Goal: Task Accomplishment & Management: Manage account settings

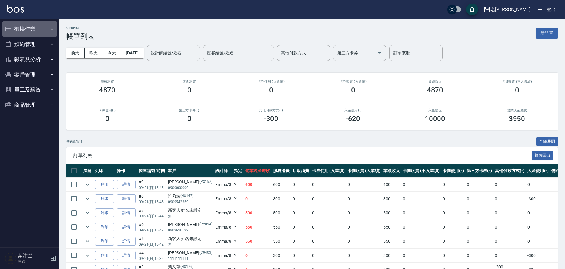
drag, startPoint x: 38, startPoint y: 26, endPoint x: 48, endPoint y: 29, distance: 11.5
click at [48, 29] on button "櫃檯作業" at bounding box center [29, 28] width 54 height 15
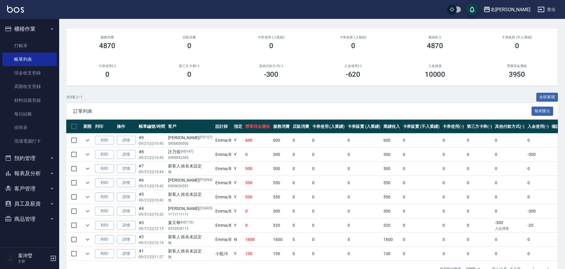
scroll to position [64, 0]
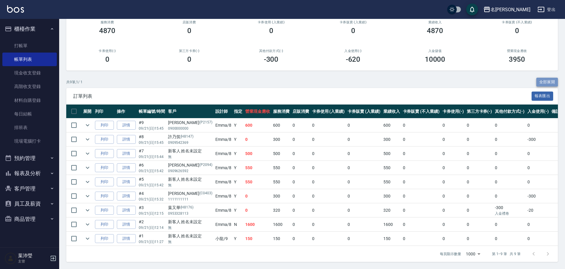
click at [545, 78] on button "全部展開" at bounding box center [547, 82] width 22 height 9
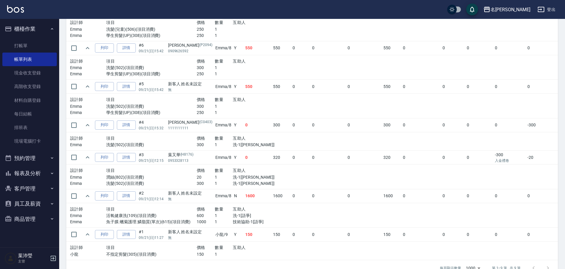
scroll to position [241, 0]
click at [22, 46] on link "打帳單" at bounding box center [29, 46] width 54 height 14
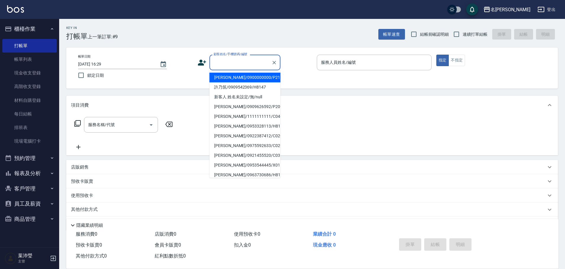
click at [251, 67] on input "顧客姓名/手機號碼/編號" at bounding box center [240, 62] width 57 height 10
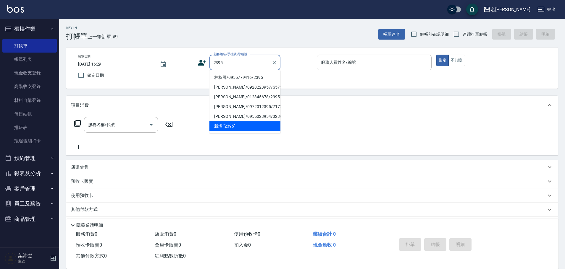
click at [241, 79] on li "林秋麗/0955779416/2395" at bounding box center [244, 78] width 71 height 10
type input "林秋麗/0955779416/2395"
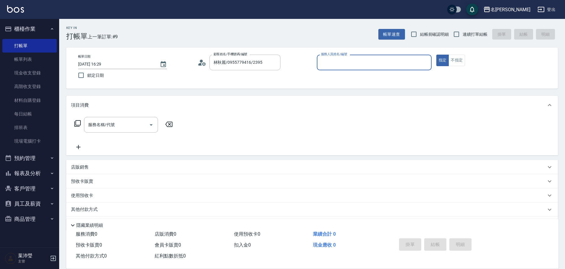
type input "敏卉-2"
click at [275, 63] on icon "Clear" at bounding box center [274, 63] width 6 height 6
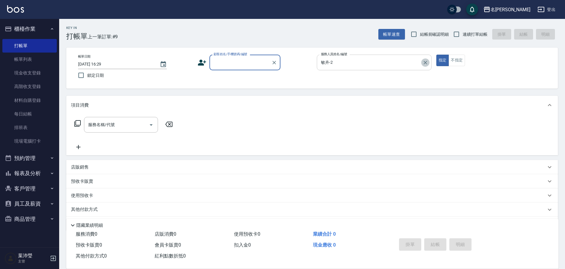
click at [423, 61] on icon "Clear" at bounding box center [425, 63] width 6 height 6
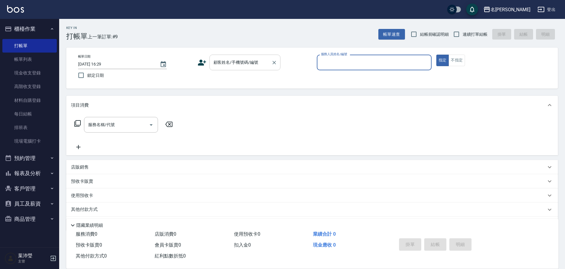
click at [236, 69] on div "顧客姓名/手機號碼/編號" at bounding box center [244, 63] width 71 height 16
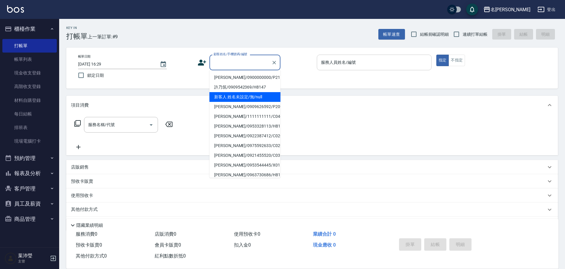
click at [235, 96] on li "新客人 姓名未設定/無/null" at bounding box center [244, 97] width 71 height 10
type input "新客人 姓名未設定/無/null"
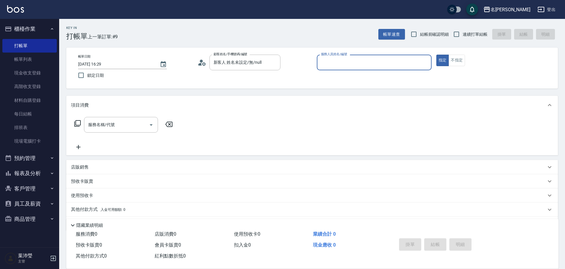
click at [396, 63] on input "服務人員姓名/編號" at bounding box center [373, 62] width 109 height 10
type input "Emma-8"
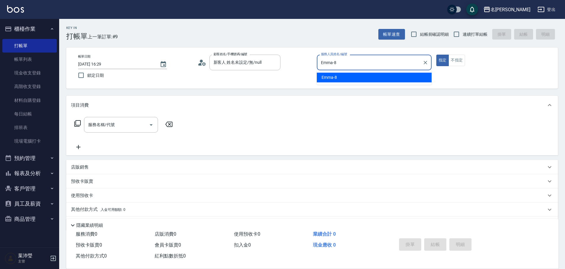
type button "true"
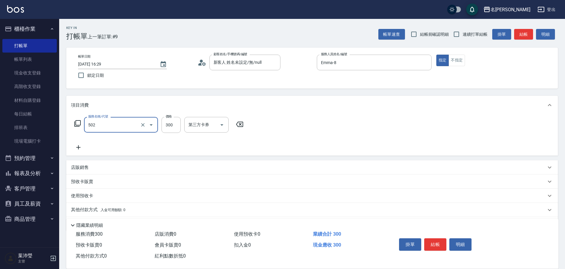
type input "洗髮(502)"
click at [213, 119] on div "洗-1" at bounding box center [201, 125] width 35 height 16
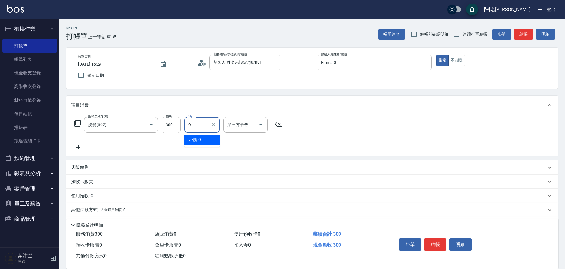
type input "小龍-9"
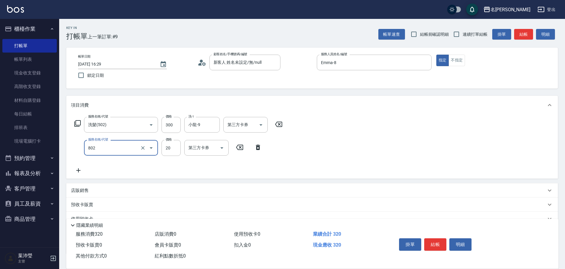
type input "潤絲(802)"
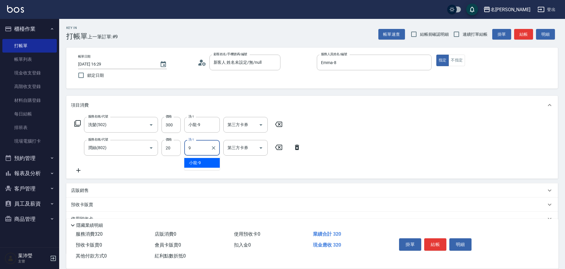
type input "小龍-9"
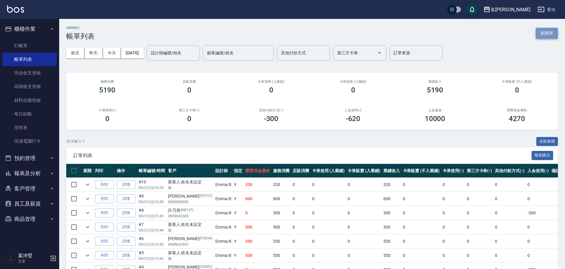
click at [556, 33] on button "新開單" at bounding box center [546, 33] width 22 height 11
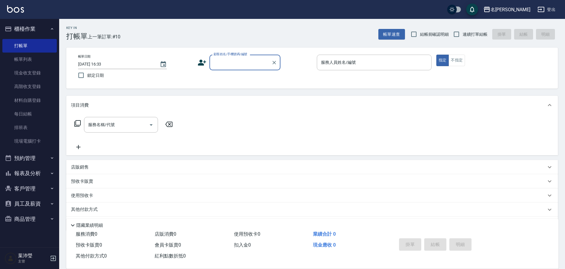
click at [239, 56] on label "顧客姓名/手機號碼/編號" at bounding box center [230, 54] width 34 height 4
click at [239, 57] on input "顧客姓名/手機號碼/編號" at bounding box center [240, 62] width 57 height 10
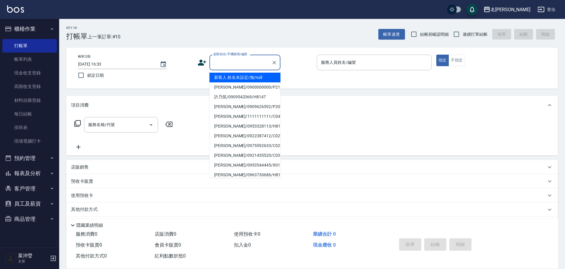
click at [240, 60] on input "顧客姓名/手機號碼/編號" at bounding box center [240, 62] width 57 height 10
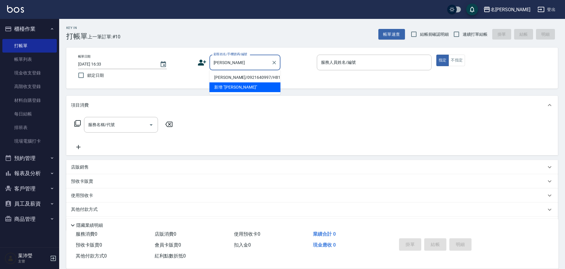
click at [238, 74] on li "[PERSON_NAME]/0921640997/H8157" at bounding box center [244, 78] width 71 height 10
type input "[PERSON_NAME]/0921640997/H8157"
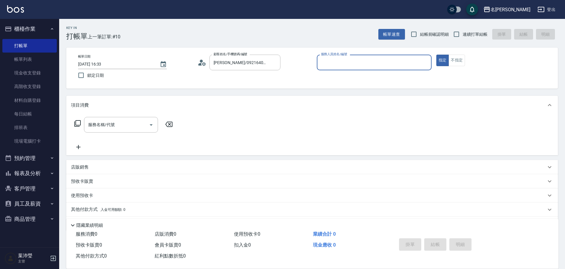
click at [339, 69] on div "服務人員姓名/編號" at bounding box center [374, 63] width 115 height 16
type input "85"
click at [436, 55] on button "指定" at bounding box center [442, 61] width 13 height 12
type button "true"
click at [355, 66] on input "服務人員姓名/編號" at bounding box center [373, 62] width 109 height 10
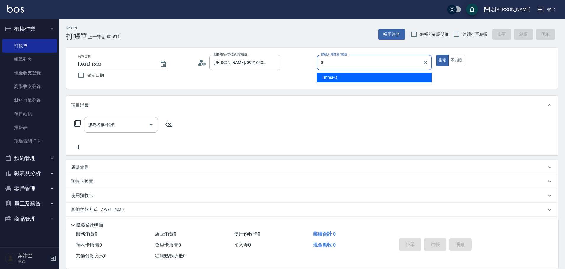
type input "Emma-8"
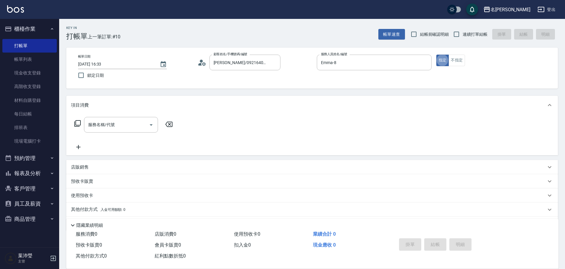
click at [81, 123] on icon at bounding box center [77, 123] width 7 height 7
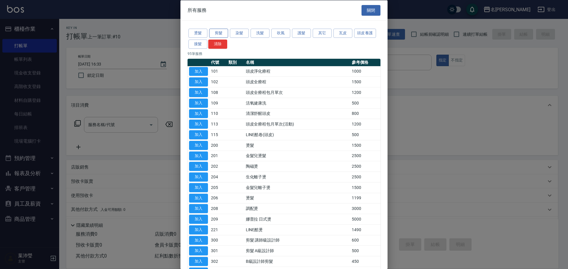
click at [219, 32] on button "剪髮" at bounding box center [218, 33] width 19 height 9
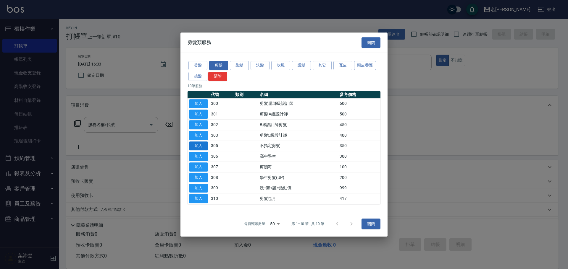
click at [194, 146] on button "加入" at bounding box center [198, 146] width 19 height 9
type input "不指定剪髮(305)"
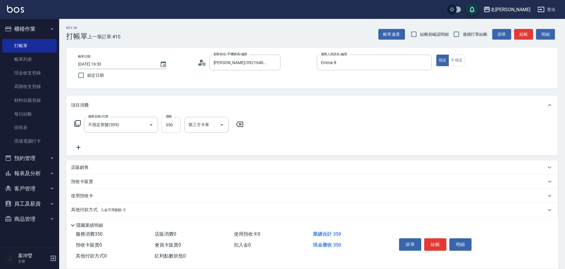
click at [173, 126] on input "350" at bounding box center [170, 125] width 19 height 16
type input "250"
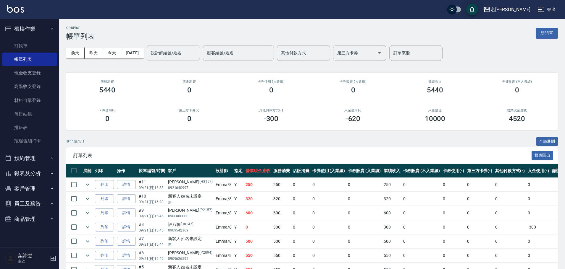
click at [200, 58] on div "設計師編號/姓名" at bounding box center [173, 53] width 53 height 16
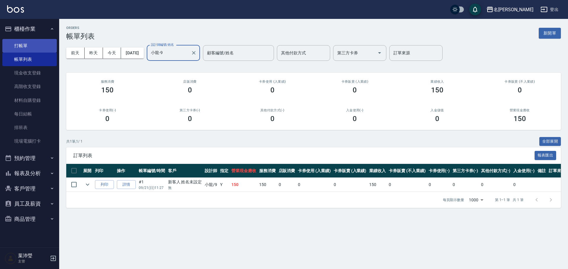
type input "小龍-9"
click at [44, 45] on link "打帳單" at bounding box center [29, 46] width 54 height 14
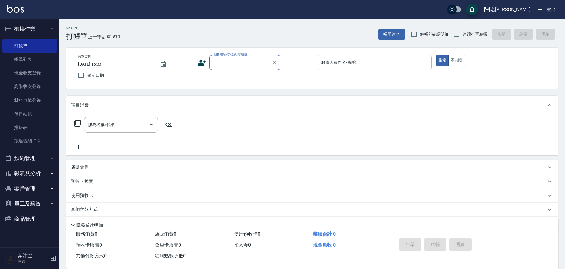
drag, startPoint x: 51, startPoint y: 180, endPoint x: 57, endPoint y: 178, distance: 6.4
click at [51, 180] on button "報表及分析" at bounding box center [29, 173] width 54 height 15
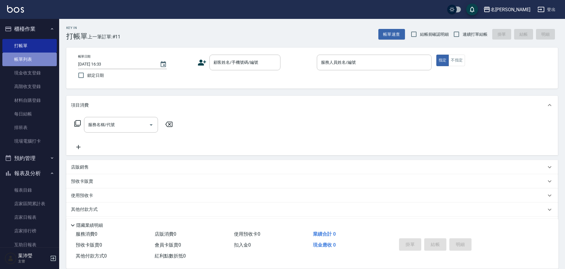
click at [50, 59] on link "帳單列表" at bounding box center [29, 60] width 54 height 14
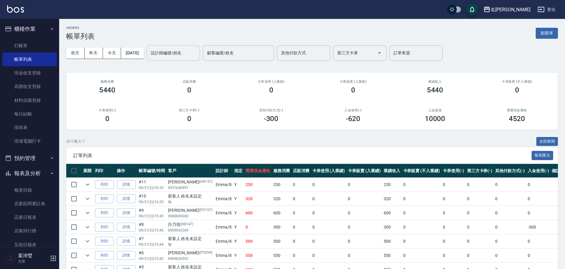
click at [177, 57] on input "設計師編號/姓名" at bounding box center [173, 53] width 48 height 10
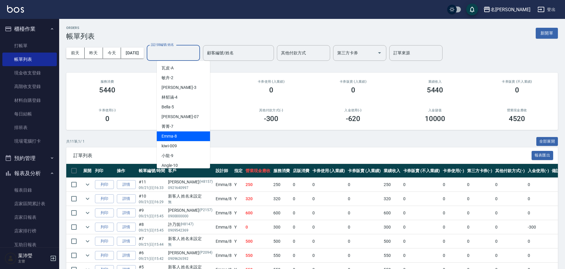
click at [168, 140] on div "Emma -8" at bounding box center [183, 137] width 53 height 10
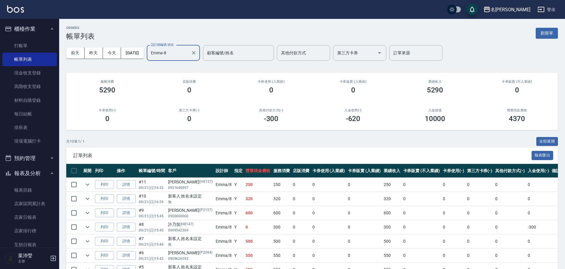
click at [188, 56] on input "Emma-8" at bounding box center [168, 53] width 39 height 10
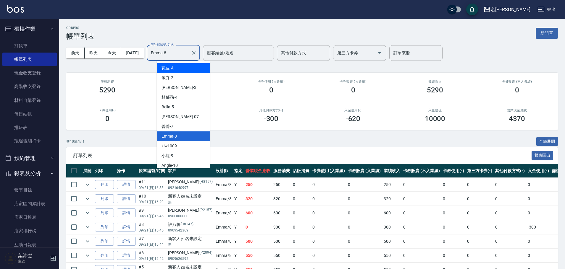
click at [182, 55] on input "Emma-8" at bounding box center [168, 53] width 39 height 10
click at [179, 78] on div "敏卉 -2" at bounding box center [183, 78] width 53 height 10
type input "敏卉-2"
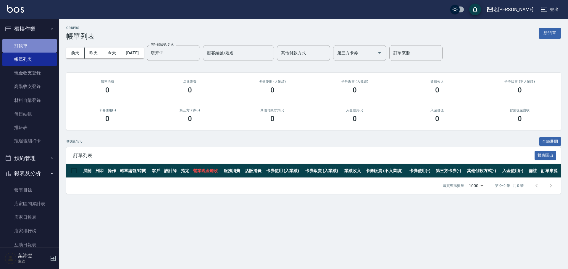
click at [47, 47] on link "打帳單" at bounding box center [29, 46] width 54 height 14
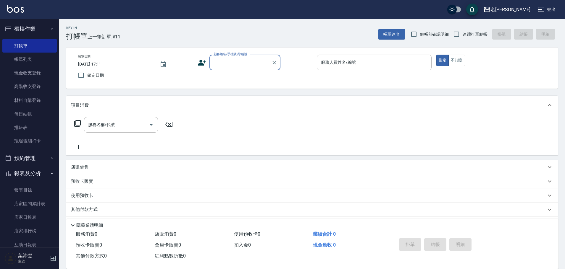
click at [238, 62] on input "顧客姓名/手機號碼/編號" at bounding box center [240, 62] width 57 height 10
type input "239*5"
click at [275, 63] on icon "Clear" at bounding box center [274, 63] width 4 height 4
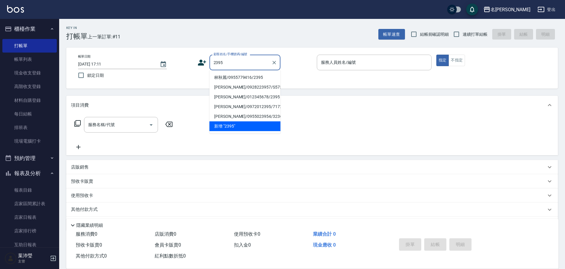
click at [234, 78] on li "林秋麗/0955779416/2395" at bounding box center [244, 78] width 71 height 10
type input "林秋麗/0955779416/2395"
type input "敏卉-2"
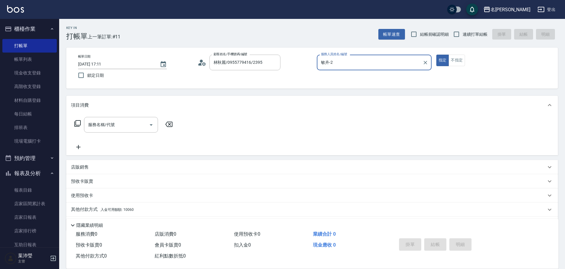
scroll to position [19, 0]
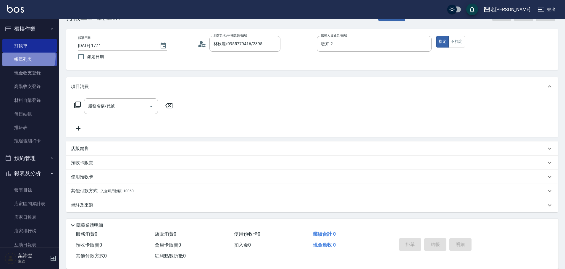
click at [19, 57] on link "帳單列表" at bounding box center [29, 60] width 54 height 14
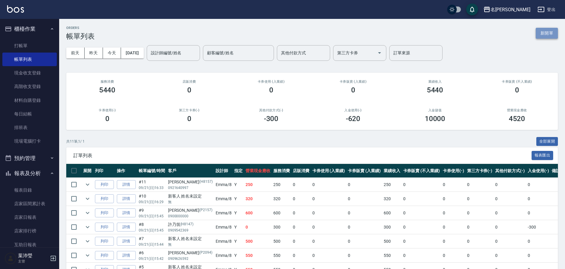
click at [550, 36] on button "新開單" at bounding box center [546, 33] width 22 height 11
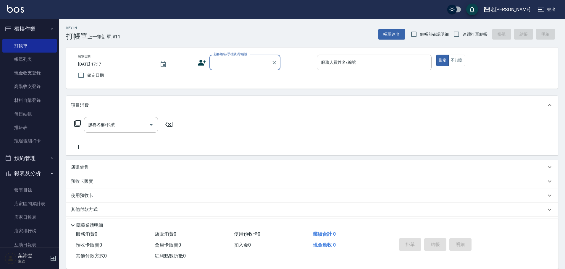
drag, startPoint x: 105, startPoint y: 76, endPoint x: 101, endPoint y: 87, distance: 12.2
click at [105, 78] on label "鎖定日期" at bounding box center [131, 75] width 113 height 12
click at [87, 78] on input "鎖定日期" at bounding box center [81, 75] width 12 height 12
drag, startPoint x: 98, startPoint y: 80, endPoint x: 124, endPoint y: 73, distance: 27.2
click at [98, 80] on label "鎖定日期" at bounding box center [131, 75] width 113 height 12
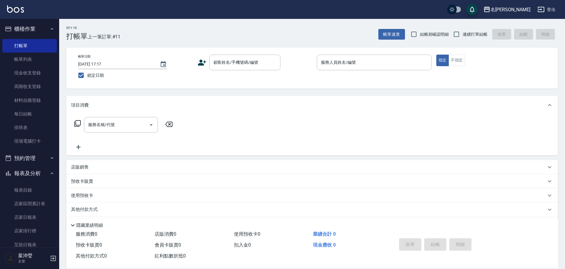
click at [87, 80] on input "鎖定日期" at bounding box center [81, 75] width 12 height 12
checkbox input "false"
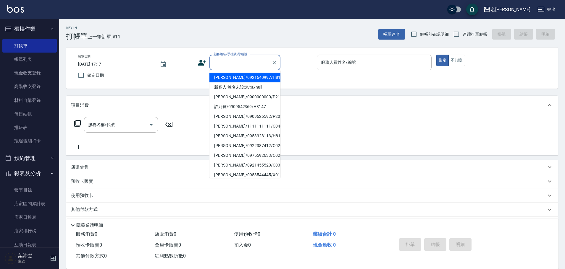
click at [235, 58] on div "顧客姓名/手機號碼/編號 顧客姓名/手機號碼/編號" at bounding box center [244, 63] width 71 height 16
click at [241, 83] on li "新客人 姓名未設定/無/null" at bounding box center [244, 87] width 71 height 10
type input "新客人 姓名未設定/無/null"
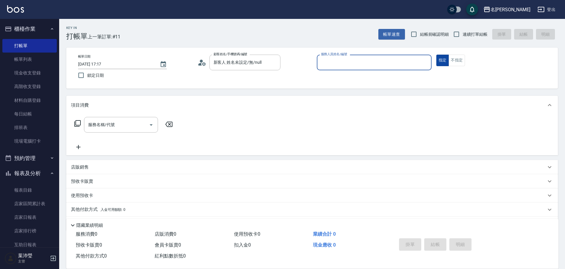
click at [455, 63] on button "不指定" at bounding box center [456, 61] width 17 height 12
click at [390, 69] on div "服務人員姓名/編號" at bounding box center [374, 63] width 115 height 16
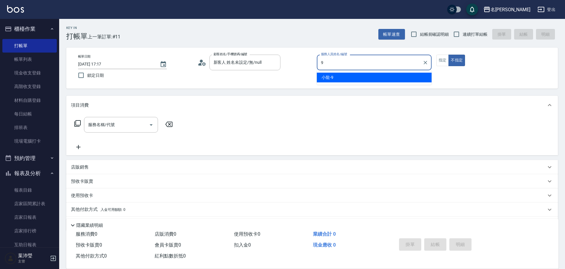
type input "小龍-9"
type button "false"
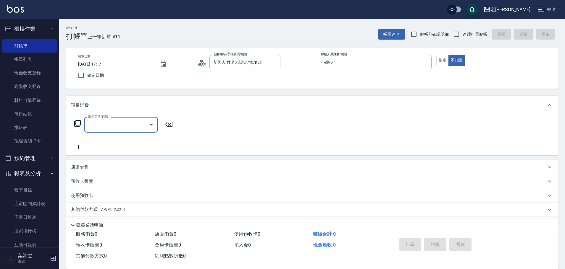
click at [78, 126] on icon at bounding box center [77, 123] width 7 height 7
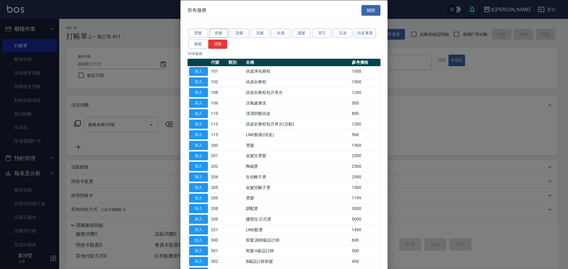
click at [224, 30] on button "剪髮" at bounding box center [218, 33] width 19 height 9
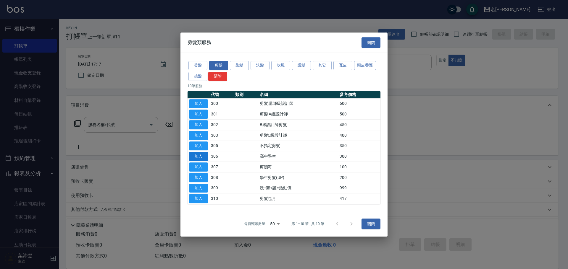
click at [200, 157] on button "加入" at bounding box center [198, 156] width 19 height 9
type input "高中學生(306)"
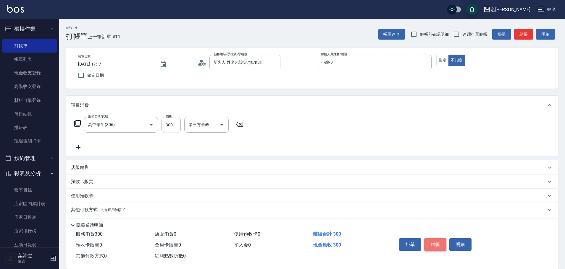
click at [431, 239] on button "結帳" at bounding box center [435, 245] width 22 height 12
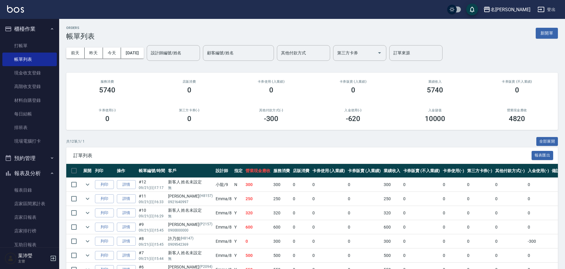
drag, startPoint x: 422, startPoint y: 90, endPoint x: 567, endPoint y: 97, distance: 145.3
click at [448, 97] on div "業績收入 5740" at bounding box center [435, 87] width 82 height 29
click at [516, 37] on div "ORDERS 帳單列表 新開單" at bounding box center [311, 33] width 491 height 14
click at [547, 32] on button "新開單" at bounding box center [546, 33] width 22 height 11
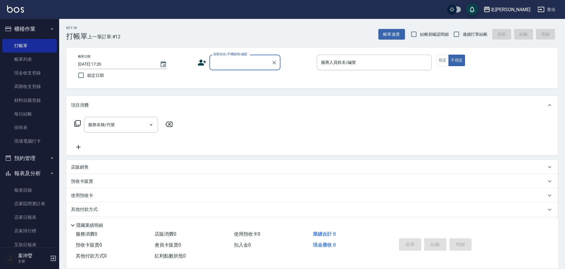
click at [230, 55] on label "顧客姓名/手機號碼/編號" at bounding box center [230, 54] width 34 height 4
click at [230, 57] on input "顧客姓名/手機號碼/編號" at bounding box center [240, 62] width 57 height 10
click at [222, 62] on input "顧客姓名/手機號碼/編號" at bounding box center [240, 62] width 57 height 10
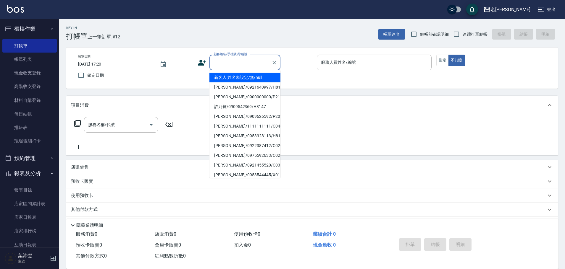
drag, startPoint x: 265, startPoint y: 80, endPoint x: 405, endPoint y: 107, distance: 142.2
click at [265, 79] on li "新客人 姓名未設定/無/null" at bounding box center [244, 78] width 71 height 10
type input "新客人 姓名未設定/無/null"
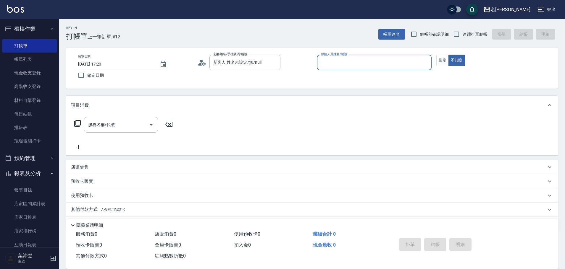
click at [372, 67] on input "服務人員姓名/編號" at bounding box center [373, 62] width 109 height 10
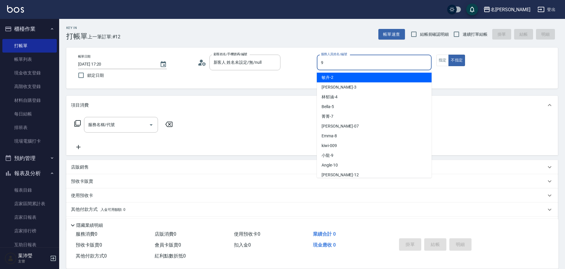
type input "小龍-9"
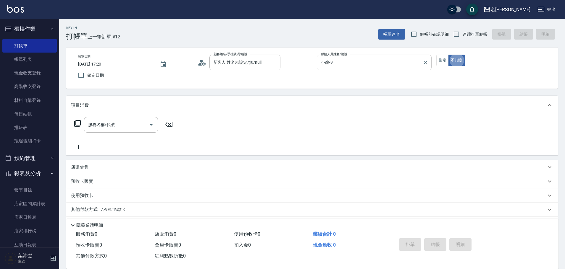
type button "false"
type input "2"
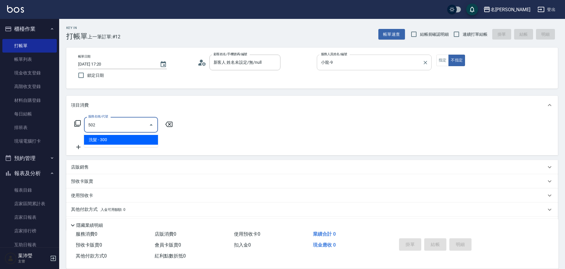
type input "洗髮(502)"
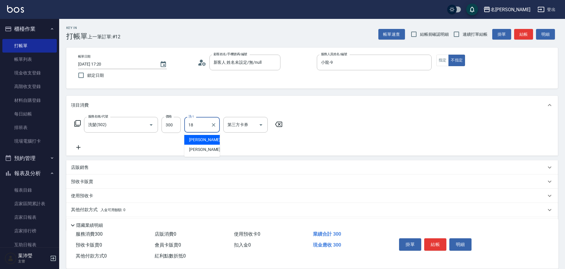
click at [210, 139] on div "[PERSON_NAME] -18" at bounding box center [201, 140] width 35 height 10
type input "[PERSON_NAME]-18"
click at [432, 245] on button "結帳" at bounding box center [435, 245] width 22 height 12
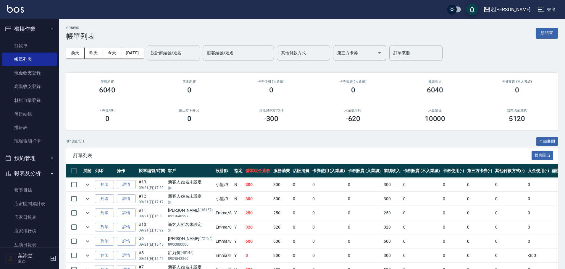
drag, startPoint x: 197, startPoint y: 52, endPoint x: 198, endPoint y: 60, distance: 7.4
click at [197, 52] on input "設計師編號/姓名" at bounding box center [173, 53] width 48 height 10
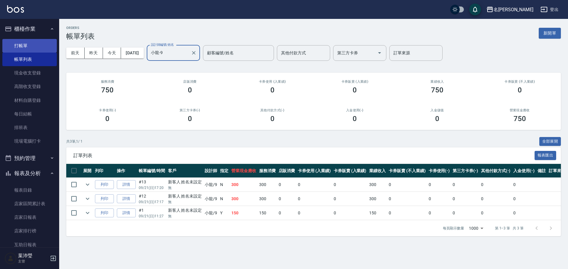
type input "小龍-9"
click at [19, 49] on link "打帳單" at bounding box center [29, 46] width 54 height 14
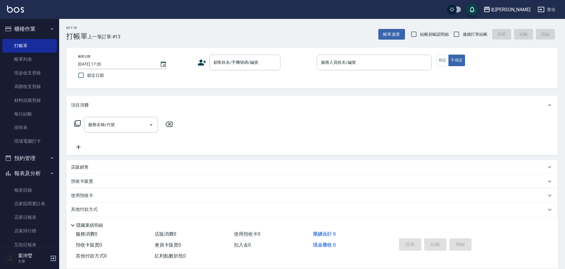
drag, startPoint x: 1, startPoint y: 77, endPoint x: 0, endPoint y: 53, distance: 24.0
click at [4, 74] on nav "櫃檯作業 打帳單 帳單列表 現金收支登錄 高階收支登錄 材料自購登錄 每日結帳 排班表 現場電腦打卡 預約管理 預約管理 單日預約紀錄 單週預約紀錄 報表及分…" at bounding box center [29, 133] width 59 height 229
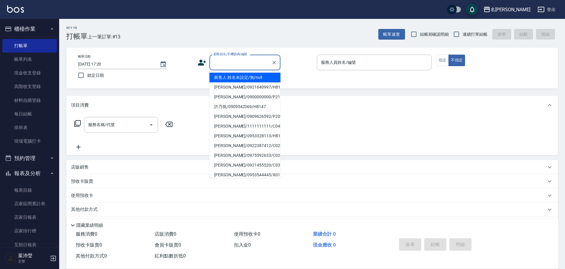
drag, startPoint x: 237, startPoint y: 67, endPoint x: 237, endPoint y: 72, distance: 4.4
click at [237, 67] on input "顧客姓名/手機號碼/編號" at bounding box center [240, 62] width 57 height 10
click at [240, 77] on li "新客人 姓名未設定/無/null" at bounding box center [244, 78] width 71 height 10
type input "新客人 姓名未設定/無/null"
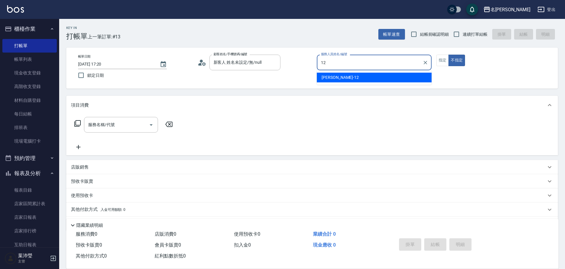
click at [340, 79] on div "[PERSON_NAME] -12" at bounding box center [374, 78] width 115 height 10
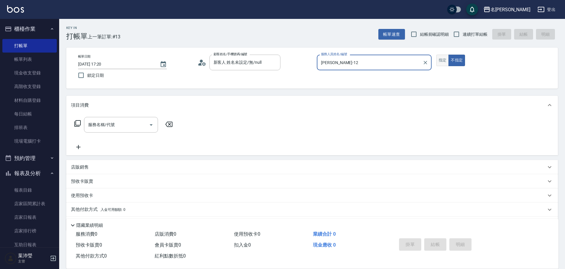
type input "[PERSON_NAME]-12"
click at [446, 57] on button "指定" at bounding box center [442, 61] width 13 height 12
click at [76, 122] on icon at bounding box center [77, 123] width 7 height 7
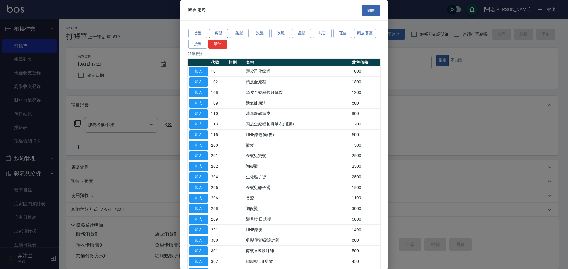
click at [214, 31] on button "剪髮" at bounding box center [218, 33] width 19 height 9
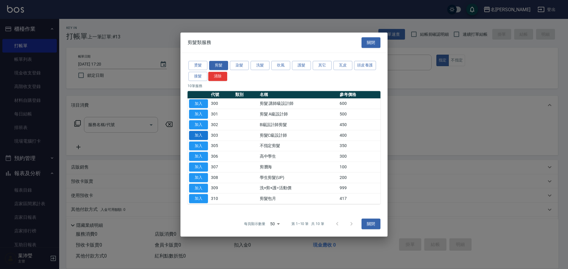
click at [200, 132] on button "加入" at bounding box center [198, 135] width 19 height 9
type input "剪髮C級設計師(303)"
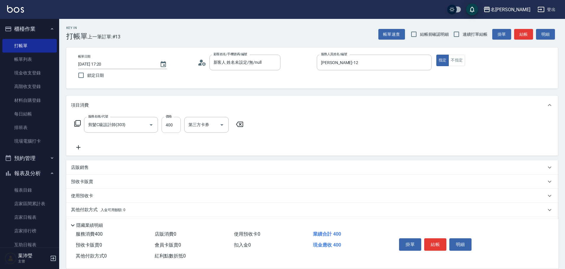
click at [175, 125] on input "400" at bounding box center [170, 125] width 19 height 16
type input "200"
click at [440, 250] on div "掛單 結帳 明細" at bounding box center [434, 245] width 77 height 19
click at [439, 245] on button "結帳" at bounding box center [435, 245] width 22 height 12
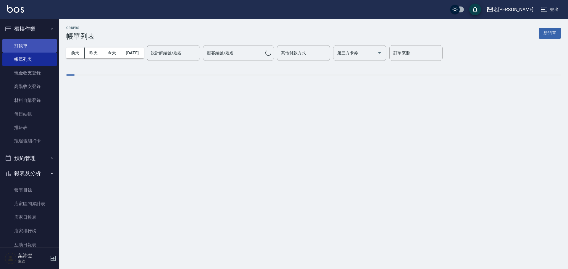
click at [29, 47] on link "打帳單" at bounding box center [29, 46] width 54 height 14
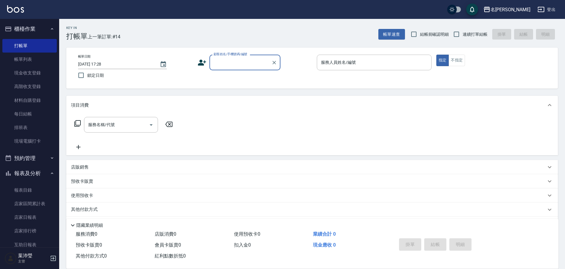
drag, startPoint x: 214, startPoint y: 67, endPoint x: 249, endPoint y: 68, distance: 34.6
click at [214, 67] on input "顧客姓名/手機號碼/編號" at bounding box center [240, 62] width 57 height 10
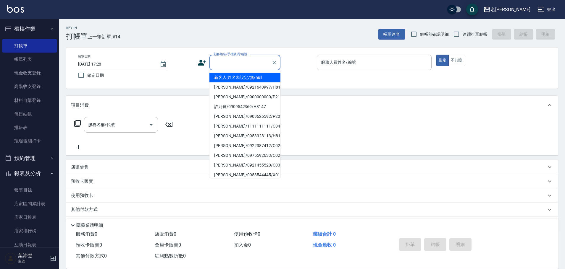
click at [257, 77] on li "新客人 姓名未設定/無/null" at bounding box center [244, 78] width 71 height 10
type input "新客人 姓名未設定/無/null"
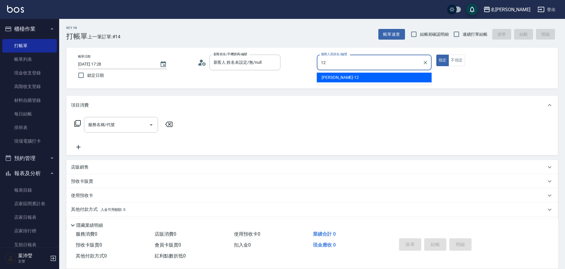
drag, startPoint x: 355, startPoint y: 80, endPoint x: 417, endPoint y: 72, distance: 62.1
click at [359, 79] on div "[PERSON_NAME] -12" at bounding box center [374, 78] width 115 height 10
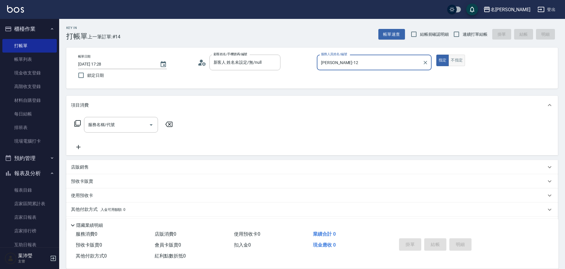
type input "[PERSON_NAME]-12"
click at [458, 61] on button "不指定" at bounding box center [456, 61] width 17 height 12
click at [77, 122] on icon at bounding box center [77, 123] width 7 height 7
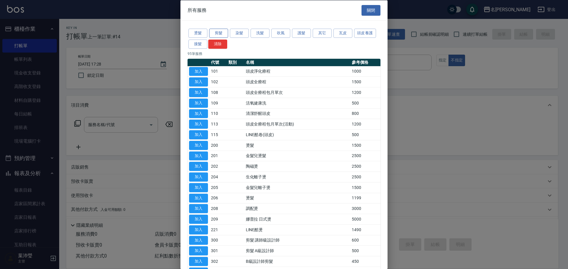
click at [216, 32] on button "剪髮" at bounding box center [218, 33] width 19 height 9
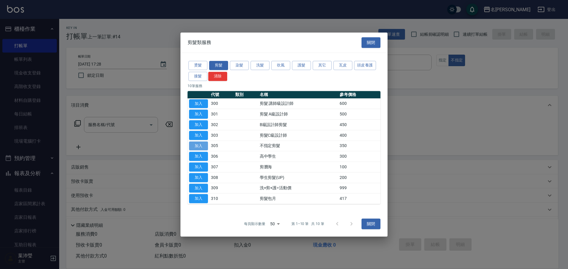
click at [205, 144] on button "加入" at bounding box center [198, 146] width 19 height 9
type input "不指定剪髮(305)"
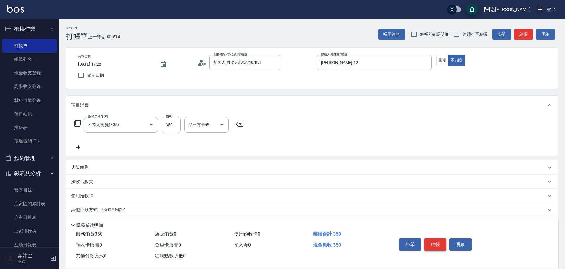
click at [435, 243] on button "結帳" at bounding box center [435, 245] width 22 height 12
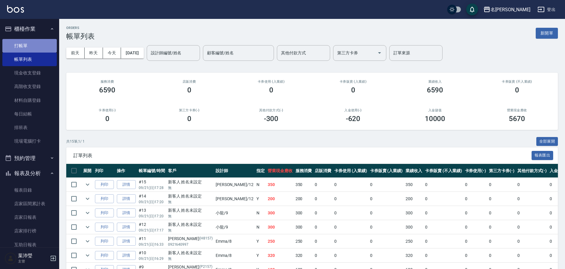
click at [33, 48] on link "打帳單" at bounding box center [29, 46] width 54 height 14
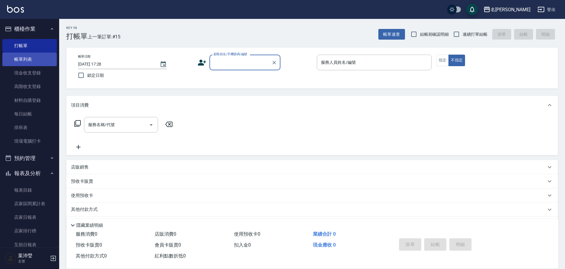
click at [34, 55] on link "帳單列表" at bounding box center [29, 60] width 54 height 14
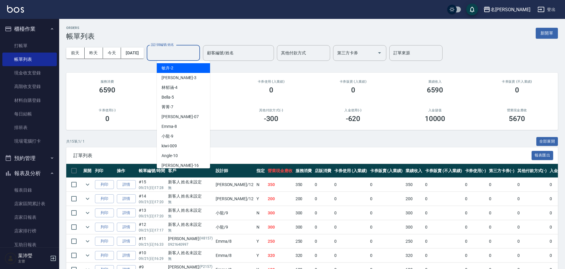
click at [183, 56] on input "設計師編號/姓名" at bounding box center [173, 53] width 48 height 10
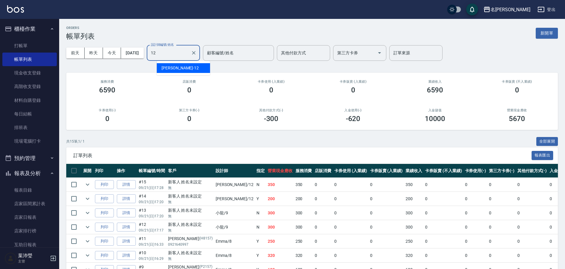
click at [179, 68] on div "[PERSON_NAME] -12" at bounding box center [183, 68] width 53 height 10
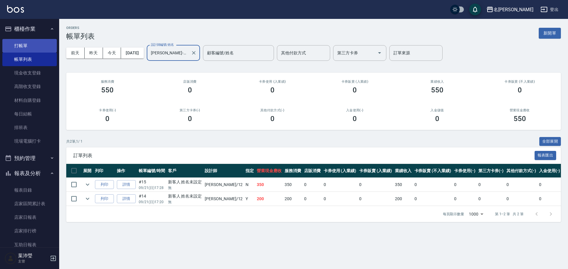
type input "[PERSON_NAME]-12"
click at [29, 43] on link "打帳單" at bounding box center [29, 46] width 54 height 14
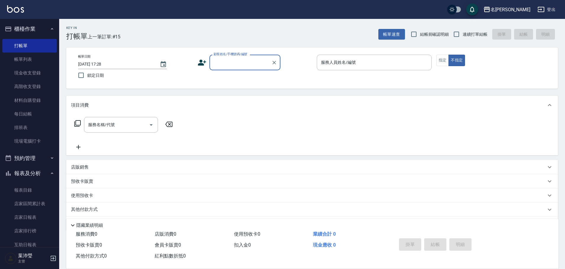
click at [229, 64] on input "顧客姓名/手機號碼/編號" at bounding box center [240, 62] width 57 height 10
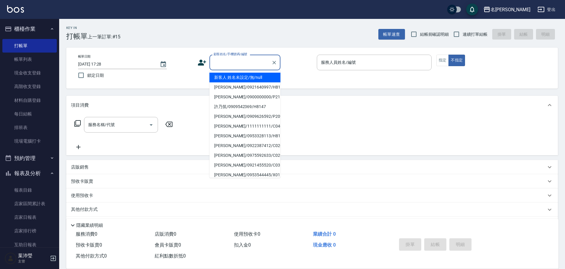
click at [248, 79] on li "新客人 姓名未設定/無/null" at bounding box center [244, 78] width 71 height 10
type input "新客人 姓名未設定/無/null"
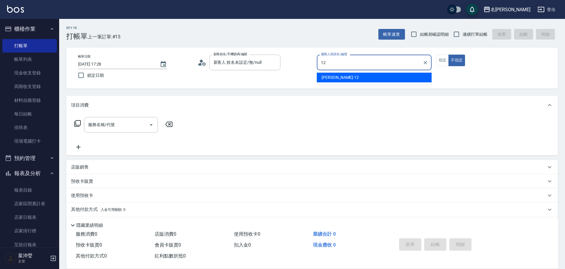
click at [336, 79] on span "[PERSON_NAME] -12" at bounding box center [339, 77] width 37 height 6
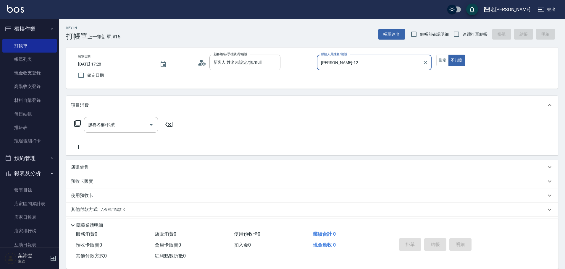
type input "[PERSON_NAME]-12"
click at [78, 118] on div "服務名稱/代號 服務名稱/代號" at bounding box center [123, 125] width 105 height 16
click at [78, 124] on icon at bounding box center [77, 123] width 7 height 7
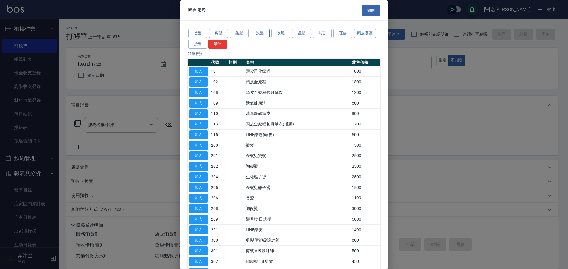
click at [264, 36] on button "洗髮" at bounding box center [259, 33] width 19 height 9
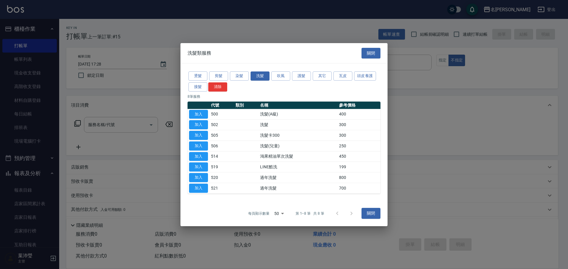
click at [200, 122] on button "加入" at bounding box center [198, 124] width 19 height 9
type input "洗髮(502)"
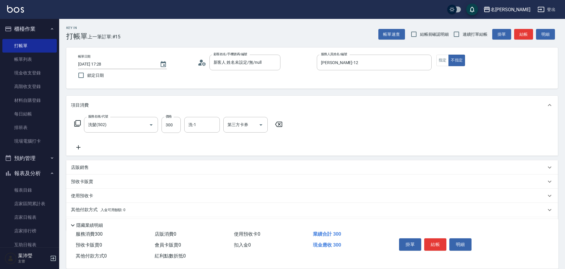
click at [75, 125] on icon at bounding box center [77, 123] width 7 height 7
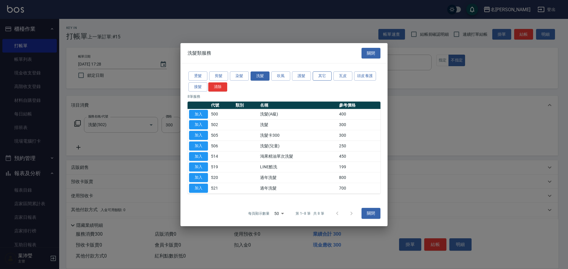
click at [322, 73] on button "其它" at bounding box center [321, 76] width 19 height 9
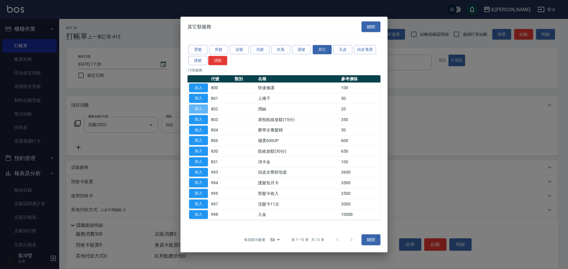
drag, startPoint x: 195, startPoint y: 108, endPoint x: 278, endPoint y: 99, distance: 83.0
click at [196, 108] on button "加入" at bounding box center [198, 109] width 19 height 9
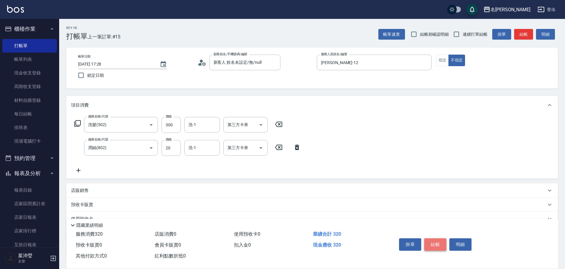
click at [437, 243] on button "結帳" at bounding box center [435, 245] width 22 height 12
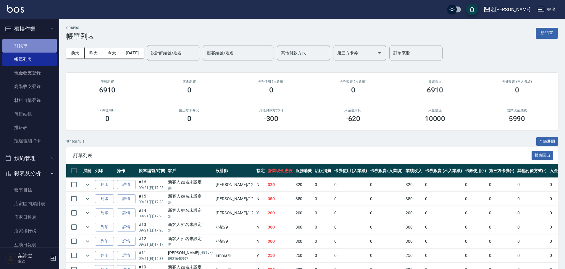
click at [32, 45] on link "打帳單" at bounding box center [29, 46] width 54 height 14
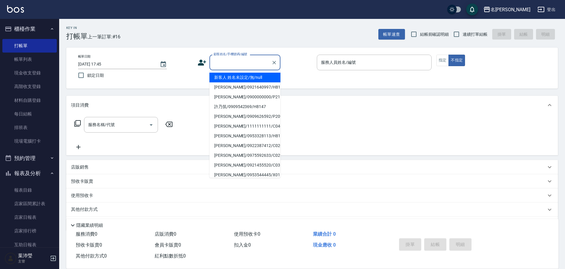
click at [230, 63] on input "顧客姓名/手機號碼/編號" at bounding box center [240, 62] width 57 height 10
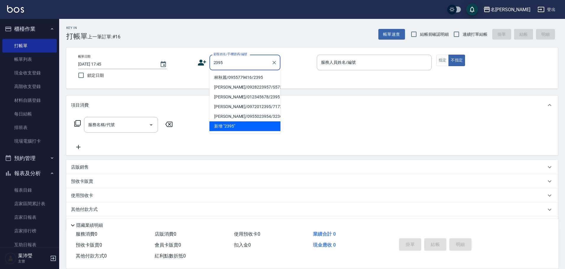
click at [233, 76] on li "林秋麗/0955779416/2395" at bounding box center [244, 78] width 71 height 10
type input "林秋麗/0955779416/2395"
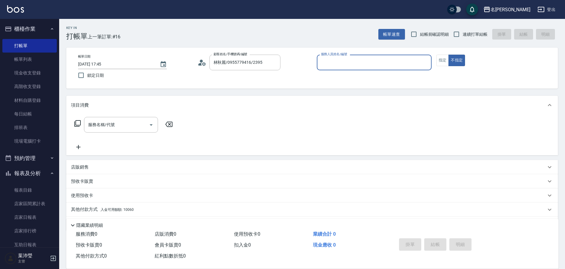
type input "敏卉-2"
click at [439, 64] on button "指定" at bounding box center [442, 61] width 13 height 12
click at [76, 123] on icon at bounding box center [77, 123] width 7 height 7
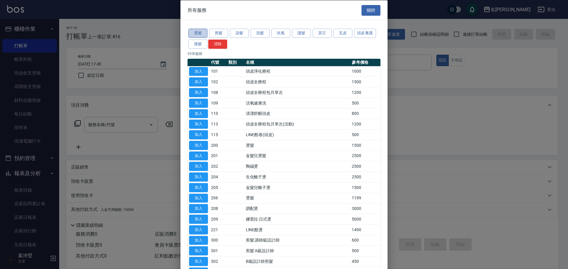
click at [194, 32] on button "燙髮" at bounding box center [197, 33] width 19 height 9
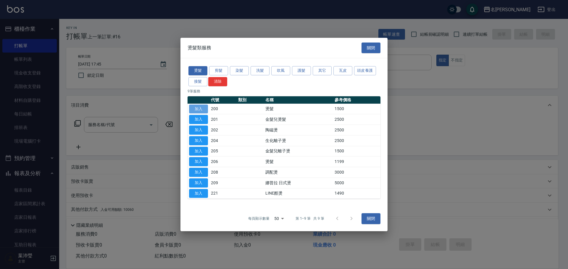
click at [199, 108] on button "加入" at bounding box center [198, 109] width 19 height 9
type input "燙髮(200)"
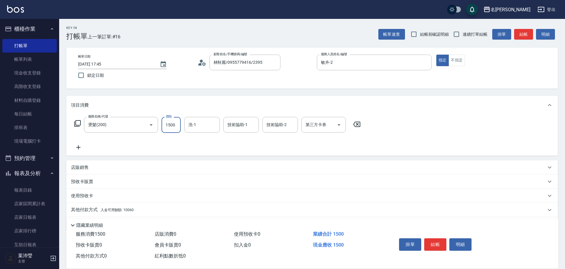
click at [178, 127] on input "1500" at bounding box center [170, 125] width 19 height 16
type input "3000"
click at [80, 165] on p "店販銷售" at bounding box center [80, 168] width 18 height 6
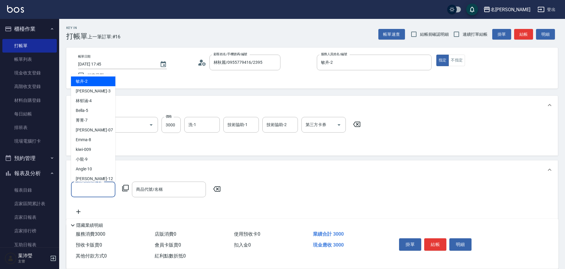
drag, startPoint x: 85, startPoint y: 189, endPoint x: 85, endPoint y: 174, distance: 14.8
click at [85, 189] on input "服務人員姓名/編號" at bounding box center [93, 189] width 39 height 10
click at [99, 83] on div "敏卉 -2" at bounding box center [93, 82] width 44 height 10
type input "敏卉-2"
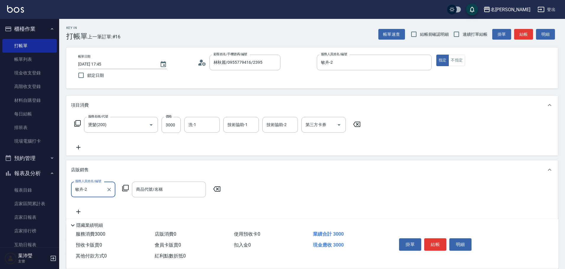
click at [127, 187] on icon at bounding box center [125, 188] width 7 height 7
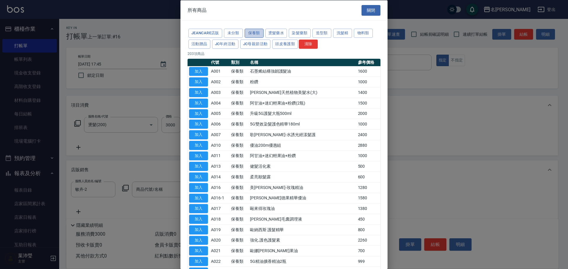
click at [254, 33] on button "保養類" at bounding box center [253, 33] width 19 height 9
click at [201, 229] on button "加入" at bounding box center [198, 229] width 19 height 9
type input "歐納西斯 護髮精華"
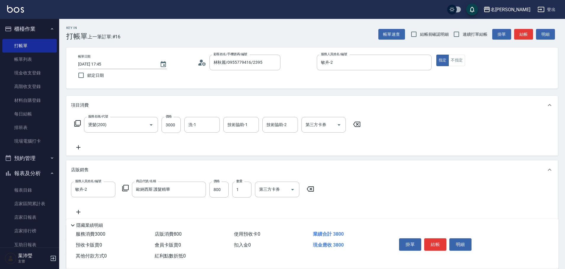
scroll to position [69, 0]
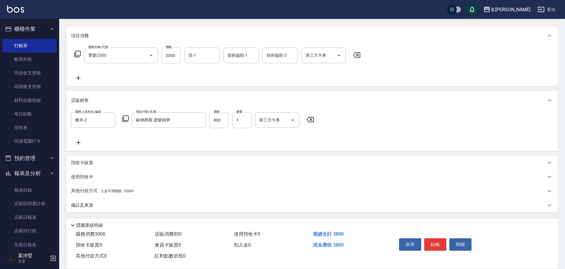
click at [87, 189] on p "其他付款方式 入金可用餘額: 10060" at bounding box center [102, 191] width 63 height 7
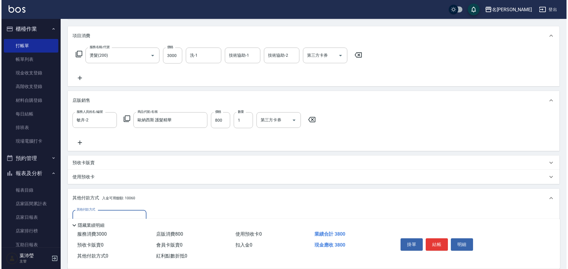
scroll to position [139, 0]
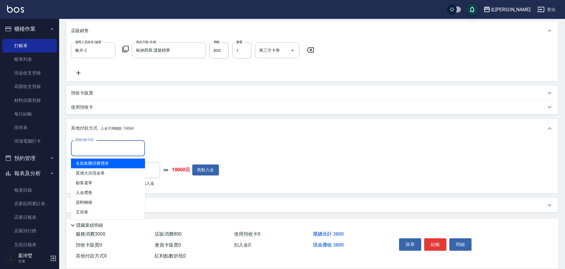
click at [84, 150] on input "其他付款方式" at bounding box center [108, 148] width 69 height 10
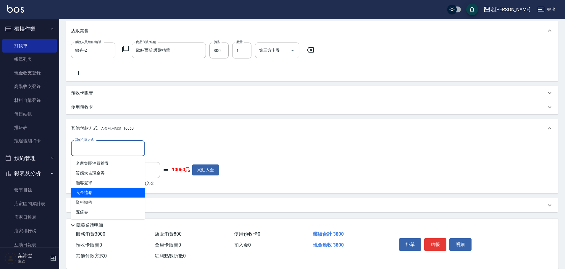
click at [93, 194] on span "入金禮卷" at bounding box center [108, 193] width 74 height 10
type input "入金禮卷"
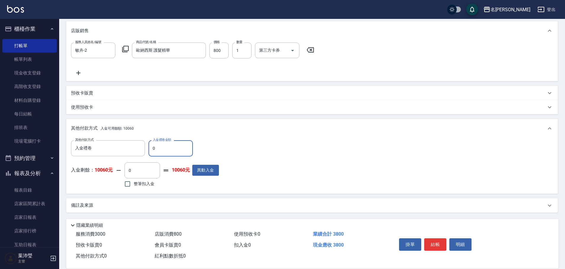
click at [150, 149] on input "0" at bounding box center [170, 148] width 44 height 16
type input "3800"
click at [207, 169] on button "異動入金" at bounding box center [205, 170] width 27 height 11
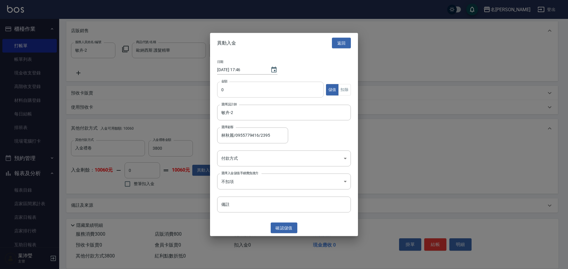
click at [221, 91] on input "0" at bounding box center [270, 90] width 106 height 16
type input "40000"
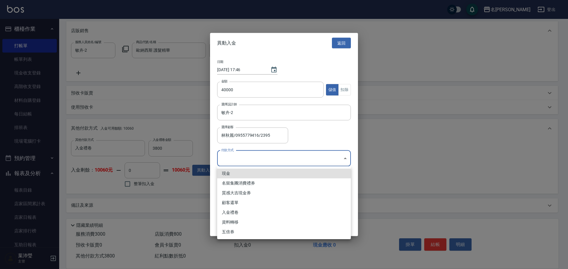
click at [228, 156] on body "名留龍江 登出 櫃檯作業 打帳單 帳單列表 現金收支登錄 高階收支登錄 材料自購登錄 每日結帳 排班表 現場電腦打卡 預約管理 預約管理 單日預約紀錄 單週預…" at bounding box center [284, 65] width 568 height 409
click at [226, 173] on li "現金" at bounding box center [284, 174] width 134 height 10
type input "現金"
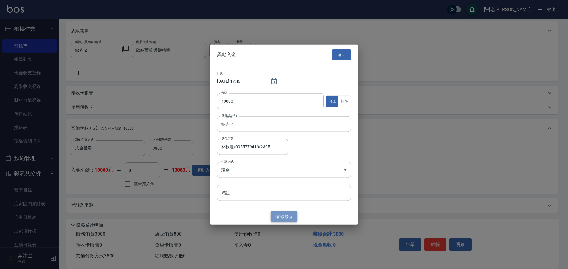
click at [283, 217] on button "確認 儲值" at bounding box center [283, 216] width 27 height 11
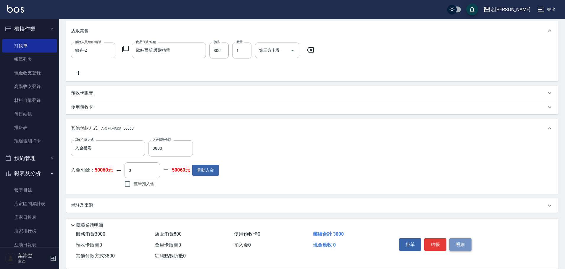
click at [457, 243] on button "明細" at bounding box center [460, 245] width 22 height 12
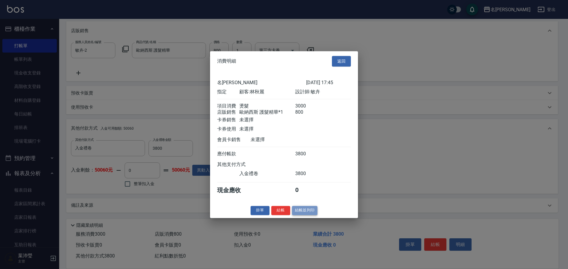
click at [306, 214] on button "結帳並列印" at bounding box center [305, 210] width 26 height 9
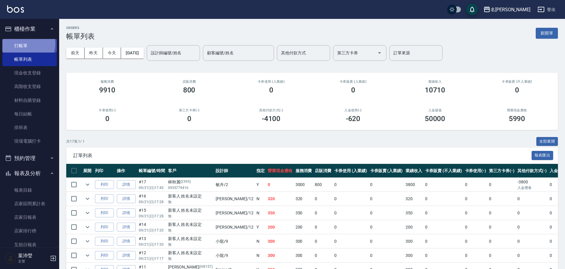
click at [25, 44] on link "打帳單" at bounding box center [29, 46] width 54 height 14
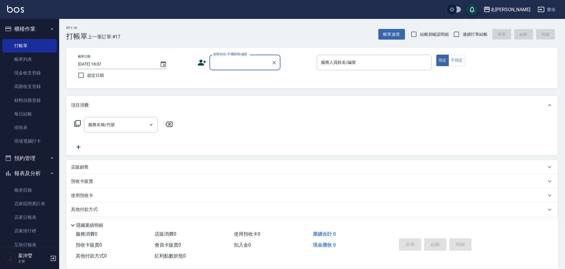
click at [234, 64] on input "顧客姓名/手機號碼/編號" at bounding box center [240, 62] width 57 height 10
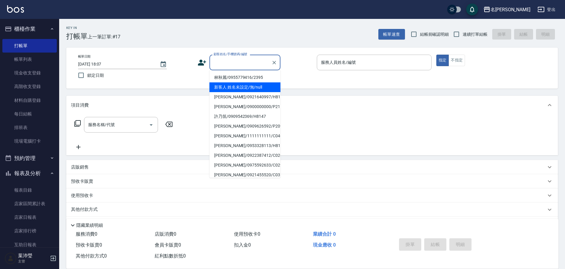
drag, startPoint x: 246, startPoint y: 83, endPoint x: 261, endPoint y: 97, distance: 21.1
click at [246, 83] on li "新客人 姓名未設定/無/null" at bounding box center [244, 87] width 71 height 10
type input "新客人 姓名未設定/無/null"
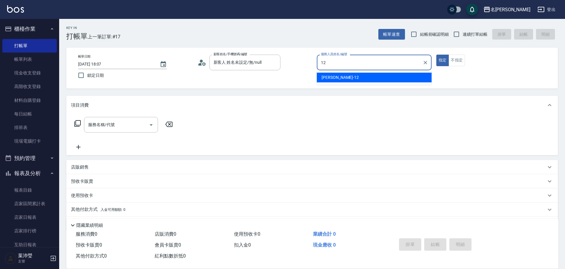
click at [341, 75] on div "[PERSON_NAME] -12" at bounding box center [374, 78] width 115 height 10
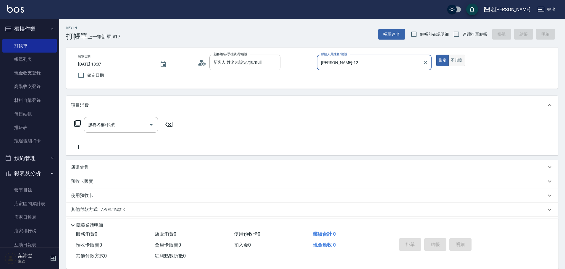
type input "[PERSON_NAME]-12"
click at [460, 59] on button "不指定" at bounding box center [456, 61] width 17 height 12
click at [78, 125] on icon at bounding box center [77, 123] width 7 height 7
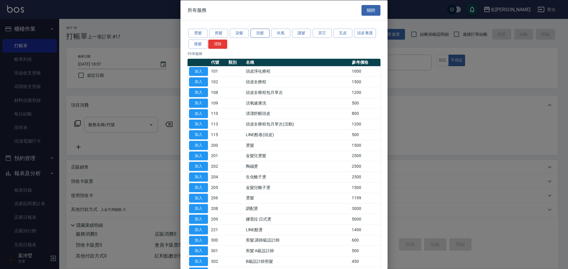
click at [261, 37] on button "洗髮" at bounding box center [259, 33] width 19 height 9
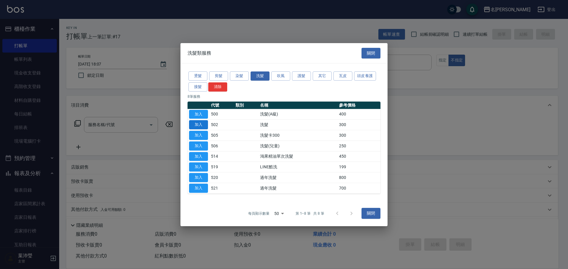
click at [201, 127] on button "加入" at bounding box center [198, 124] width 19 height 9
type input "洗髮(502)"
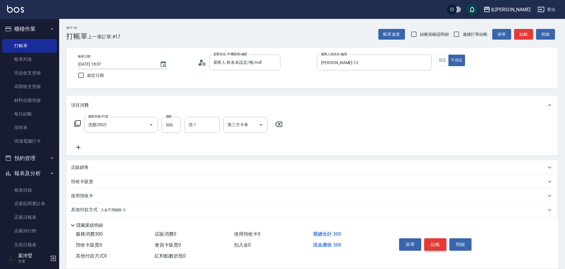
click at [433, 241] on button "結帳" at bounding box center [435, 245] width 22 height 12
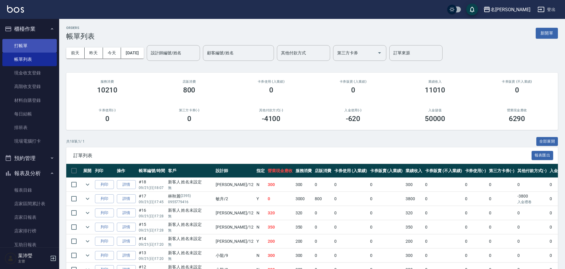
click at [27, 45] on link "打帳單" at bounding box center [29, 46] width 54 height 14
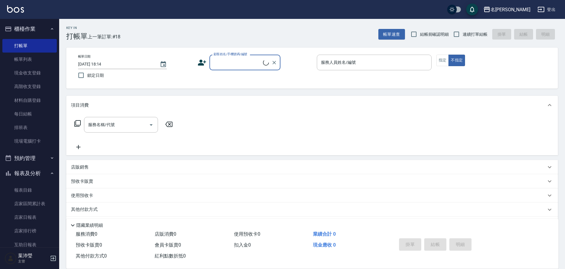
click at [251, 67] on input "顧客姓名/手機號碼/編號" at bounding box center [237, 62] width 51 height 10
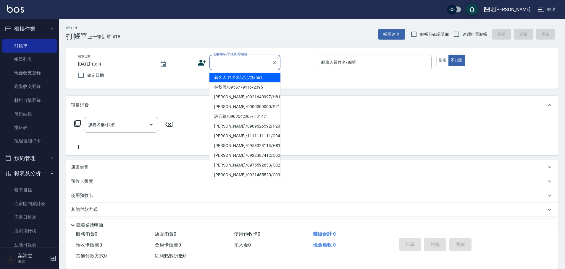
click at [252, 80] on li "新客人 姓名未設定/無/null" at bounding box center [244, 78] width 71 height 10
type input "新客人 姓名未設定/無/null"
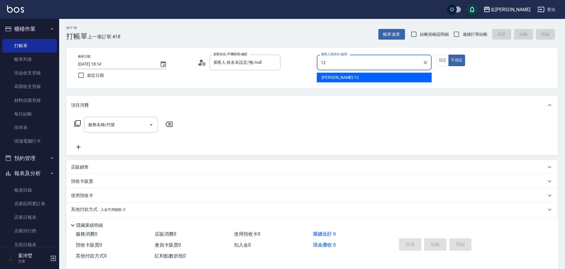
click at [408, 73] on div "[PERSON_NAME] -12" at bounding box center [374, 78] width 115 height 10
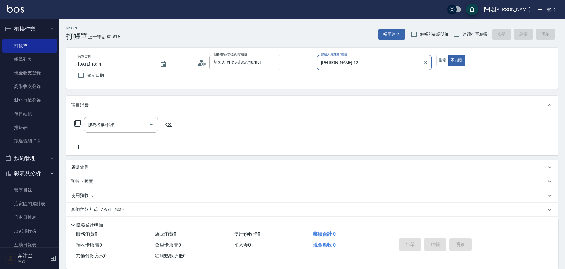
type input "[PERSON_NAME]-12"
click at [78, 124] on icon at bounding box center [77, 123] width 7 height 7
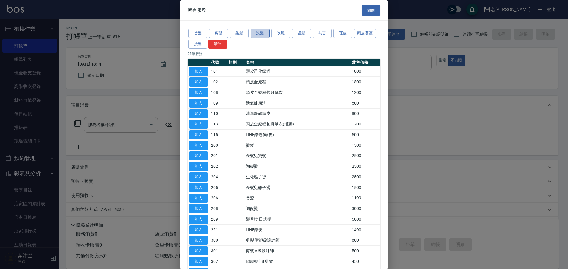
click at [262, 33] on button "洗髮" at bounding box center [259, 33] width 19 height 9
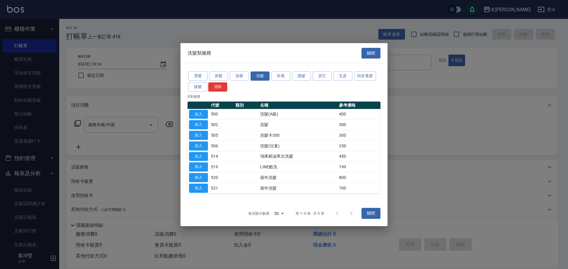
click at [197, 124] on button "加入" at bounding box center [198, 124] width 19 height 9
type input "洗髮(502)"
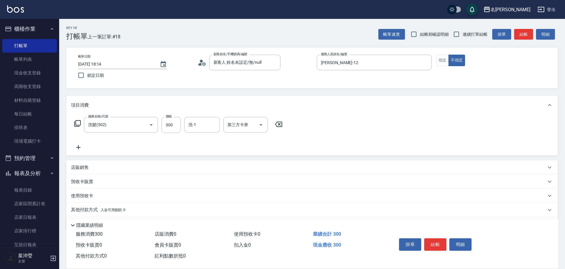
click at [75, 123] on icon at bounding box center [77, 123] width 7 height 7
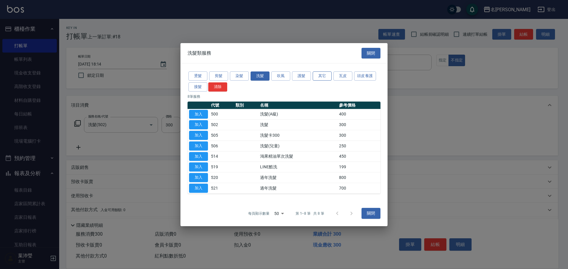
click at [320, 79] on button "其它" at bounding box center [321, 76] width 19 height 9
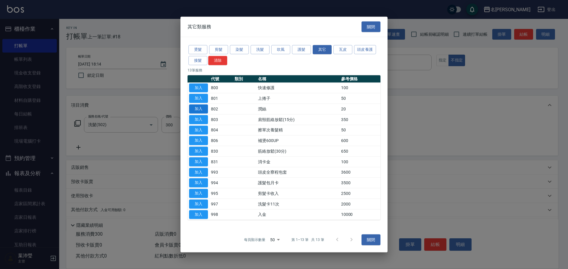
click at [203, 108] on button "加入" at bounding box center [198, 109] width 19 height 9
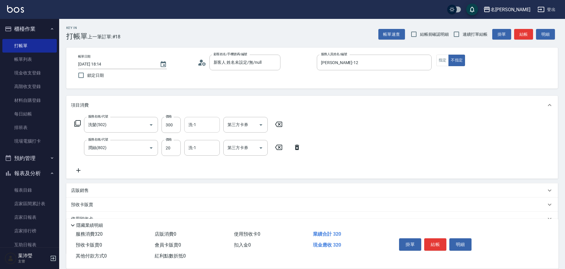
click at [206, 125] on input "洗-1" at bounding box center [202, 125] width 30 height 10
click at [207, 138] on div "[PERSON_NAME] -19" at bounding box center [201, 140] width 35 height 10
type input "[PERSON_NAME]-19"
click at [208, 145] on input "洗-1" at bounding box center [202, 148] width 30 height 10
click at [203, 163] on div "[PERSON_NAME] -19" at bounding box center [201, 163] width 35 height 10
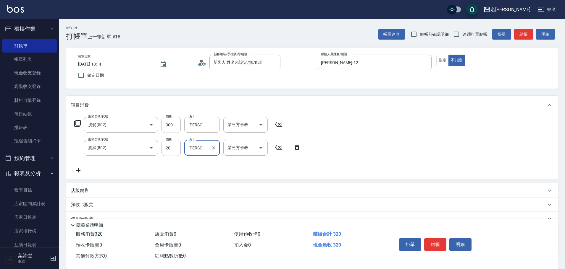
type input "[PERSON_NAME]-19"
click at [436, 239] on button "結帳" at bounding box center [435, 245] width 22 height 12
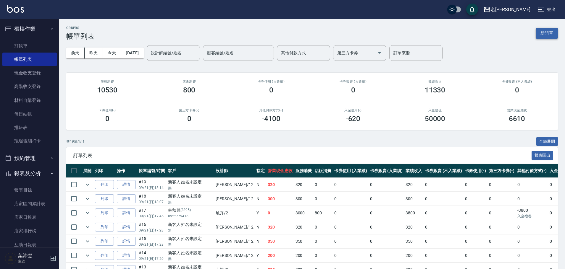
click at [538, 30] on button "新開單" at bounding box center [546, 33] width 22 height 11
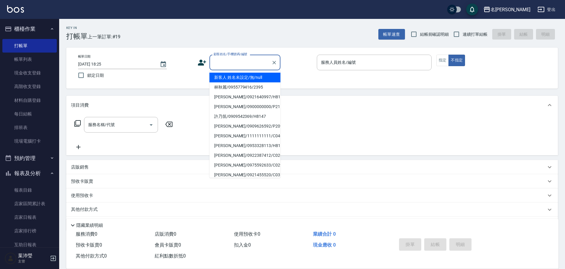
click at [236, 62] on input "顧客姓名/手機號碼/編號" at bounding box center [240, 62] width 57 height 10
click at [237, 77] on li "新客人 姓名未設定/無/null" at bounding box center [244, 78] width 71 height 10
type input "新客人 姓名未設定/無/null"
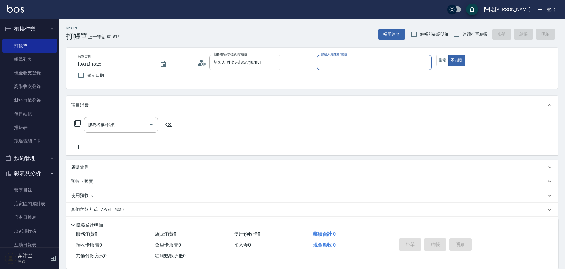
click at [410, 68] on input "服務人員姓名/編號" at bounding box center [373, 62] width 109 height 10
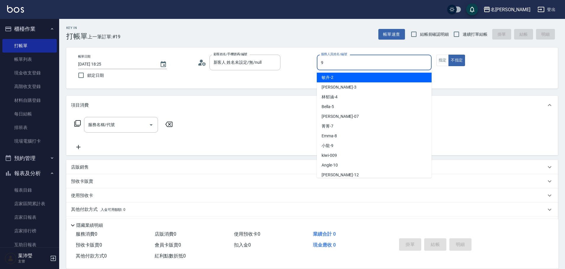
type input "小龍-9"
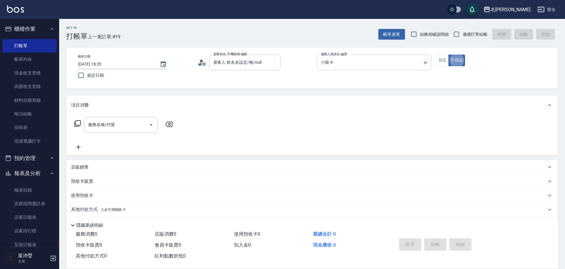
type button "false"
type input "3"
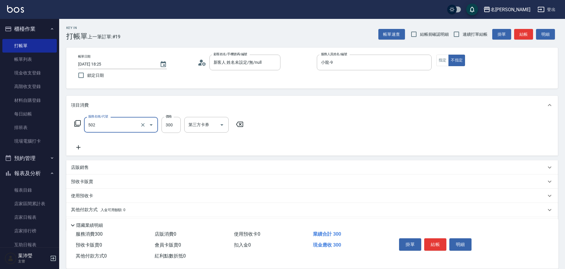
type input "洗髮(502)"
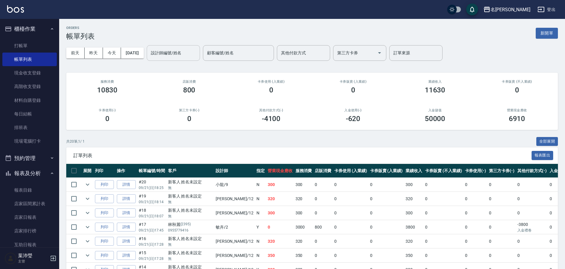
click at [193, 58] on input "設計師編號/姓名" at bounding box center [173, 53] width 48 height 10
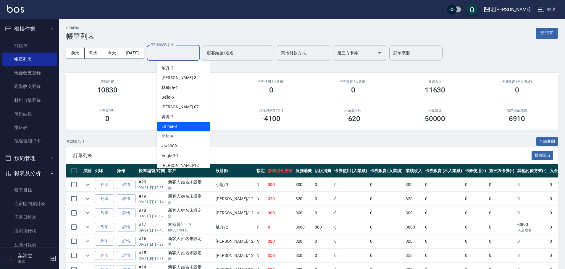
click at [176, 125] on span "Emma -8" at bounding box center [168, 127] width 15 height 6
type input "Emma-8"
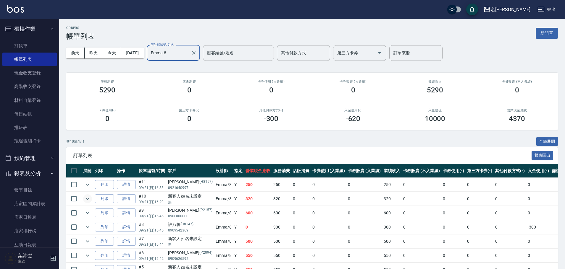
click at [88, 199] on icon "expand row" at bounding box center [88, 199] width 4 height 2
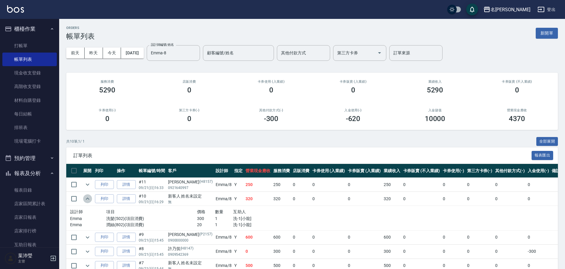
click at [87, 196] on icon "expand row" at bounding box center [87, 198] width 7 height 7
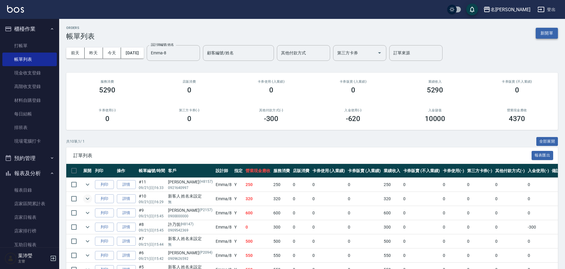
click at [536, 31] on button "新開單" at bounding box center [546, 33] width 22 height 11
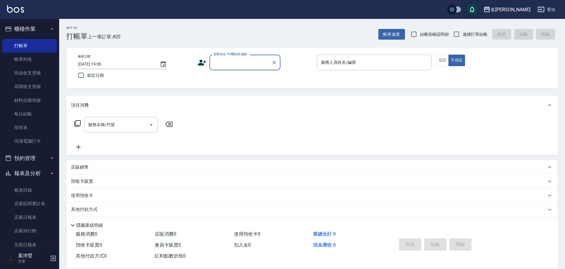
click at [230, 65] on input "顧客姓名/手機號碼/編號" at bounding box center [240, 62] width 57 height 10
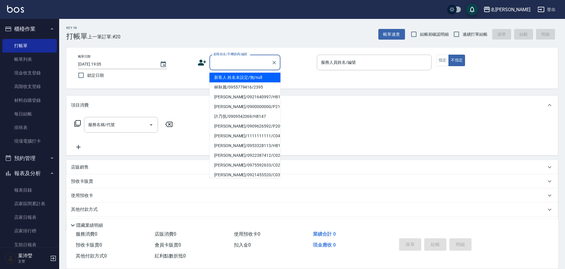
click at [240, 79] on li "新客人 姓名未設定/無/null" at bounding box center [244, 78] width 71 height 10
type input "新客人 姓名未設定/無/null"
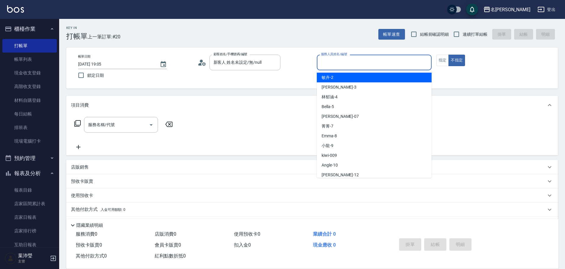
click at [351, 64] on input "服務人員姓名/編號" at bounding box center [373, 62] width 109 height 10
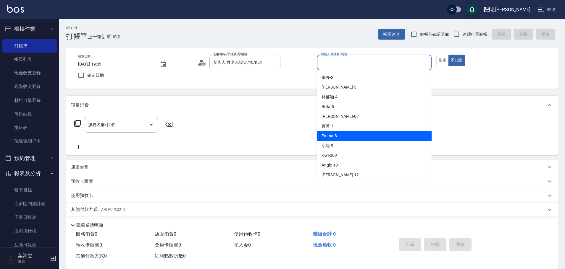
drag, startPoint x: 340, startPoint y: 141, endPoint x: 341, endPoint y: 135, distance: 5.5
click at [340, 141] on ul "[PERSON_NAME] -2 [PERSON_NAME]-3 [PERSON_NAME]-4 Bella -5 雅君 -07 菁菁 -7 Emma -8 …" at bounding box center [374, 124] width 115 height 108
drag, startPoint x: 355, startPoint y: 137, endPoint x: 360, endPoint y: 130, distance: 8.5
click at [355, 137] on div "Emma -8" at bounding box center [374, 136] width 115 height 10
type input "Emma-8"
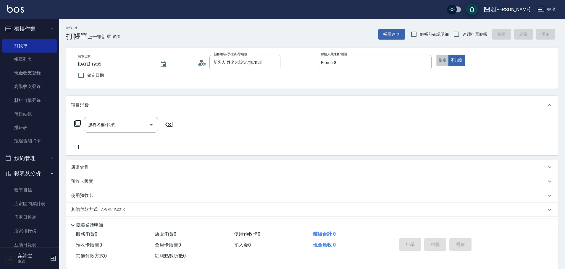
click at [446, 62] on button "指定" at bounding box center [442, 61] width 13 height 12
click at [274, 63] on icon "Clear" at bounding box center [274, 63] width 4 height 4
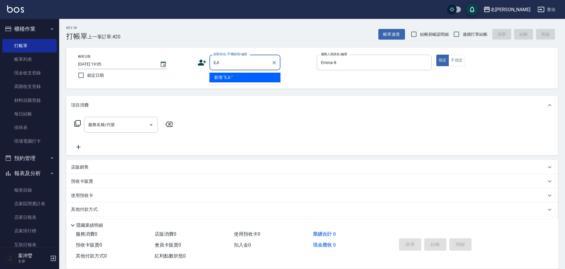
drag, startPoint x: 231, startPoint y: 64, endPoint x: 156, endPoint y: 73, distance: 75.6
click at [156, 73] on div "帳單日期 [DATE] 19:05 鎖定日期 顧客姓名/手機號碼/編號 EJI 顧客姓名/手機號碼/編號 服務人員姓名/編號 [PERSON_NAME]-8 …" at bounding box center [311, 68] width 477 height 27
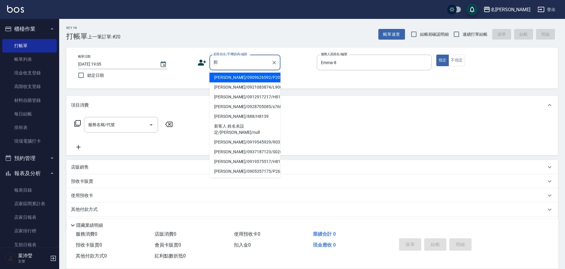
click at [238, 157] on li "[PERSON_NAME]/0919575517/H8101" at bounding box center [244, 162] width 71 height 10
type input "[PERSON_NAME]/0919575517/H8101"
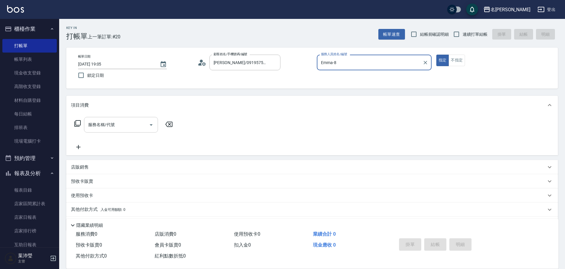
click at [117, 118] on div "服務名稱/代號" at bounding box center [121, 125] width 74 height 16
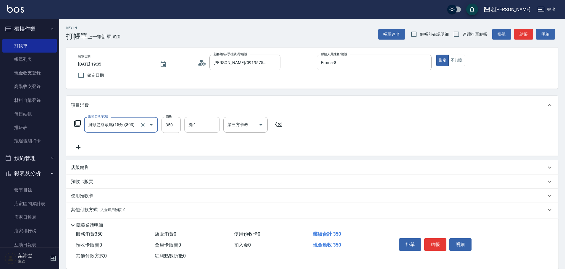
type input "肩頸筋絡放鬆(15分)(803)"
click at [199, 124] on input "洗-1" at bounding box center [202, 125] width 30 height 10
type input "[PERSON_NAME]-19"
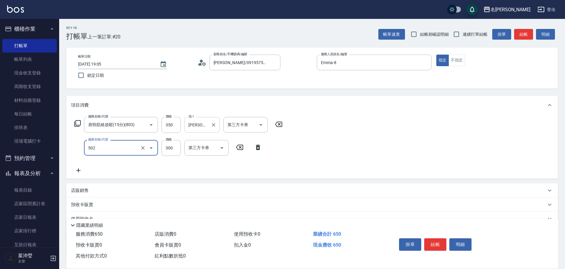
type input "洗髮(502)"
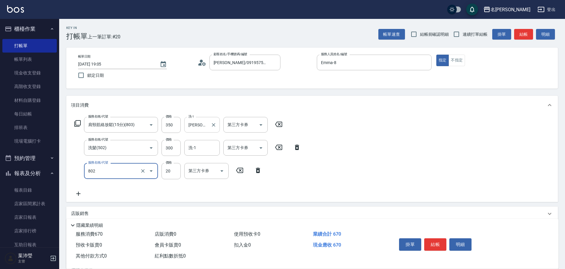
type input "潤絲(802)"
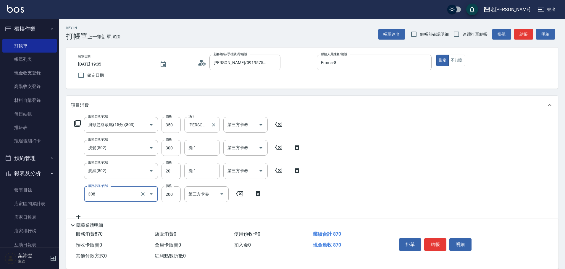
type input "學生剪髮(UP)(308)"
type input "250"
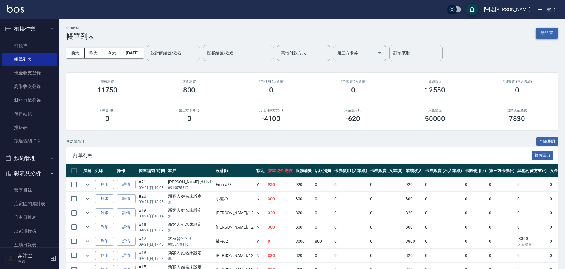
click at [539, 35] on button "新開單" at bounding box center [546, 33] width 22 height 11
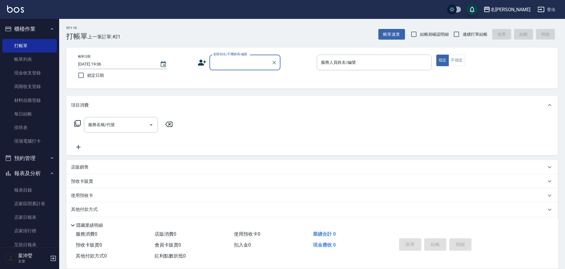
click at [232, 56] on label "顧客姓名/手機號碼/編號" at bounding box center [230, 54] width 34 height 4
click at [232, 57] on input "顧客姓名/手機號碼/編號" at bounding box center [240, 62] width 57 height 10
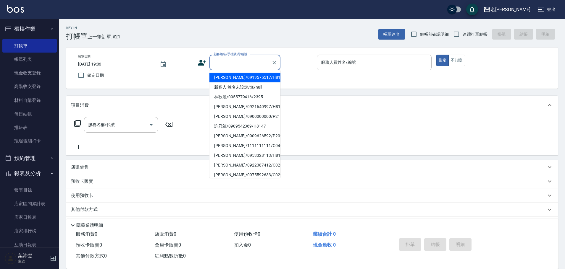
click at [235, 61] on input "顧客姓名/手機號碼/編號" at bounding box center [240, 62] width 57 height 10
drag, startPoint x: 249, startPoint y: 86, endPoint x: 266, endPoint y: 84, distance: 17.5
click at [249, 86] on li "新客人 姓名未設定/無/null" at bounding box center [244, 87] width 71 height 10
type input "新客人 姓名未設定/無/null"
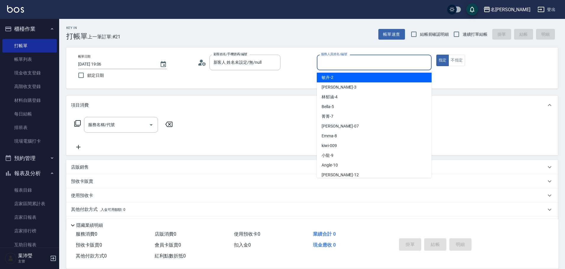
click at [369, 67] on input "服務人員姓名/編號" at bounding box center [373, 62] width 109 height 10
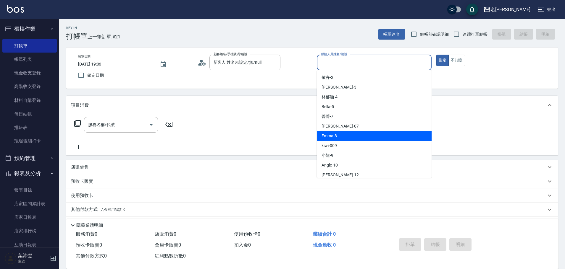
click at [349, 136] on div "Emma -8" at bounding box center [374, 136] width 115 height 10
type input "Emma-8"
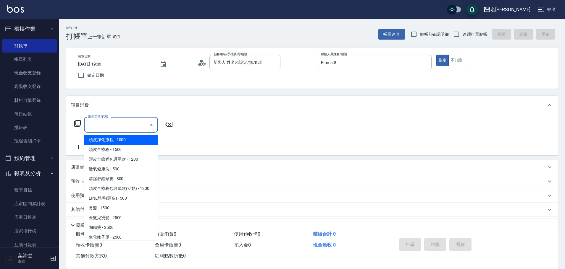
click at [92, 127] on input "服務名稱/代號" at bounding box center [117, 125] width 60 height 10
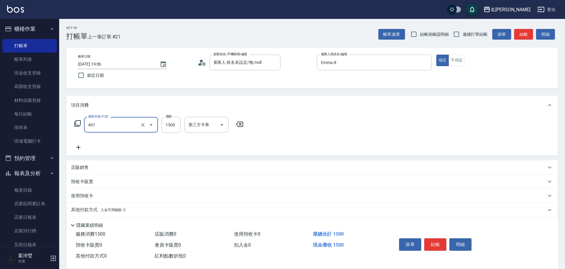
type input "染髮(401)"
type input "1000"
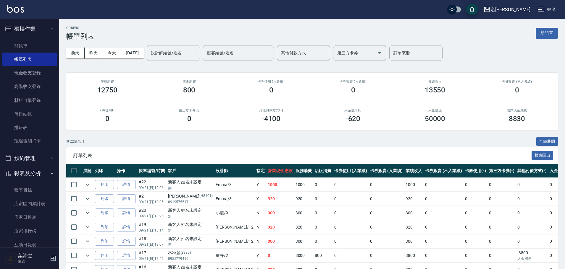
click at [158, 56] on div "設計師編號/姓名" at bounding box center [173, 53] width 53 height 16
click at [547, 33] on button "新開單" at bounding box center [546, 33] width 22 height 11
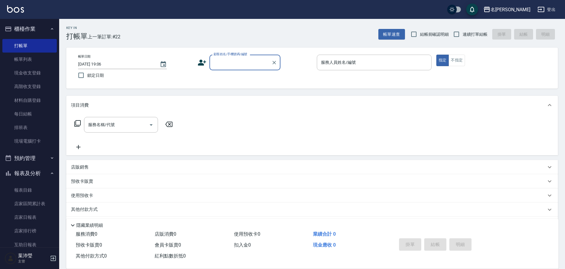
click at [256, 62] on input "顧客姓名/手機號碼/編號" at bounding box center [240, 62] width 57 height 10
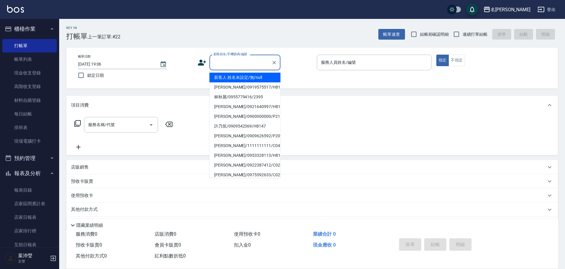
click at [265, 77] on li "新客人 姓名未設定/無/null" at bounding box center [244, 78] width 71 height 10
type input "新客人 姓名未設定/無/null"
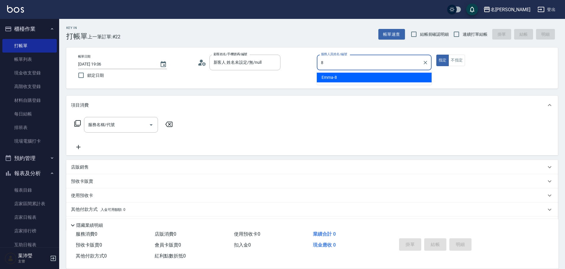
type input "Emma-8"
type button "true"
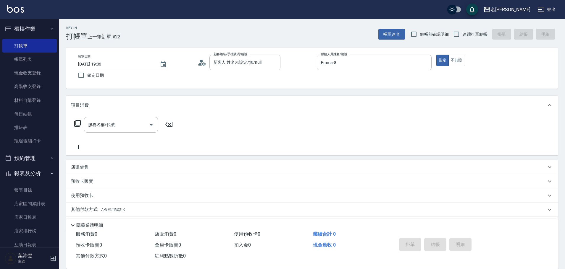
click at [467, 59] on div "指定 不指定" at bounding box center [493, 61] width 115 height 12
click at [457, 59] on button "不指定" at bounding box center [456, 61] width 17 height 12
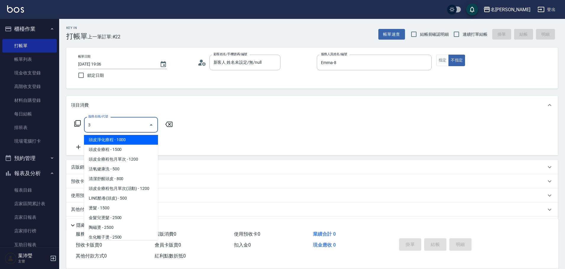
drag, startPoint x: 106, startPoint y: 129, endPoint x: 106, endPoint y: 125, distance: 3.6
click at [106, 129] on input "3" at bounding box center [117, 125] width 60 height 10
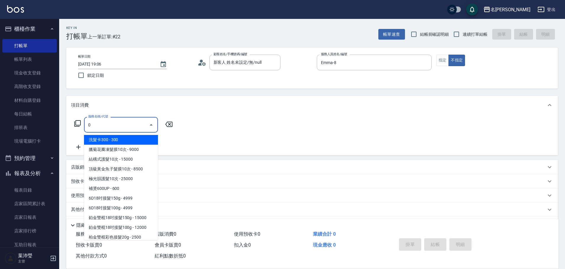
drag, startPoint x: 106, startPoint y: 125, endPoint x: 59, endPoint y: 115, distance: 47.5
click at [59, 115] on div "名留龍江 登出 櫃檯作業 打帳單 帳單列表 現金收支登錄 高階收支登錄 材料自購登錄 每日結帳 排班表 現場電腦打卡 預約管理 預約管理 單日預約紀錄 單週預…" at bounding box center [282, 144] width 565 height 288
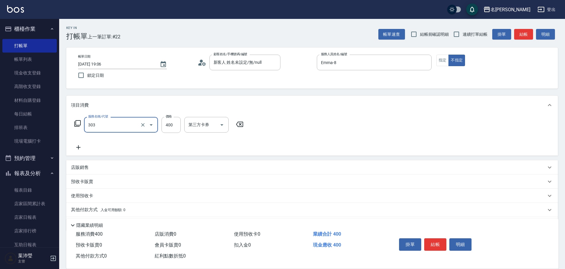
type input "剪髮C級設計師(303)"
type input "350"
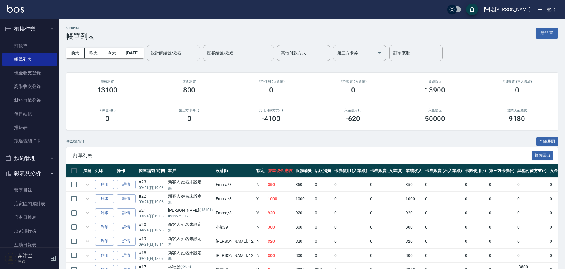
click at [195, 58] on div "設計師編號/姓名" at bounding box center [173, 53] width 53 height 16
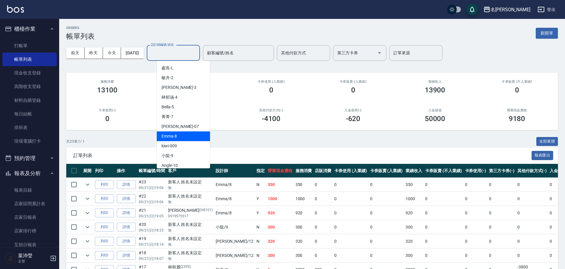
click at [192, 139] on div "Emma -8" at bounding box center [183, 137] width 53 height 10
type input "Emma-8"
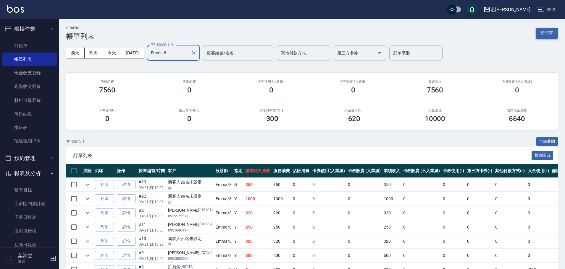
click at [541, 37] on button "新開單" at bounding box center [546, 33] width 22 height 11
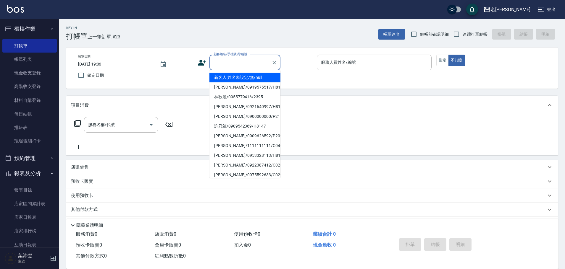
click at [247, 61] on input "顧客姓名/手機號碼/編號" at bounding box center [240, 62] width 57 height 10
drag, startPoint x: 244, startPoint y: 80, endPoint x: 269, endPoint y: 78, distance: 25.5
click at [244, 80] on li "新客人 姓名未設定/無/null" at bounding box center [244, 78] width 71 height 10
type input "新客人 姓名未設定/無/null"
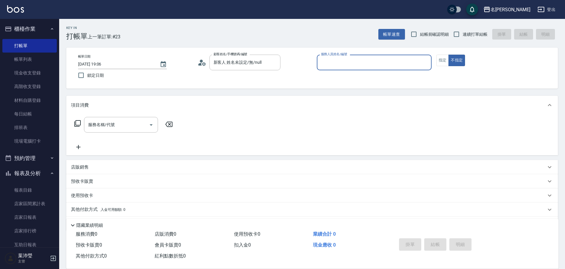
click at [344, 68] on input "服務人員姓名/編號" at bounding box center [373, 62] width 109 height 10
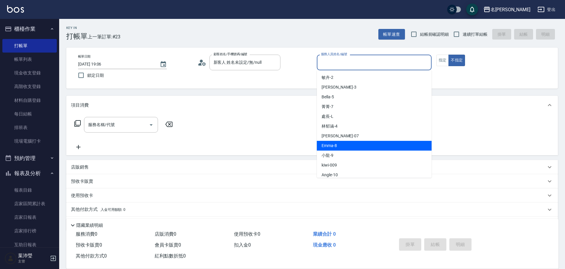
click at [337, 150] on div "Emma -8" at bounding box center [374, 146] width 115 height 10
type input "Emma-8"
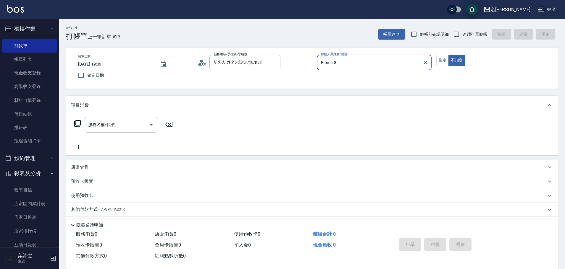
click at [115, 122] on input "服務名稱/代號" at bounding box center [117, 125] width 60 height 10
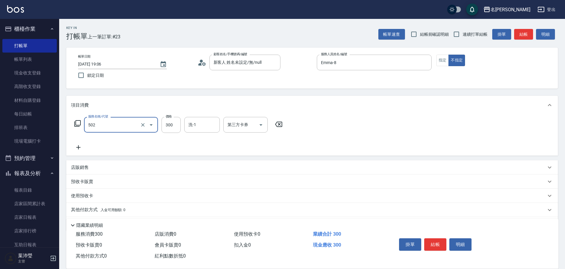
type input "洗髮(502)"
type input "[PERSON_NAME]-19"
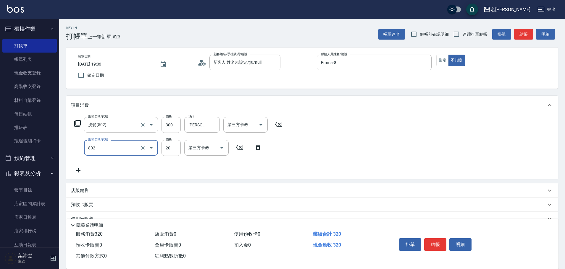
type input "潤絲(802)"
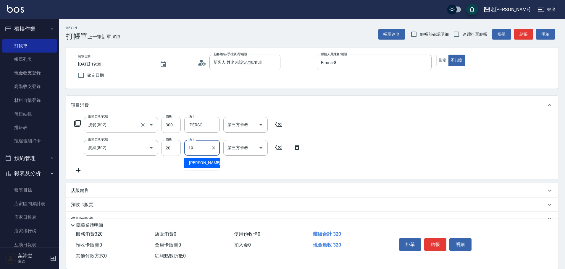
type input "[PERSON_NAME]-19"
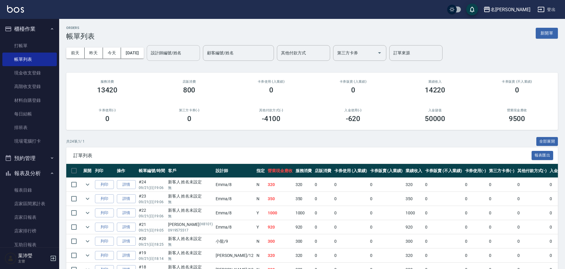
click at [188, 55] on input "設計師編號/姓名" at bounding box center [173, 53] width 48 height 10
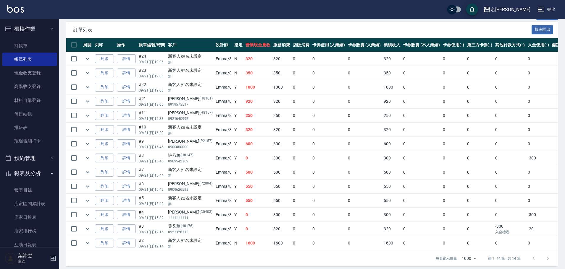
scroll to position [135, 0]
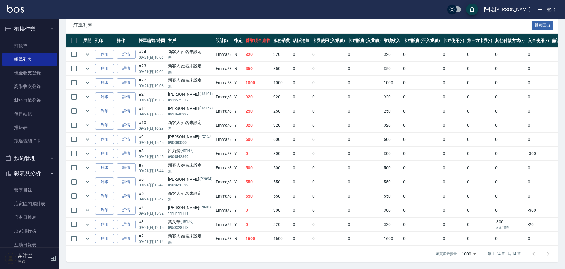
type input "Emma-8"
click at [253, 80] on td "1000" at bounding box center [258, 83] width 28 height 14
click at [244, 154] on td "0" at bounding box center [258, 154] width 28 height 14
click at [134, 192] on link "詳情" at bounding box center [126, 196] width 19 height 9
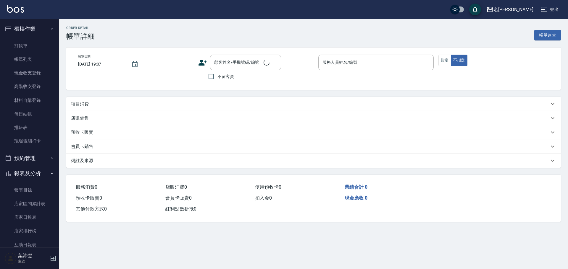
type input "[DATE] 15:42"
type input "Emma-8"
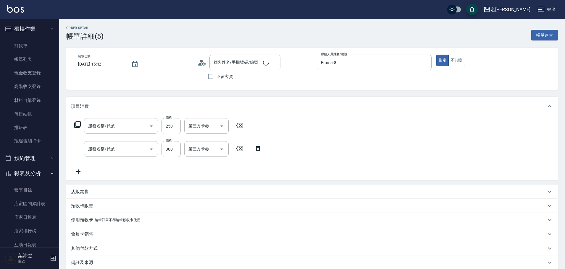
type input "學生剪髮(UP)(308)"
type input "洗髮(502)"
type input "新客人 姓名未設定/無/null"
click at [200, 149] on input "洗-1" at bounding box center [202, 149] width 30 height 10
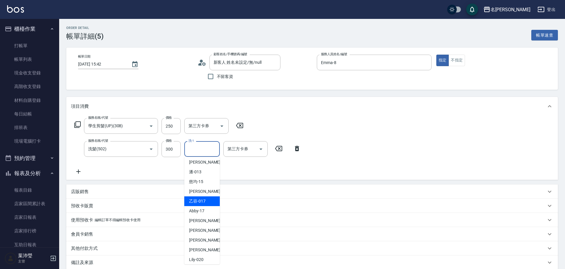
scroll to position [118, 0]
click at [194, 223] on span "[PERSON_NAME] -18" at bounding box center [207, 221] width 37 height 6
type input "[PERSON_NAME]-18"
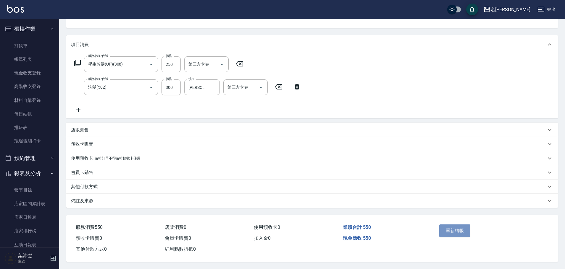
click at [452, 227] on button "重新結帳" at bounding box center [454, 231] width 31 height 12
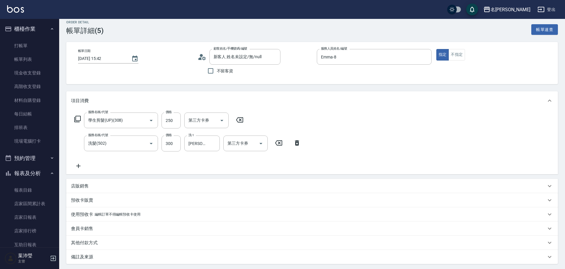
scroll to position [0, 0]
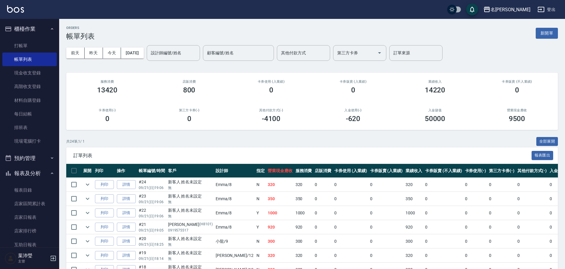
click at [194, 43] on div "[DATE] [DATE] [DATE] [DATE] 設計師編號/姓名 設計師編號/姓名 顧客編號/姓名 顧客編號/姓名 其他付款方式 其他付款方式 第三方…" at bounding box center [311, 52] width 491 height 25
click at [194, 63] on div "[DATE] [DATE] [DATE] [DATE] 設計師編號/姓名 設計師編號/姓名 顧客編號/姓名 顧客編號/姓名 其他付款方式 其他付款方式 第三方…" at bounding box center [311, 52] width 491 height 25
drag, startPoint x: 189, startPoint y: 42, endPoint x: 186, endPoint y: 58, distance: 16.6
click at [186, 57] on div "[DATE] [DATE] [DATE] [DATE] 設計師編號/姓名 設計師編號/姓名 顧客編號/姓名 顧客編號/姓名 其他付款方式 其他付款方式 第三方…" at bounding box center [311, 52] width 491 height 25
click at [186, 58] on input "設計師編號/姓名" at bounding box center [173, 53] width 48 height 10
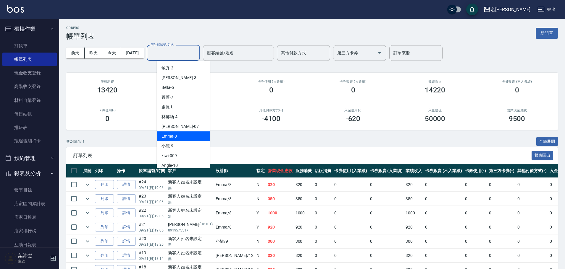
click at [177, 132] on div "Emma -8" at bounding box center [183, 137] width 53 height 10
type input "Emma-8"
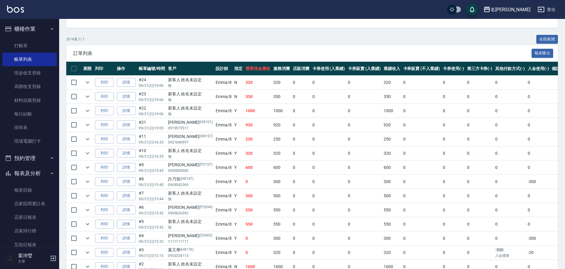
scroll to position [118, 0]
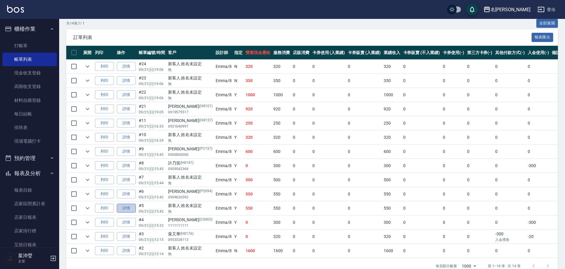
click at [128, 210] on link "詳情" at bounding box center [126, 208] width 19 height 9
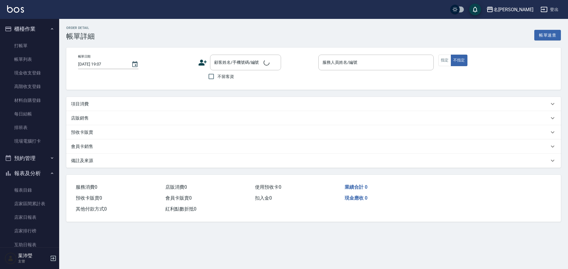
type input "[DATE] 15:42"
type input "Emma-8"
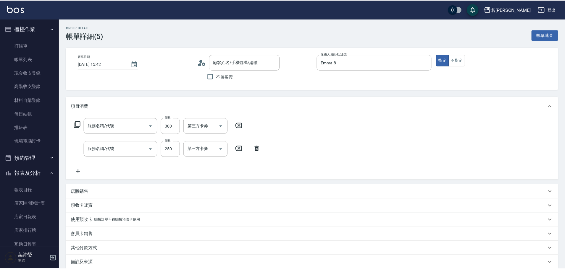
type input "新客人 姓名未設定/無/null"
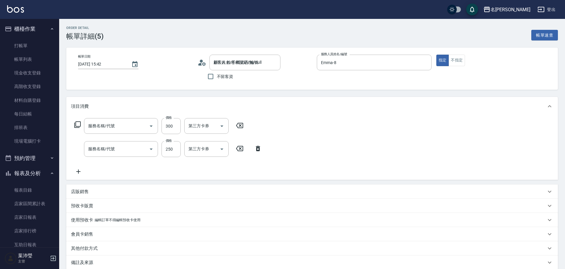
type input "洗髮(502)"
type input "學生剪髮(UP)(308)"
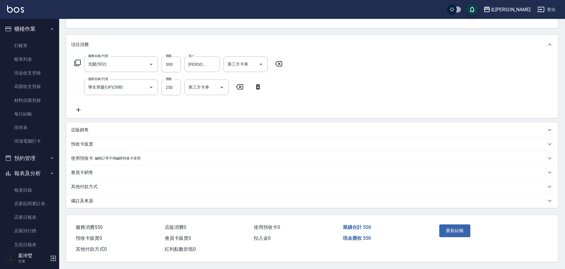
scroll to position [64, 0]
click at [445, 225] on button "重新結帳" at bounding box center [454, 231] width 31 height 12
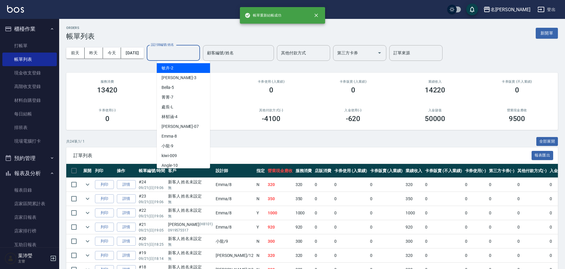
click at [194, 56] on input "設計師編號/姓名" at bounding box center [173, 53] width 48 height 10
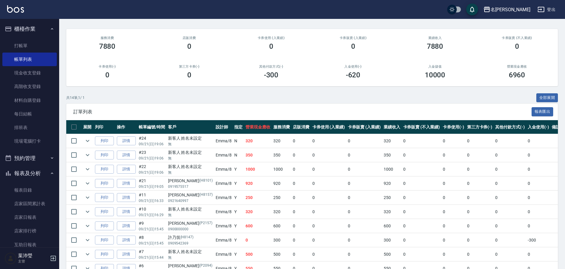
scroll to position [118, 0]
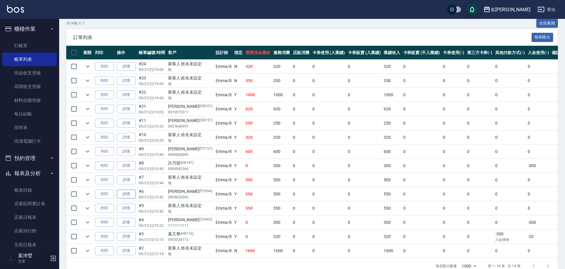
type input "Emma-8"
click at [121, 193] on link "詳情" at bounding box center [126, 194] width 19 height 9
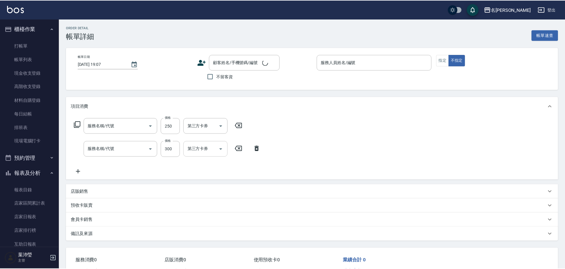
type input "[DATE] 15:42"
type input "Emma-8"
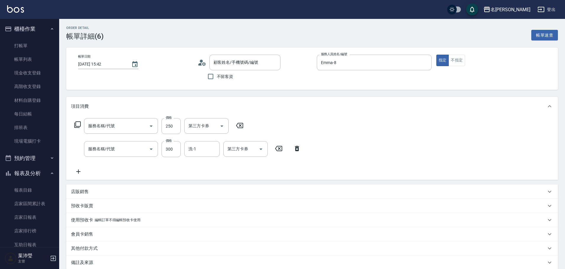
type input "[PERSON_NAME]/0909626592/P2094"
type input "學生剪髮(UP)(308)"
type input "洗髮(502)"
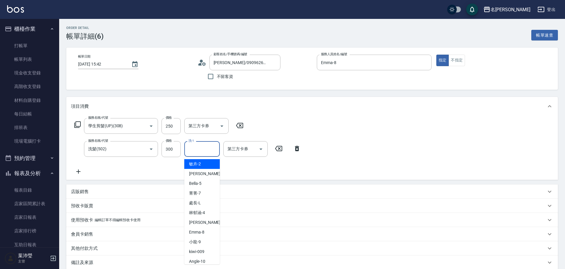
click at [193, 151] on input "洗-1" at bounding box center [202, 149] width 30 height 10
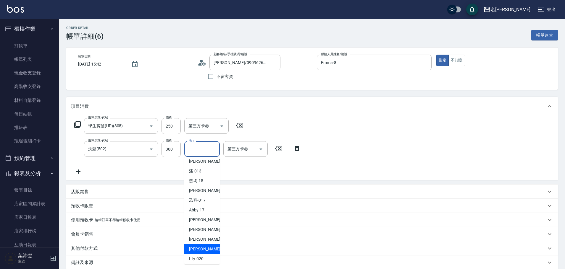
scroll to position [118, 0]
click at [203, 224] on span "[PERSON_NAME] -18" at bounding box center [207, 221] width 37 height 6
type input "[PERSON_NAME]-18"
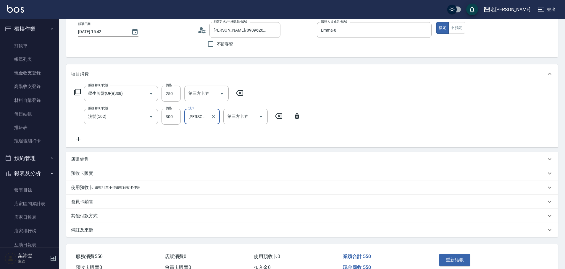
scroll to position [64, 0]
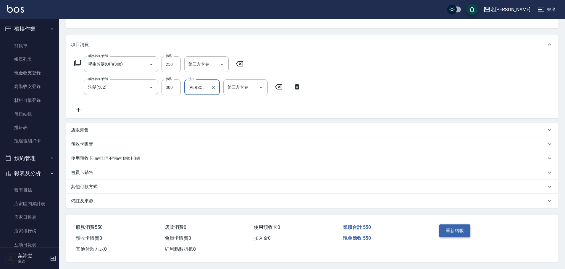
click at [442, 226] on button "重新結帳" at bounding box center [454, 231] width 31 height 12
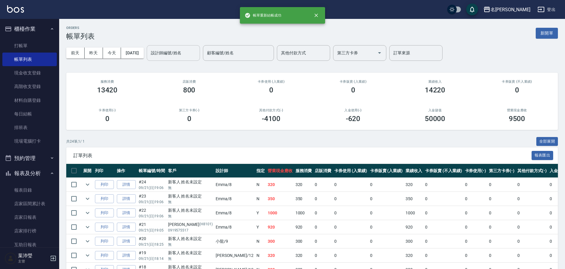
click at [196, 57] on input "設計師編號/姓名" at bounding box center [173, 53] width 48 height 10
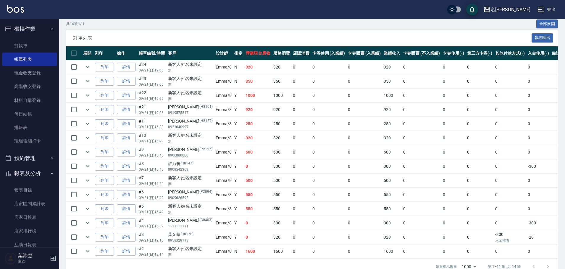
scroll to position [118, 0]
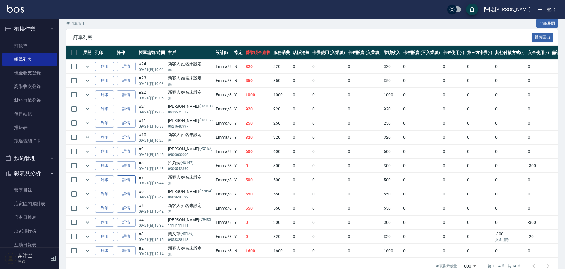
type input "Emma-8"
click at [121, 177] on link "詳情" at bounding box center [126, 180] width 19 height 9
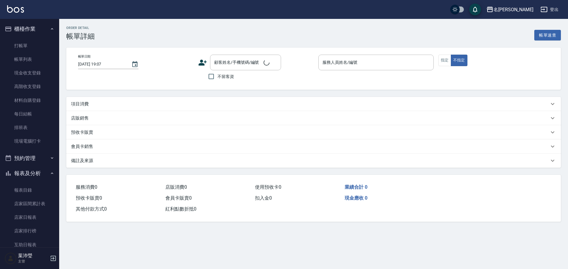
type input "[DATE] 15:44"
type input "Emma-8"
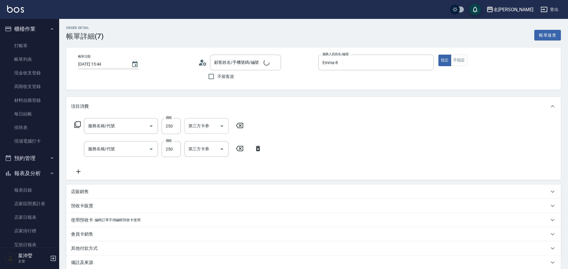
type input "學生剪髮(UP)(308)"
type input "洗髮(兒童)(506)"
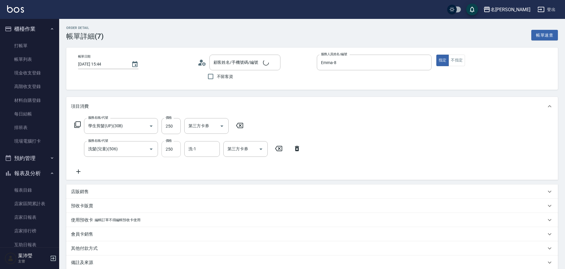
type input "新客人 姓名未設定/無/null"
click at [200, 154] on input "洗-1" at bounding box center [202, 149] width 30 height 10
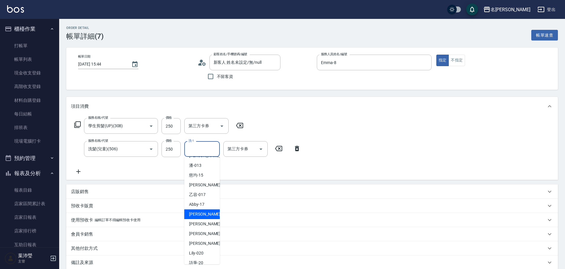
scroll to position [118, 0]
click at [202, 218] on div "[PERSON_NAME] -18" at bounding box center [201, 222] width 35 height 10
type input "[PERSON_NAME]-18"
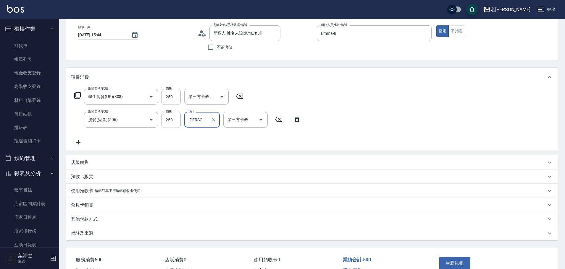
scroll to position [64, 0]
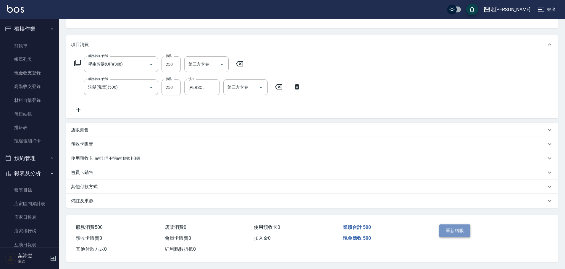
click at [439, 225] on button "重新結帳" at bounding box center [454, 231] width 31 height 12
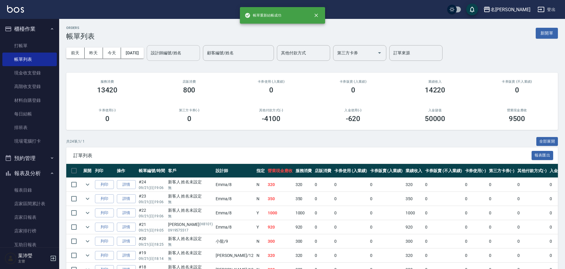
click at [200, 52] on div "設計師編號/姓名" at bounding box center [173, 53] width 53 height 16
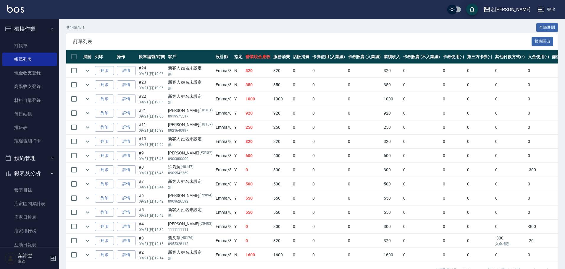
scroll to position [105, 0]
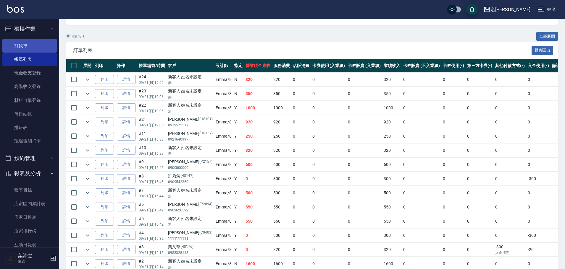
type input "Emma-8"
click at [37, 43] on link "打帳單" at bounding box center [29, 46] width 54 height 14
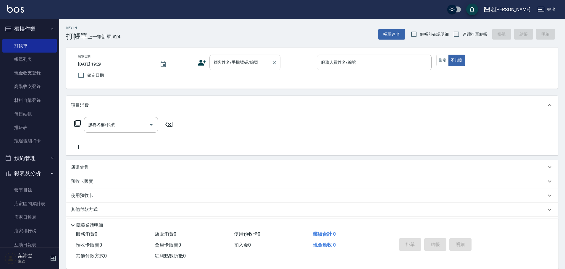
drag, startPoint x: 271, startPoint y: 54, endPoint x: 250, endPoint y: 66, distance: 23.5
click at [259, 64] on div "帳單日期 [DATE] 19:29 鎖定日期 顧客姓名/手機號碼/編號 顧客姓名/手機號碼/編號 服務人員姓名/編號 服務人員姓名/編號 指定 不指定" at bounding box center [311, 68] width 491 height 41
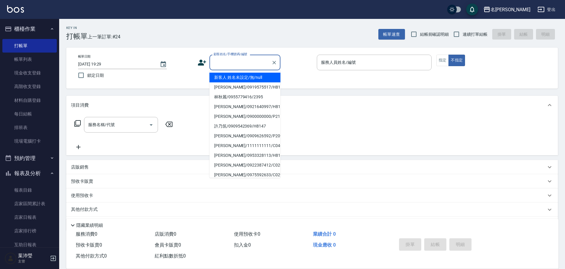
click at [250, 58] on input "顧客姓名/手機號碼/編號" at bounding box center [240, 62] width 57 height 10
click at [247, 75] on li "新客人 姓名未設定/無/null" at bounding box center [244, 78] width 71 height 10
type input "新客人 姓名未設定/無/null"
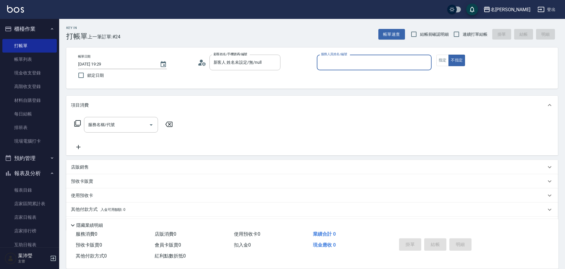
click at [372, 72] on p at bounding box center [374, 73] width 115 height 6
click at [372, 60] on input "服務人員姓名/編號" at bounding box center [373, 62] width 109 height 10
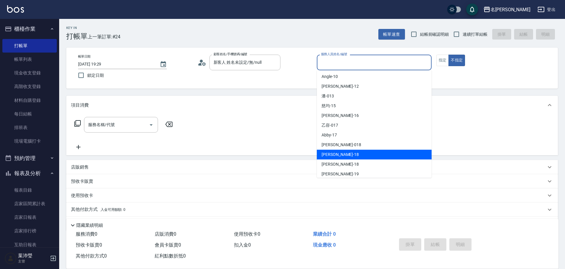
scroll to position [118, 0]
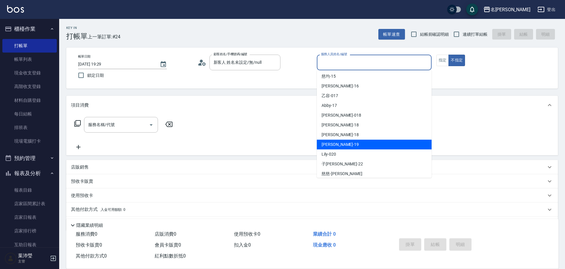
click at [343, 145] on div "[PERSON_NAME] -19" at bounding box center [374, 145] width 115 height 10
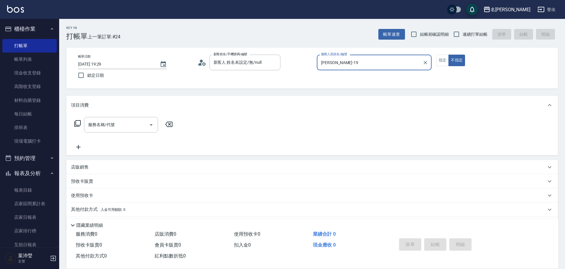
click at [278, 90] on div "Key In 打帳單 上一筆訂單:#24 帳單速查 結帳前確認明細 連續打單結帳 掛單 結帳 明細 帳單日期 [DATE] 19:29 鎖定日期 顧客姓名/手…" at bounding box center [311, 153] width 505 height 269
click at [75, 125] on icon at bounding box center [77, 123] width 7 height 7
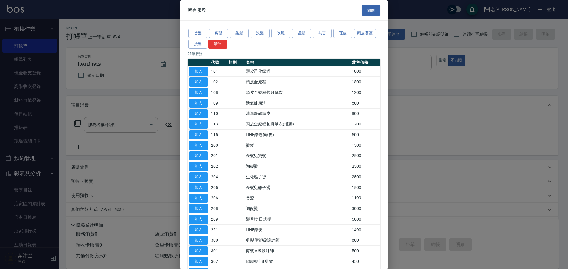
drag, startPoint x: 501, startPoint y: 24, endPoint x: 476, endPoint y: 49, distance: 36.0
click at [494, 33] on div at bounding box center [284, 134] width 568 height 269
click at [452, 60] on div at bounding box center [284, 134] width 568 height 269
click at [369, 14] on button "關閉" at bounding box center [370, 10] width 19 height 11
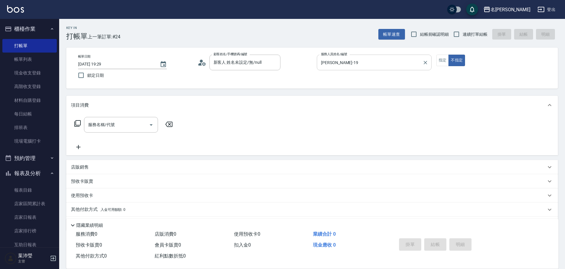
click at [388, 63] on input "[PERSON_NAME]-19" at bounding box center [369, 62] width 101 height 10
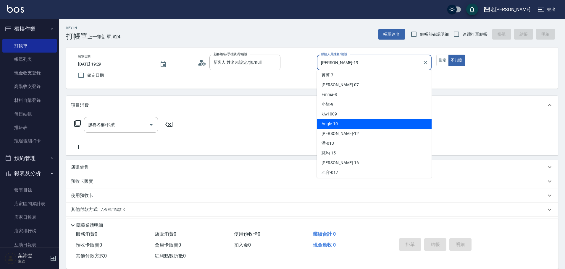
scroll to position [31, 0]
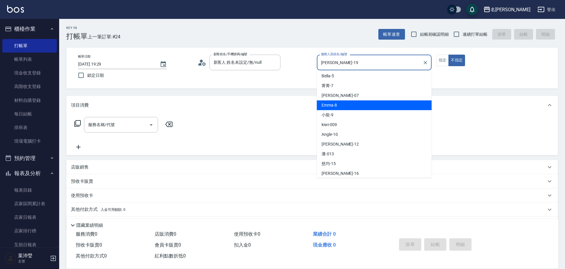
click at [351, 105] on div "Emma -8" at bounding box center [374, 106] width 115 height 10
type input "Emma-8"
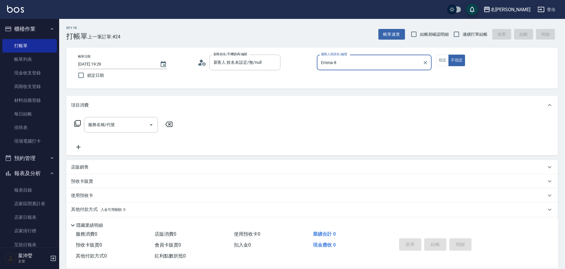
click at [75, 121] on icon at bounding box center [77, 123] width 7 height 7
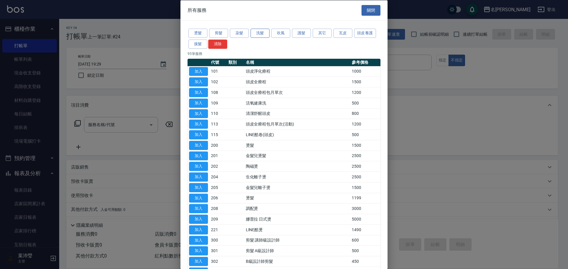
click at [259, 33] on button "洗髮" at bounding box center [259, 33] width 19 height 9
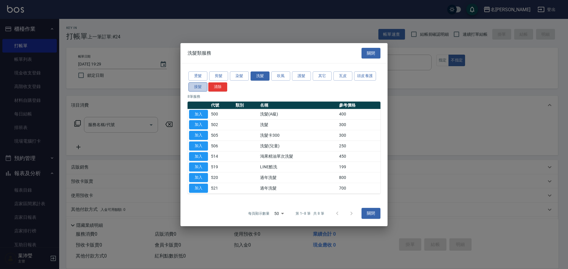
click at [194, 91] on button "接髮" at bounding box center [197, 86] width 19 height 9
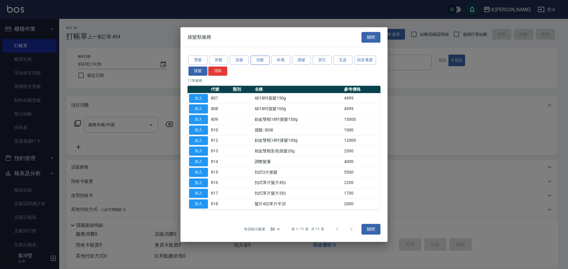
click at [256, 62] on button "洗髮" at bounding box center [259, 60] width 19 height 9
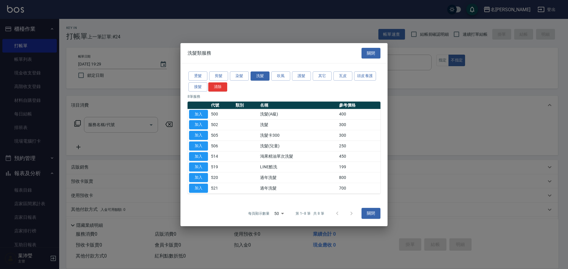
click at [350, 215] on div at bounding box center [344, 214] width 28 height 14
click at [322, 78] on button "其它" at bounding box center [321, 76] width 19 height 9
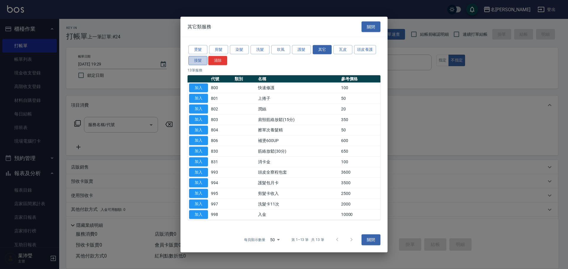
click at [206, 59] on button "接髮" at bounding box center [197, 60] width 19 height 9
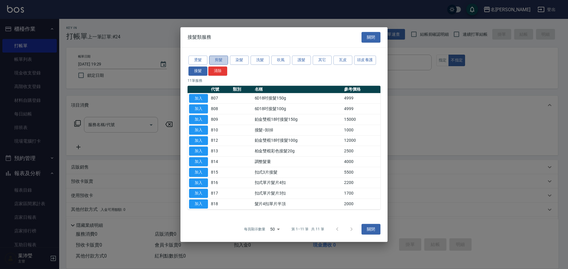
click at [219, 56] on button "剪髮" at bounding box center [218, 60] width 19 height 9
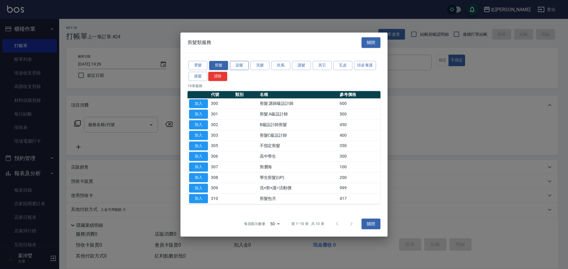
click at [245, 66] on button "染髮" at bounding box center [239, 65] width 19 height 9
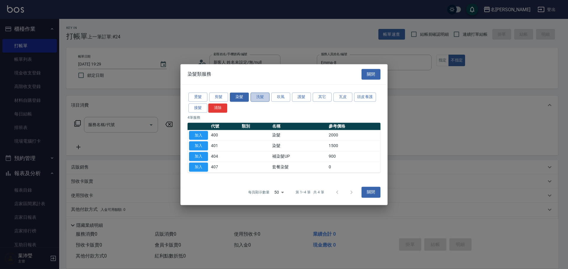
click at [266, 97] on button "洗髮" at bounding box center [259, 97] width 19 height 9
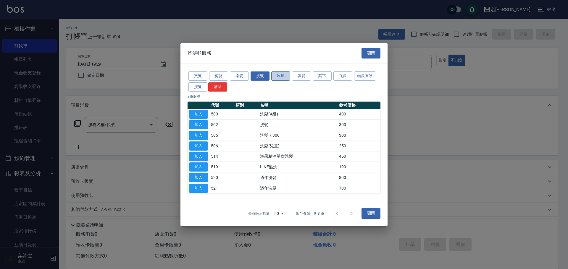
click at [285, 77] on button "吹風" at bounding box center [280, 76] width 19 height 9
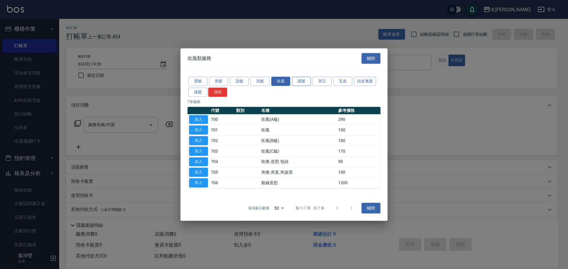
click at [303, 82] on button "護髮" at bounding box center [301, 81] width 19 height 9
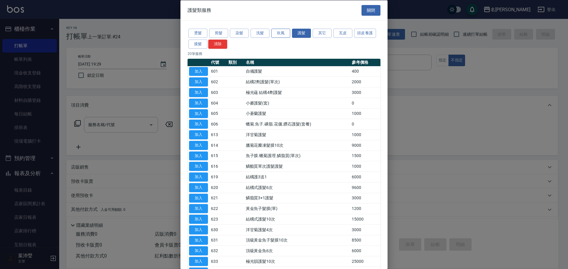
click at [282, 32] on button "吹風" at bounding box center [280, 33] width 19 height 9
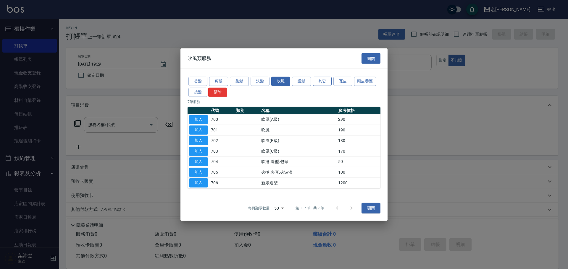
click at [328, 81] on button "其它" at bounding box center [321, 81] width 19 height 9
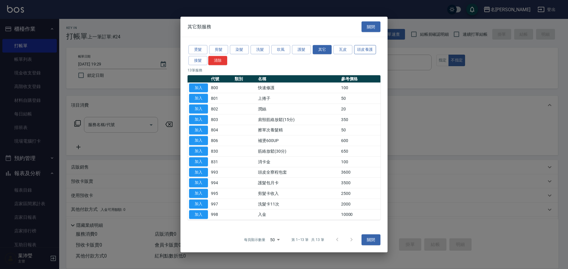
click at [365, 50] on button "頭皮養護" at bounding box center [365, 49] width 22 height 9
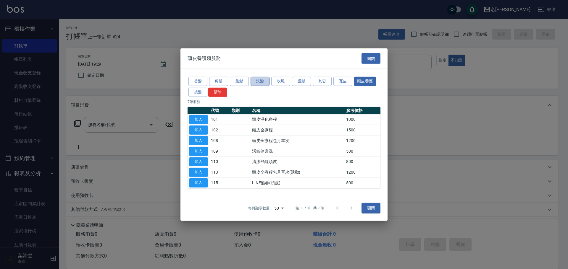
click at [265, 78] on button "洗髮" at bounding box center [259, 81] width 19 height 9
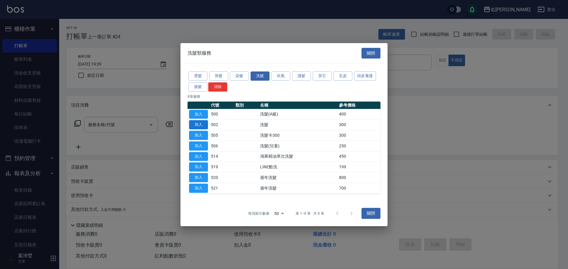
click at [199, 122] on button "加入" at bounding box center [198, 124] width 19 height 9
type input "洗髮(502)"
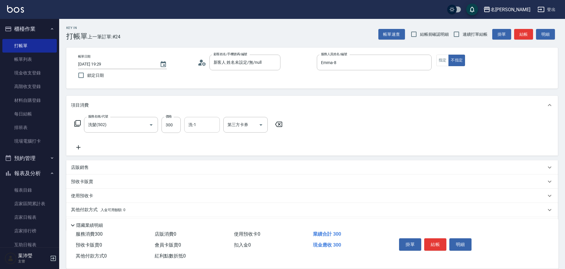
click at [205, 126] on input "洗-1" at bounding box center [202, 125] width 30 height 10
click at [167, 125] on input "300" at bounding box center [170, 125] width 19 height 16
type input "600"
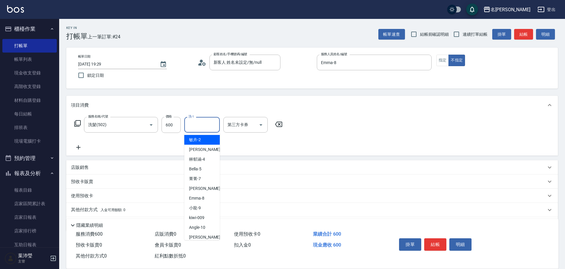
click at [204, 124] on input "洗-1" at bounding box center [202, 125] width 30 height 10
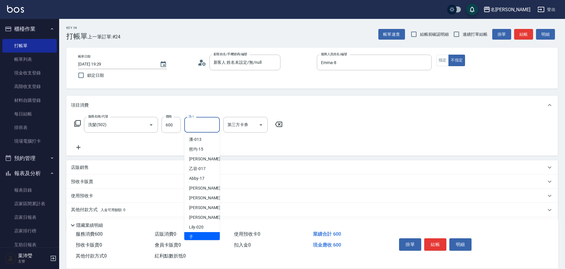
scroll to position [118, 0]
click at [205, 206] on div "[PERSON_NAME] -19" at bounding box center [201, 207] width 35 height 10
type input "[PERSON_NAME]-19"
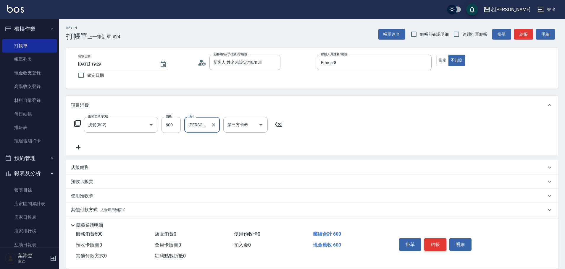
click at [436, 244] on button "結帳" at bounding box center [435, 245] width 22 height 12
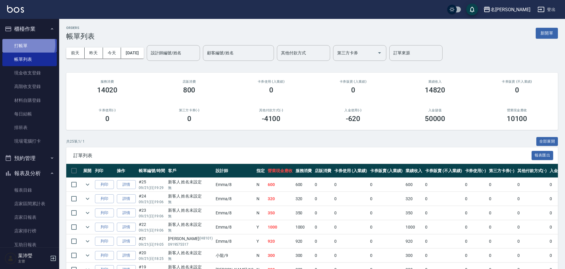
click at [26, 44] on link "打帳單" at bounding box center [29, 46] width 54 height 14
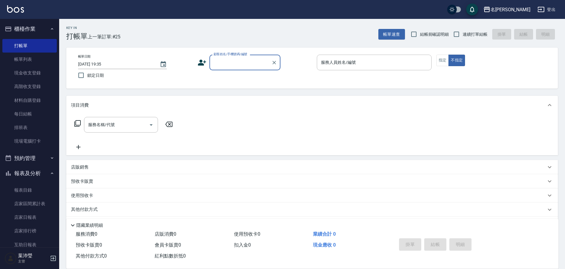
click at [237, 61] on input "顧客姓名/手機號碼/編號" at bounding box center [240, 62] width 57 height 10
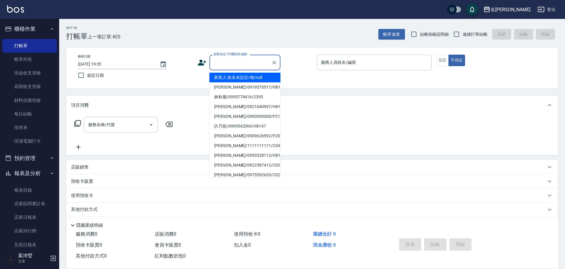
click at [246, 75] on li "新客人 姓名未設定/無/null" at bounding box center [244, 78] width 71 height 10
type input "新客人 姓名未設定/無/null"
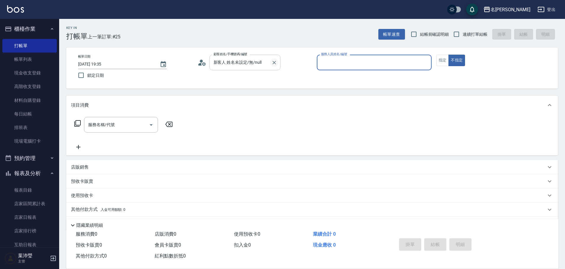
click at [270, 62] on button "Clear" at bounding box center [274, 63] width 8 height 8
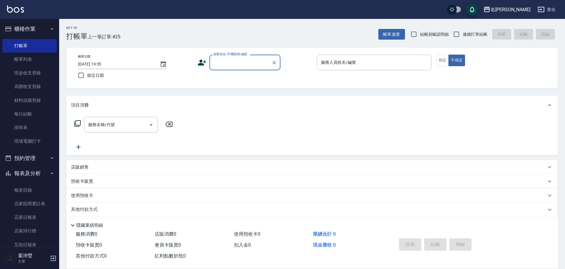
click at [255, 66] on input "顧客姓名/手機號碼/編號" at bounding box center [240, 62] width 57 height 10
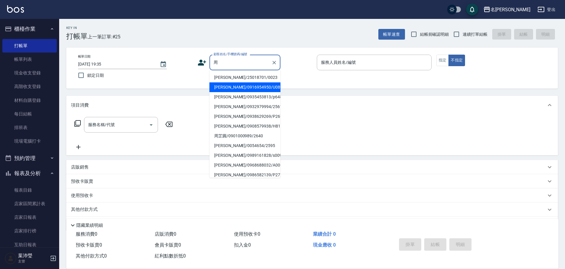
click at [239, 88] on li "[PERSON_NAME]/0916954950/U089" at bounding box center [244, 87] width 71 height 10
type input "[PERSON_NAME]/0916954950/U089"
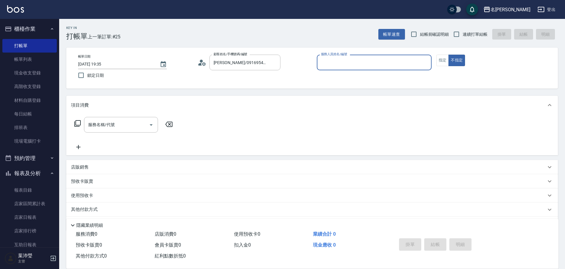
type input "Bella-5"
drag, startPoint x: 425, startPoint y: 62, endPoint x: 406, endPoint y: 62, distance: 19.2
click at [425, 62] on icon "Clear" at bounding box center [425, 63] width 4 height 4
click at [400, 63] on input "服務人員姓名/編號" at bounding box center [373, 62] width 109 height 10
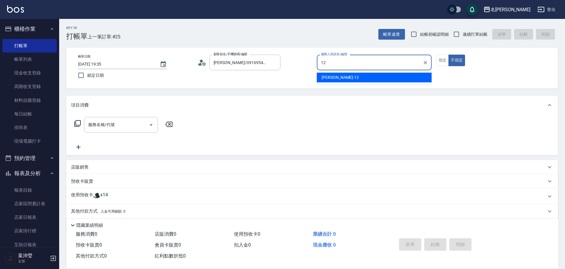
drag, startPoint x: 386, startPoint y: 77, endPoint x: 425, endPoint y: 78, distance: 38.4
click at [386, 78] on div "[PERSON_NAME] -12" at bounding box center [374, 78] width 115 height 10
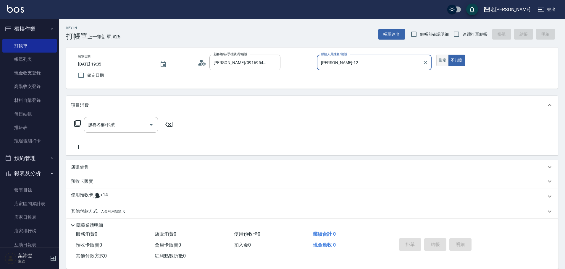
type input "[PERSON_NAME]-12"
click at [445, 59] on button "指定" at bounding box center [442, 61] width 13 height 12
click at [77, 124] on icon at bounding box center [77, 123] width 7 height 7
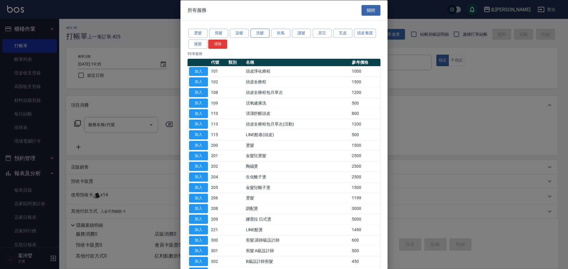
click at [258, 35] on button "洗髮" at bounding box center [259, 33] width 19 height 9
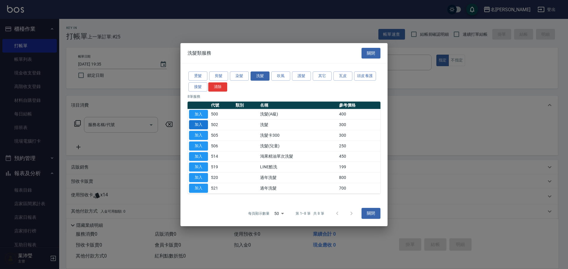
click at [202, 125] on button "加入" at bounding box center [198, 124] width 19 height 9
type input "洗髮(502)"
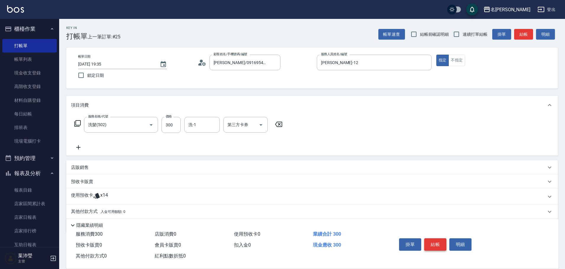
click at [432, 242] on button "結帳" at bounding box center [435, 245] width 22 height 12
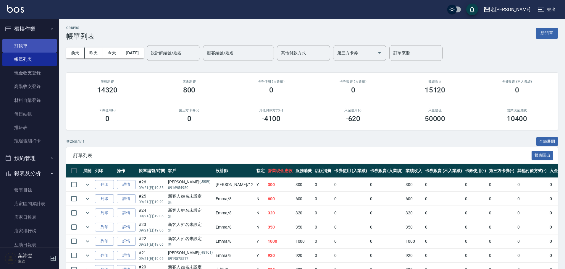
click at [35, 41] on link "打帳單" at bounding box center [29, 46] width 54 height 14
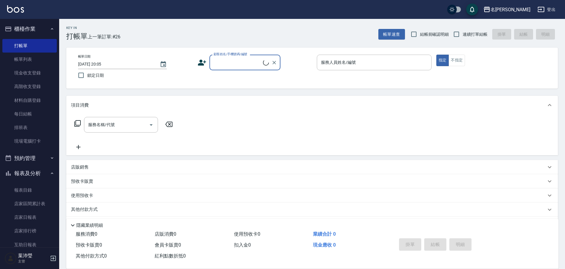
click at [236, 59] on input "顧客姓名/手機號碼/編號" at bounding box center [237, 62] width 51 height 10
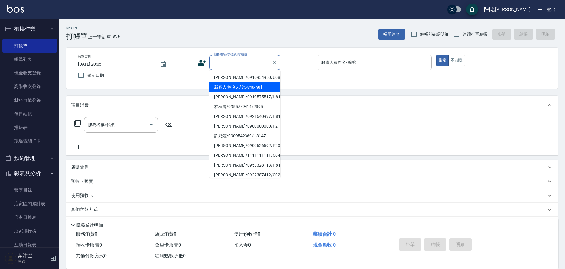
click at [239, 86] on li "新客人 姓名未設定/無/null" at bounding box center [244, 87] width 71 height 10
type input "新客人 姓名未設定/無/null"
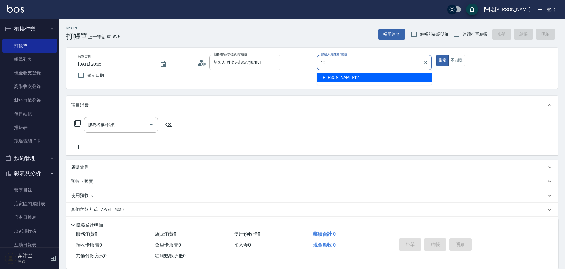
drag, startPoint x: 414, startPoint y: 75, endPoint x: 467, endPoint y: 69, distance: 53.5
click at [409, 77] on div "[PERSON_NAME] -12" at bounding box center [374, 78] width 115 height 10
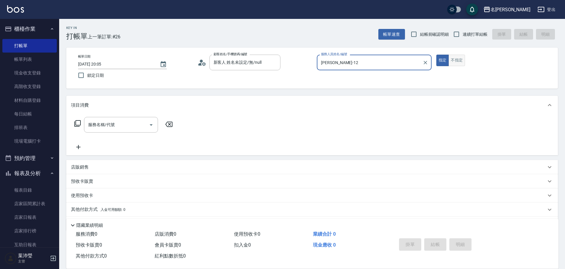
type input "[PERSON_NAME]-12"
click at [459, 59] on button "不指定" at bounding box center [456, 61] width 17 height 12
click at [75, 124] on icon at bounding box center [77, 123] width 7 height 7
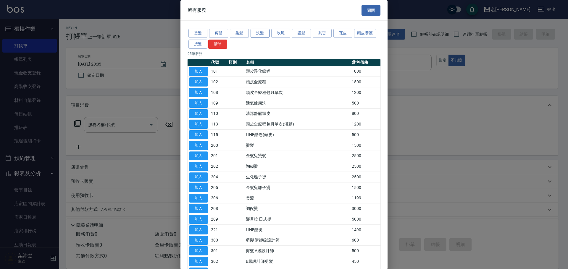
click at [259, 35] on button "洗髮" at bounding box center [259, 33] width 19 height 9
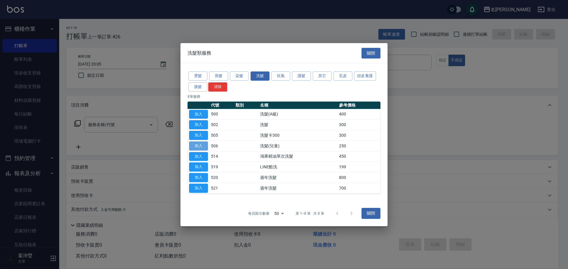
click at [198, 147] on button "加入" at bounding box center [198, 146] width 19 height 9
type input "洗髮(兒童)(506)"
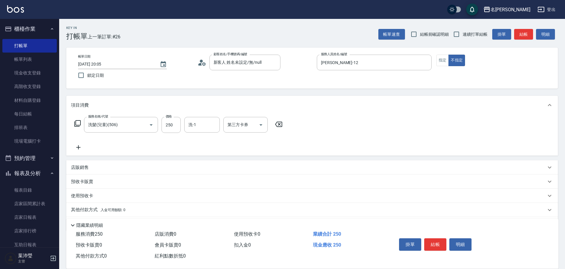
click at [78, 125] on icon at bounding box center [77, 123] width 7 height 7
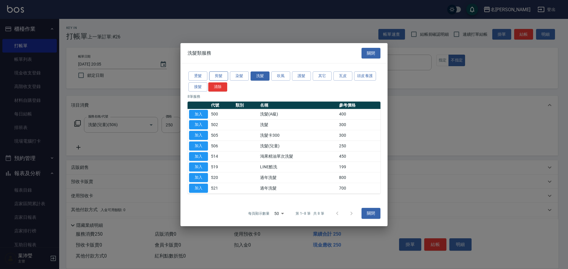
drag, startPoint x: 213, startPoint y: 77, endPoint x: 218, endPoint y: 79, distance: 5.2
click at [213, 77] on button "剪髮" at bounding box center [218, 76] width 19 height 9
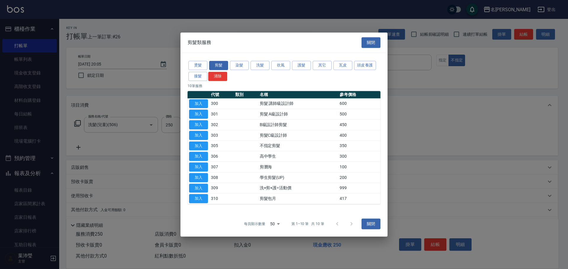
click at [198, 175] on button "加入" at bounding box center [198, 177] width 19 height 9
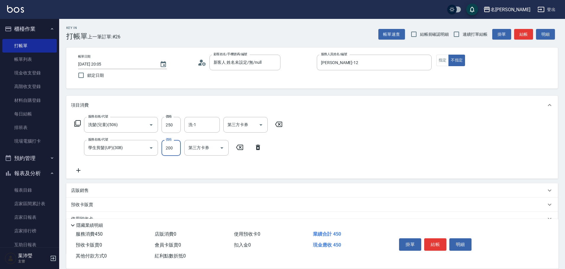
click at [174, 145] on input "200" at bounding box center [170, 148] width 19 height 16
click at [198, 132] on div "洗-1" at bounding box center [201, 125] width 35 height 16
type input "250"
drag, startPoint x: 204, startPoint y: 140, endPoint x: 236, endPoint y: 159, distance: 37.4
click at [209, 143] on div "[PERSON_NAME] -19" at bounding box center [201, 140] width 35 height 10
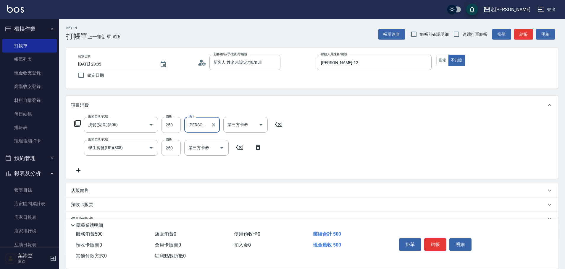
type input "[PERSON_NAME]-19"
click at [441, 239] on button "結帳" at bounding box center [435, 245] width 22 height 12
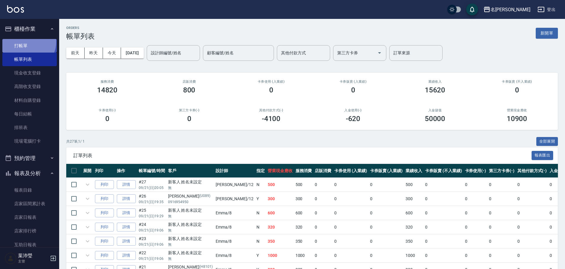
click at [26, 42] on link "打帳單" at bounding box center [29, 46] width 54 height 14
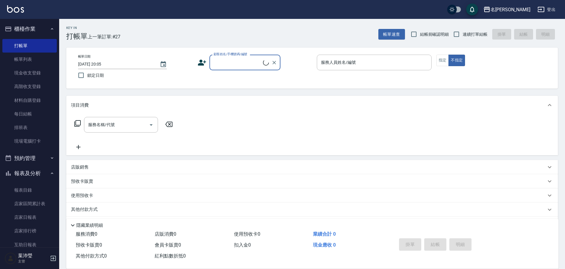
click at [235, 62] on input "顧客姓名/手機號碼/編號" at bounding box center [237, 62] width 51 height 10
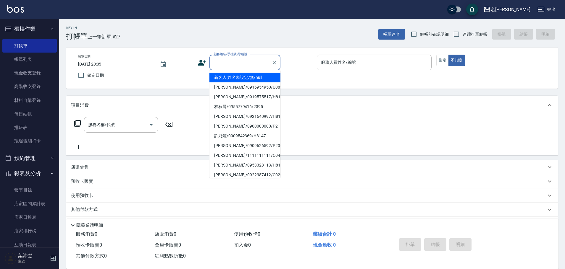
click at [258, 77] on li "新客人 姓名未設定/無/null" at bounding box center [244, 78] width 71 height 10
type input "新客人 姓名未設定/無/null"
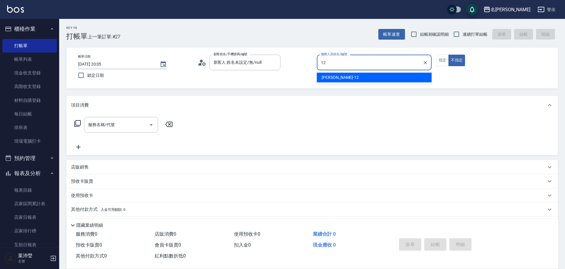
click at [379, 83] on ul "[PERSON_NAME] -12" at bounding box center [374, 77] width 115 height 14
click at [343, 76] on div "[PERSON_NAME] -12" at bounding box center [374, 78] width 115 height 10
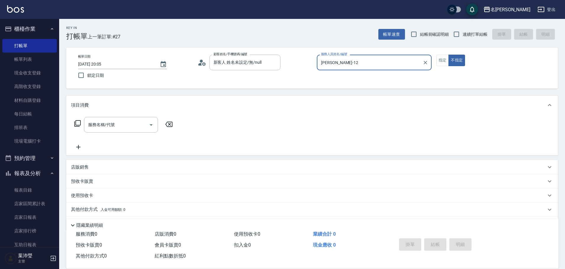
type input "[PERSON_NAME]-12"
click at [79, 122] on icon at bounding box center [77, 123] width 7 height 7
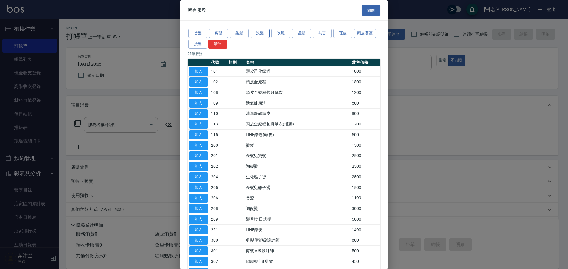
click at [262, 28] on div "燙髮 剪髮 染髮 洗髮 吹風 護髮 其它 瓦皮 頭皮養護 接髮 清除" at bounding box center [283, 39] width 193 height 22
click at [260, 30] on button "洗髮" at bounding box center [259, 33] width 19 height 9
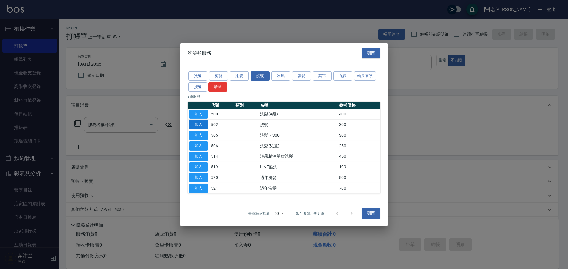
click at [204, 123] on button "加入" at bounding box center [198, 124] width 19 height 9
type input "洗髮(502)"
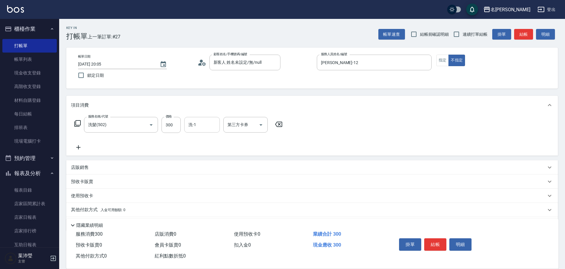
click at [196, 129] on input "洗-1" at bounding box center [202, 125] width 30 height 10
click at [208, 141] on div "[PERSON_NAME] -19" at bounding box center [201, 140] width 35 height 10
type input "[PERSON_NAME]-19"
drag, startPoint x: 434, startPoint y: 238, endPoint x: 438, endPoint y: 236, distance: 4.2
click at [435, 239] on button "結帳" at bounding box center [435, 245] width 22 height 12
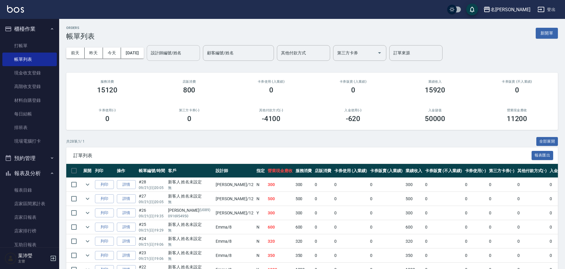
click at [183, 57] on input "設計師編號/姓名" at bounding box center [173, 53] width 48 height 10
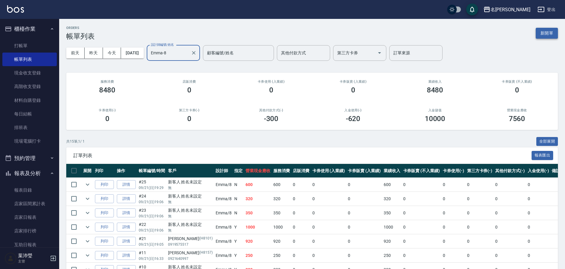
type input "Emma-8"
click at [552, 32] on button "新開單" at bounding box center [546, 33] width 22 height 11
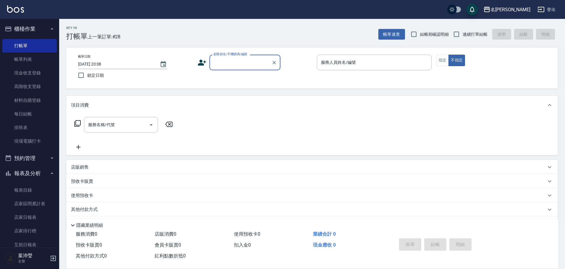
click at [252, 58] on div "顧客姓名/手機號碼/編號" at bounding box center [244, 63] width 71 height 16
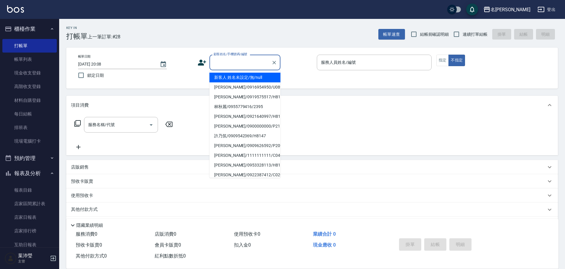
click at [252, 76] on li "新客人 姓名未設定/無/null" at bounding box center [244, 78] width 71 height 10
type input "新客人 姓名未設定/無/null"
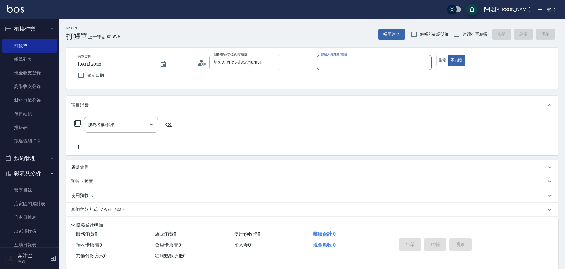
click at [448, 55] on button "不指定" at bounding box center [456, 61] width 17 height 12
type button "false"
click at [395, 51] on div "帳單日期 [DATE] 20:08 鎖定日期 顧客姓名/手機號碼/編號 新客人 姓名未設定/無/null 顧客姓名/手機號碼/編號 服務人員姓名/編號 服務人…" at bounding box center [311, 68] width 491 height 41
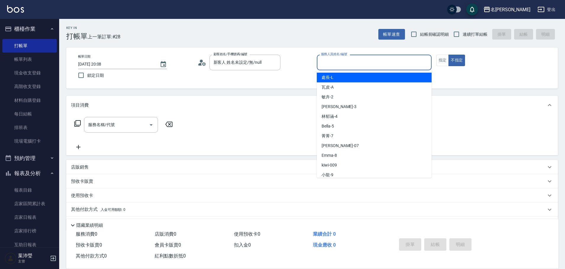
click at [392, 60] on input "服務人員姓名/編號" at bounding box center [373, 62] width 109 height 10
type input "Emma-8"
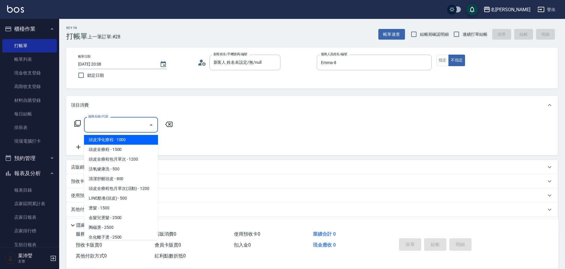
click at [116, 125] on input "服務名稱/代號" at bounding box center [117, 125] width 60 height 10
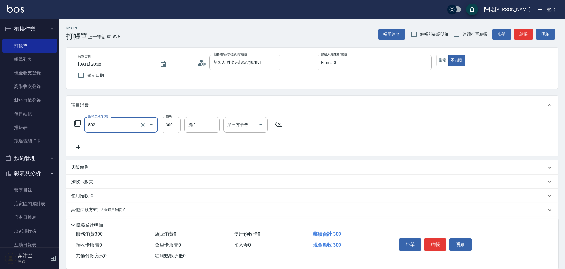
type input "洗髮(502)"
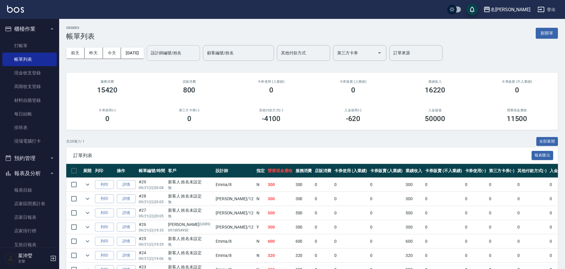
click at [197, 55] on input "設計師編號/姓名" at bounding box center [173, 53] width 48 height 10
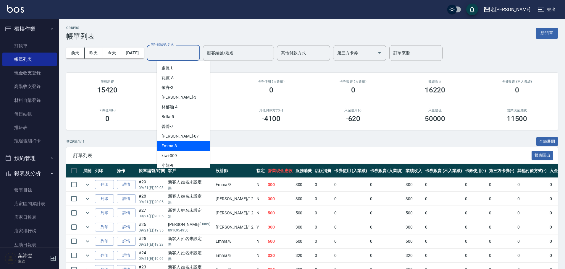
click at [171, 143] on span "Emma -8" at bounding box center [168, 146] width 15 height 6
type input "Emma-8"
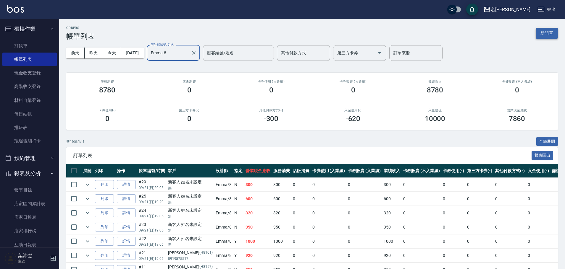
click at [550, 33] on button "新開單" at bounding box center [546, 33] width 22 height 11
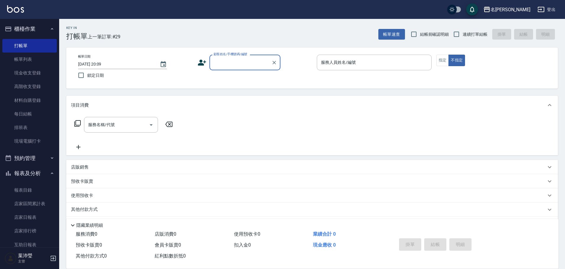
click at [251, 66] on input "顧客姓名/手機號碼/編號" at bounding box center [240, 62] width 57 height 10
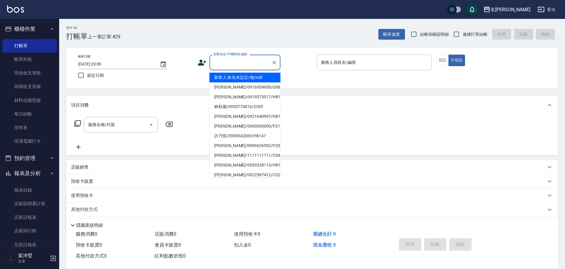
type input "ㄨ"
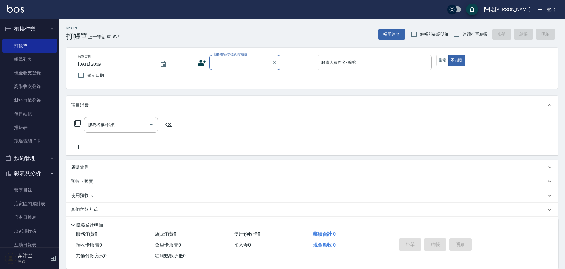
drag, startPoint x: 229, startPoint y: 66, endPoint x: 174, endPoint y: 60, distance: 55.3
click at [174, 60] on div "帳單日期 [DATE] 20:09 鎖定日期 顧客姓名/手機號碼/編號 顧客姓名/手機號碼/編號 服務人員姓名/編號 服務人員姓名/編號 指定 不指定" at bounding box center [311, 68] width 477 height 27
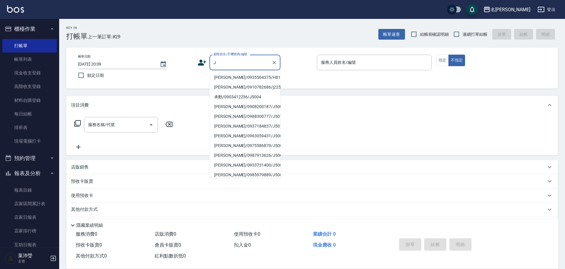
click at [236, 76] on li "[PERSON_NAME]/0935504375/H8123" at bounding box center [244, 78] width 71 height 10
type input "[PERSON_NAME]/0935504375/H8123"
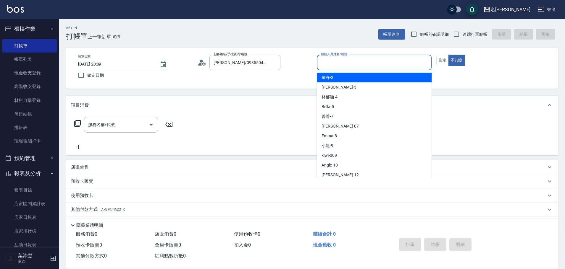
click at [379, 62] on input "服務人員姓名/編號" at bounding box center [373, 62] width 109 height 10
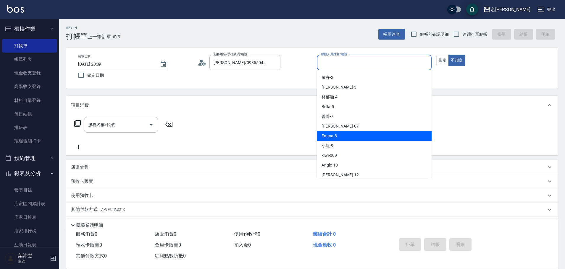
click at [359, 135] on div "Emma -8" at bounding box center [374, 136] width 115 height 10
type input "Emma-8"
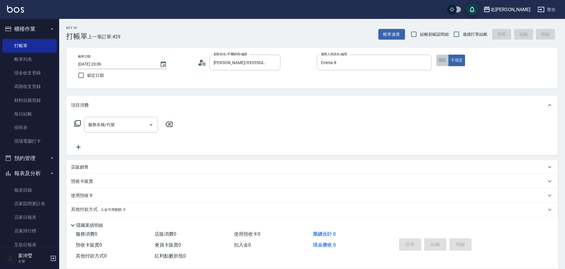
click at [443, 56] on button "指定" at bounding box center [442, 61] width 13 height 12
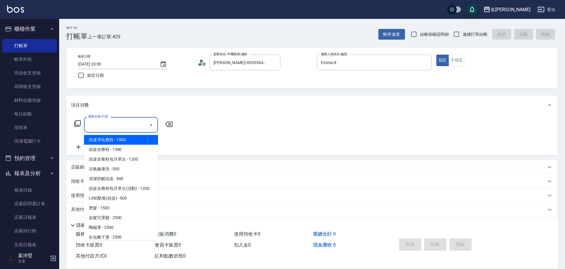
click at [132, 130] on div "服務名稱/代號" at bounding box center [121, 125] width 74 height 16
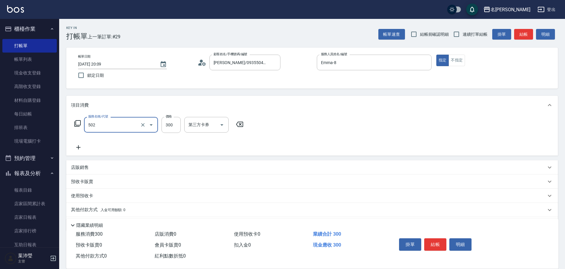
type input "洗髮(502)"
click at [82, 147] on icon at bounding box center [78, 147] width 15 height 7
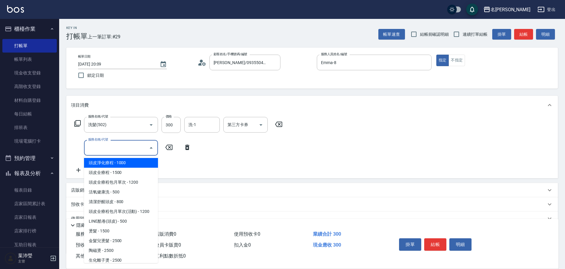
drag, startPoint x: 129, startPoint y: 151, endPoint x: 123, endPoint y: 178, distance: 27.7
click at [129, 151] on input "服務名稱/代號" at bounding box center [117, 148] width 60 height 10
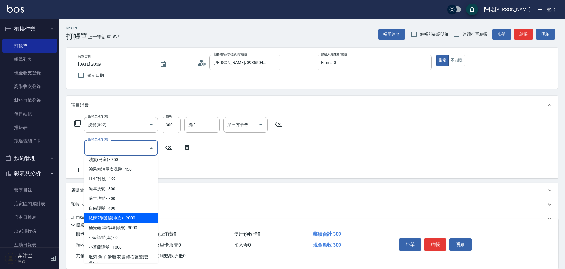
click at [131, 217] on span "結構2劑護髮(單次) - 2000" at bounding box center [121, 218] width 74 height 10
type input "結構2劑護髮(單次)(602)"
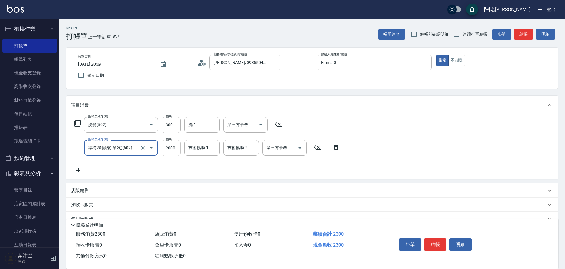
click at [166, 151] on input "2000" at bounding box center [170, 148] width 19 height 16
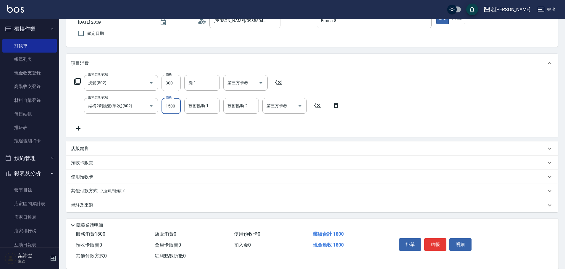
type input "1500"
click at [105, 192] on span "入金可用餘額: 0" at bounding box center [113, 191] width 25 height 4
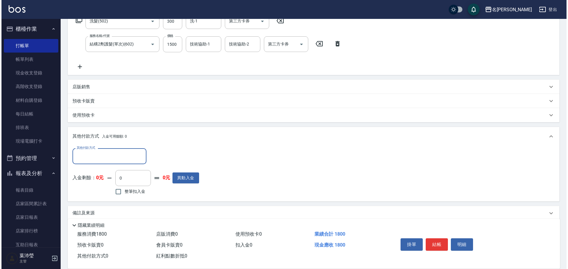
scroll to position [111, 0]
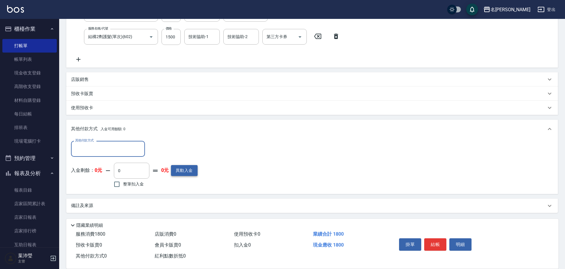
click at [176, 172] on button "異動入金" at bounding box center [184, 170] width 27 height 11
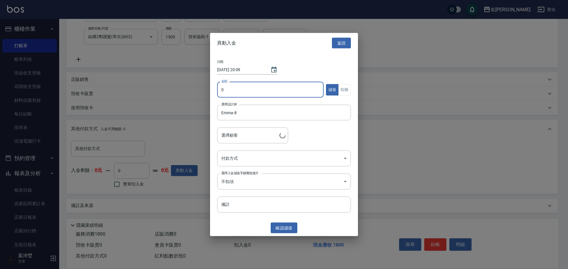
click at [222, 89] on input "0" at bounding box center [270, 90] width 106 height 16
type input "[PERSON_NAME]/0935504375/H8123"
drag, startPoint x: 241, startPoint y: 91, endPoint x: 221, endPoint y: 96, distance: 20.8
click at [221, 96] on input "11" at bounding box center [270, 90] width 106 height 16
type input "10000"
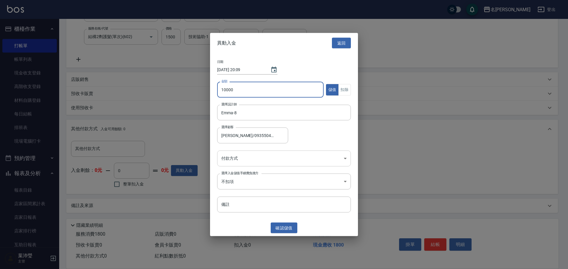
click at [245, 158] on body "名留龍江 登出 櫃檯作業 打帳單 帳單列表 現金收支登錄 高階收支登錄 材料自購登錄 每日結帳 排班表 現場電腦打卡 預約管理 預約管理 單日預約紀錄 單週預…" at bounding box center [284, 79] width 568 height 381
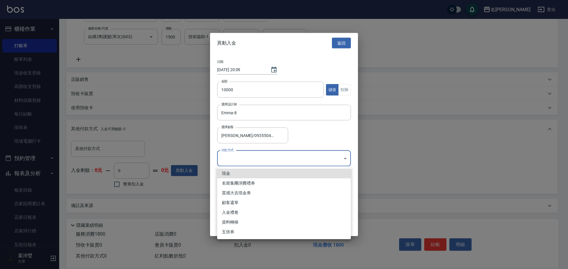
click at [236, 176] on li "現金" at bounding box center [284, 174] width 134 height 10
type input "現金"
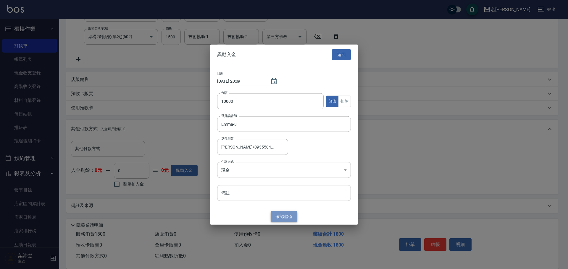
click at [283, 221] on button "確認 儲值" at bounding box center [283, 216] width 27 height 11
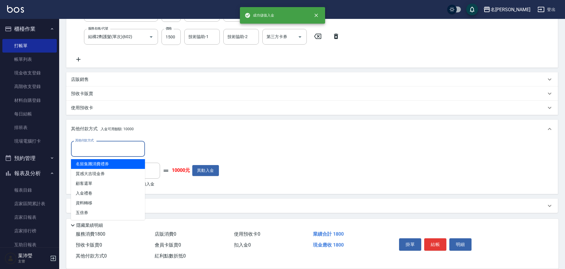
click at [123, 153] on input "其他付款方式" at bounding box center [108, 149] width 69 height 10
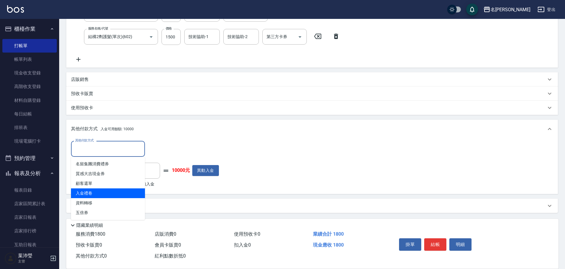
click at [103, 194] on span "入金禮卷" at bounding box center [108, 194] width 74 height 10
type input "入金禮卷"
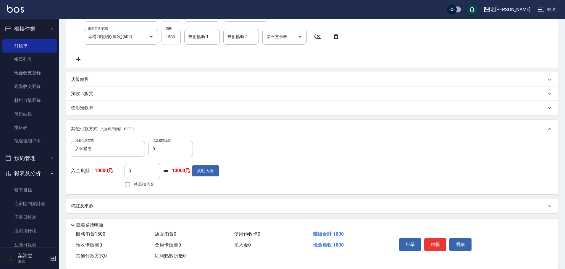
click at [148, 151] on div "其他付款方式 入金禮卷 其他付款方式 入金禮卷金額 0 入金禮卷金額" at bounding box center [145, 149] width 148 height 16
click at [150, 150] on input "0" at bounding box center [170, 149] width 44 height 16
type input "1000"
click at [146, 184] on span "整筆扣入金" at bounding box center [144, 184] width 21 height 6
click at [134, 184] on input "整筆扣入金" at bounding box center [127, 185] width 12 height 12
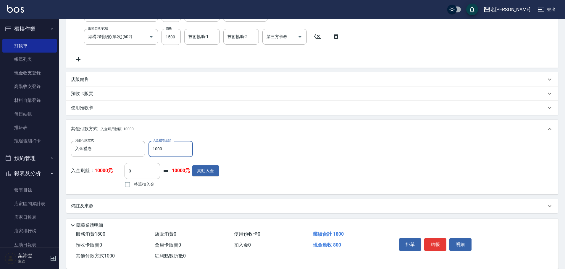
checkbox input "true"
type input "800"
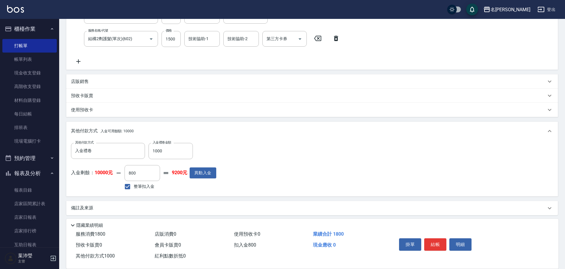
scroll to position [112, 0]
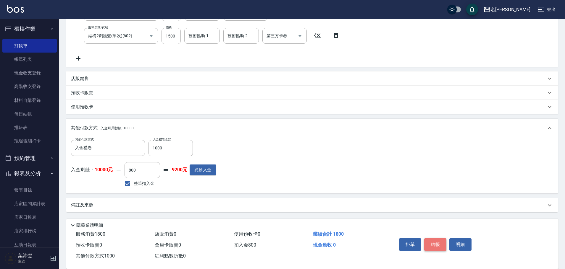
click at [433, 244] on button "結帳" at bounding box center [435, 245] width 22 height 12
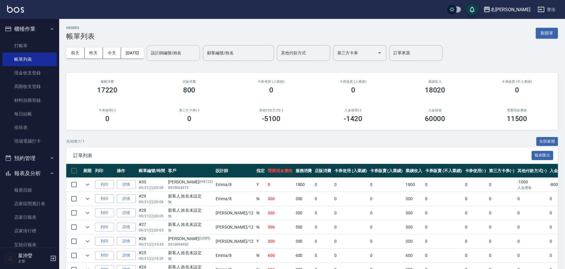
click at [195, 56] on input "設計師編號/姓名" at bounding box center [173, 53] width 48 height 10
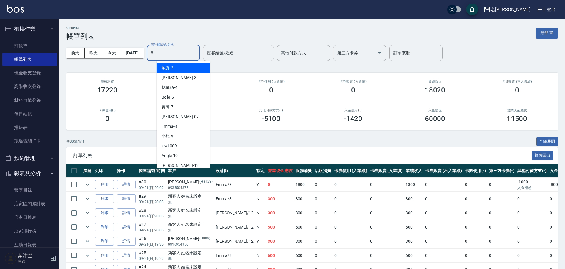
type input "Emma-8"
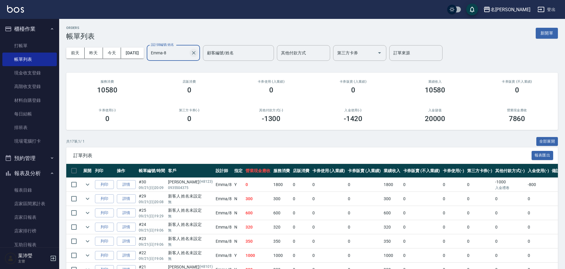
click at [197, 50] on icon "Clear" at bounding box center [194, 53] width 6 height 6
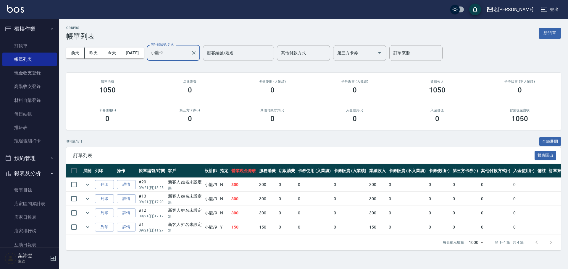
type input "小龍-9"
click at [551, 26] on div "ORDERS 帳單列表 新開單" at bounding box center [313, 33] width 494 height 14
click at [543, 33] on button "新開單" at bounding box center [549, 33] width 22 height 11
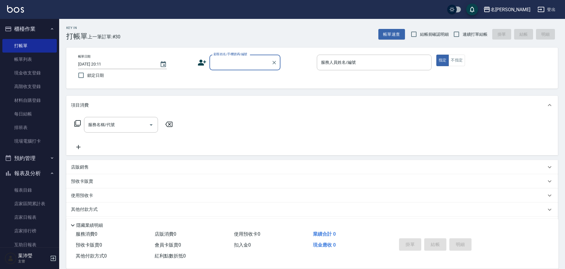
click at [247, 59] on input "顧客姓名/手機號碼/編號" at bounding box center [240, 62] width 57 height 10
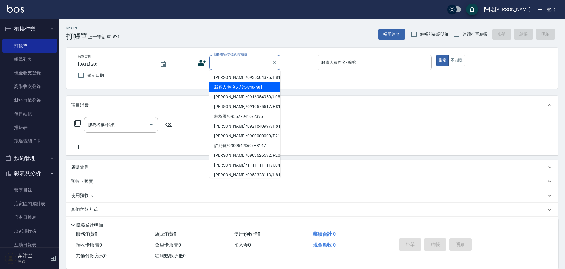
click at [236, 92] on li "新客人 姓名未設定/無/null" at bounding box center [244, 87] width 71 height 10
type input "新客人 姓名未設定/無/null"
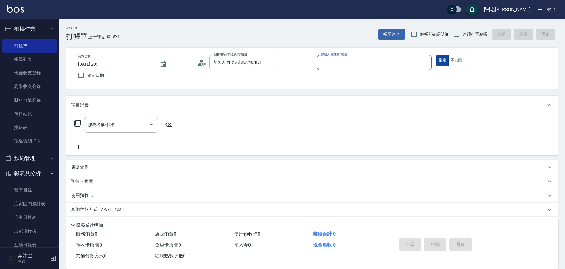
click at [454, 61] on button "不指定" at bounding box center [456, 61] width 17 height 12
click at [389, 50] on div "帳單日期 [DATE] 20:11 鎖定日期 顧客姓名/手機號碼/編號 新客人 姓名未設定/無/null 顧客姓名/手機號碼/編號 服務人員姓名/編號 服務人…" at bounding box center [311, 68] width 491 height 41
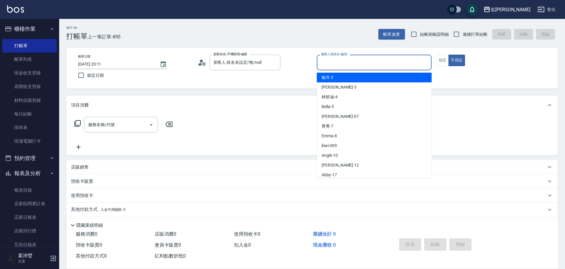
click at [386, 58] on input "服務人員姓名/編號" at bounding box center [373, 62] width 109 height 10
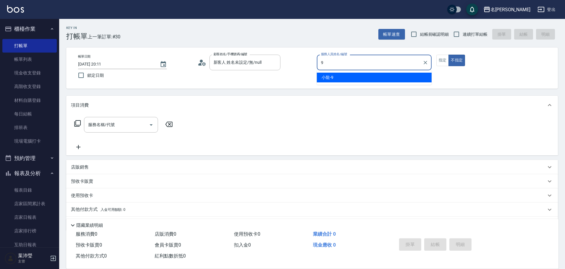
type input "小龍-9"
type button "false"
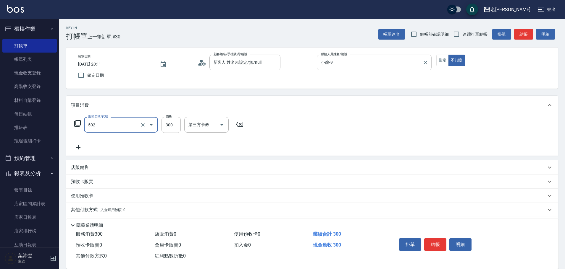
type input "洗髮(502)"
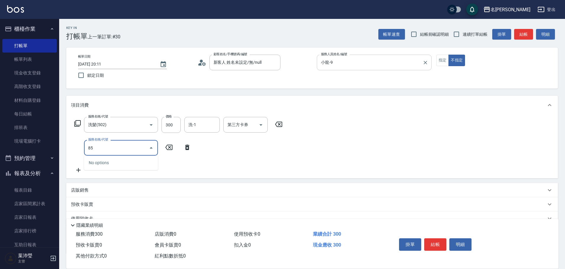
type input "8"
type input "潤絲(802)"
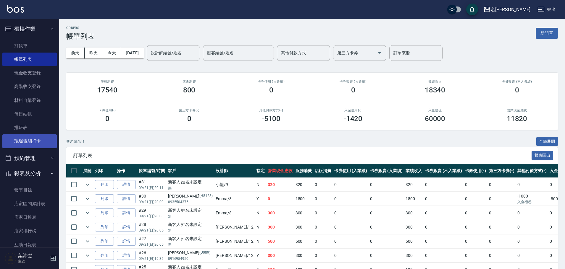
click at [20, 139] on link "現場電腦打卡" at bounding box center [29, 141] width 54 height 14
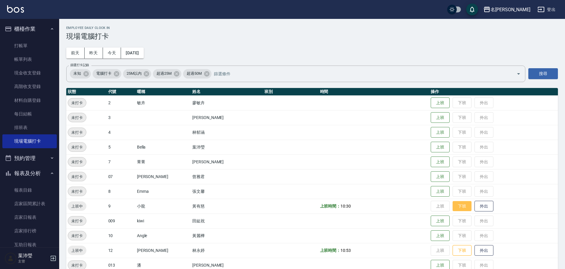
click at [456, 209] on button "下班" at bounding box center [461, 206] width 19 height 10
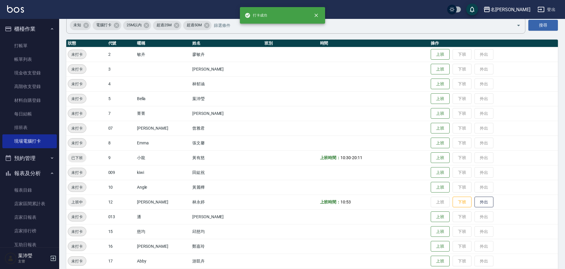
scroll to position [89, 0]
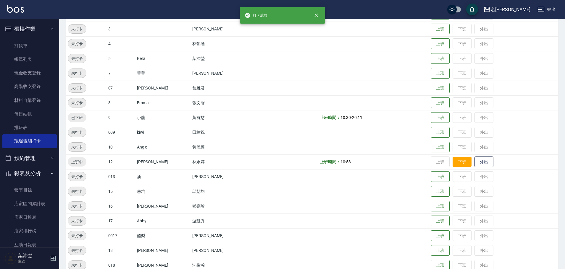
click at [452, 157] on button "下班" at bounding box center [461, 162] width 19 height 10
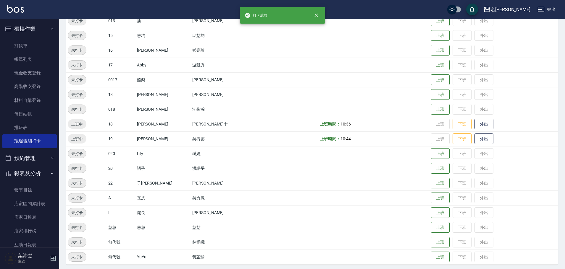
scroll to position [247, 0]
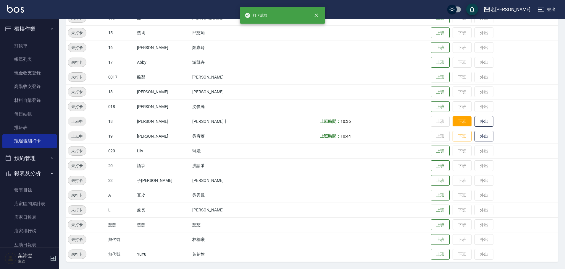
click at [453, 121] on button "下班" at bounding box center [461, 121] width 19 height 10
click at [452, 140] on button "下班" at bounding box center [461, 136] width 19 height 10
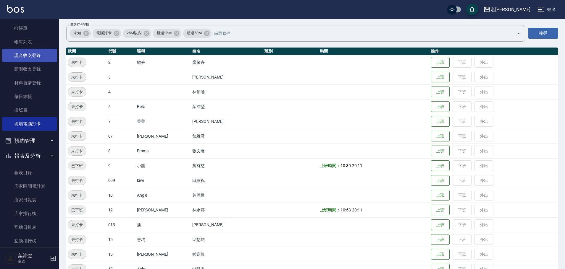
scroll to position [0, 0]
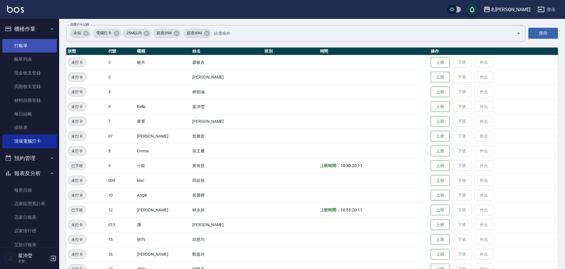
click at [28, 51] on link "打帳單" at bounding box center [29, 46] width 54 height 14
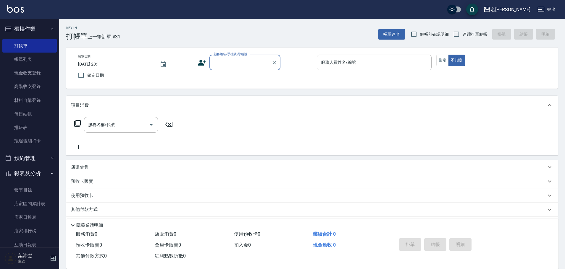
click at [251, 66] on input "顧客姓名/手機號碼/編號" at bounding box center [240, 62] width 57 height 10
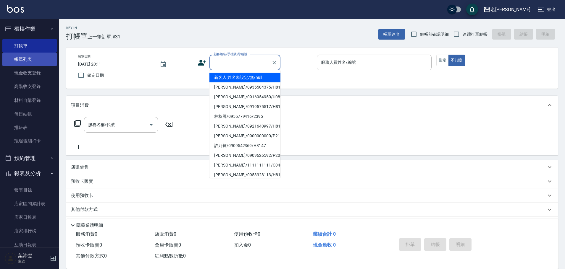
click at [30, 56] on link "帳單列表" at bounding box center [29, 60] width 54 height 14
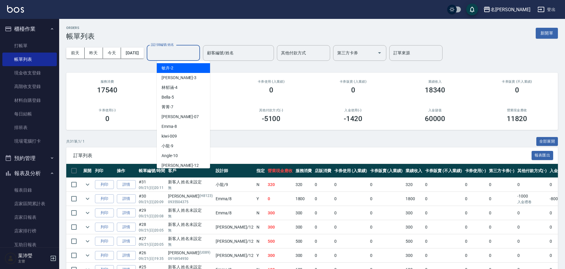
click at [184, 54] on input "設計師編號/姓名" at bounding box center [173, 53] width 48 height 10
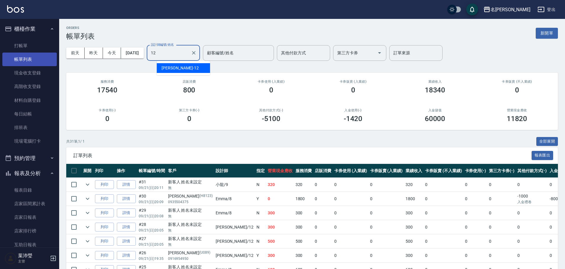
drag, startPoint x: 183, startPoint y: 65, endPoint x: 5, endPoint y: 55, distance: 178.2
click at [183, 65] on div "[PERSON_NAME] -12" at bounding box center [183, 68] width 53 height 10
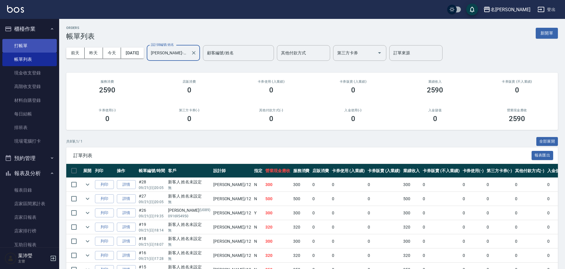
type input "[PERSON_NAME]-12"
click at [30, 43] on link "打帳單" at bounding box center [29, 46] width 54 height 14
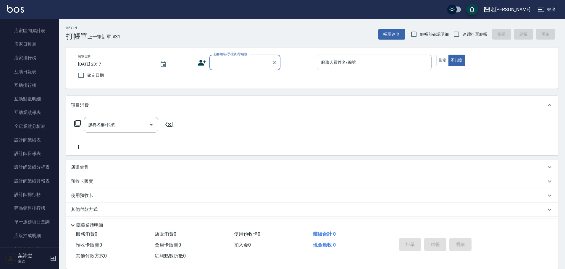
scroll to position [176, 0]
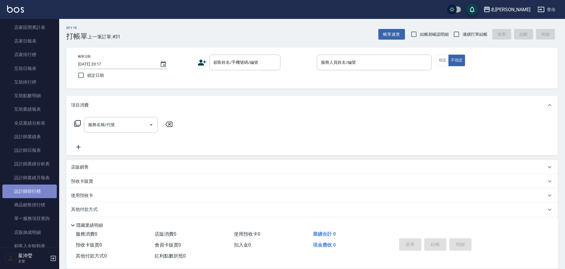
click at [34, 192] on link "設計師排行榜" at bounding box center [29, 192] width 54 height 14
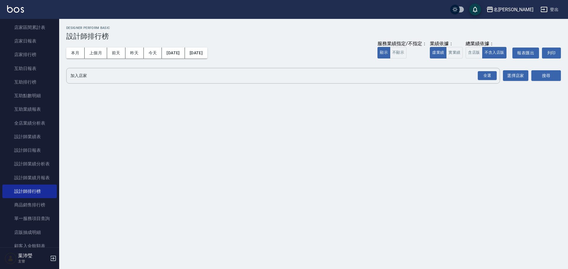
click at [82, 46] on div "本月 上個月 [DATE] [DATE] [DATE] [DATE] [DATE] 服務業績指定/不指定： 顯示 不顯示 業績依據： 虛業績 實業績 總業績依…" at bounding box center [313, 52] width 494 height 25
click at [80, 49] on button "本月" at bounding box center [75, 53] width 18 height 11
click at [485, 77] on div "全選" at bounding box center [486, 75] width 19 height 9
click at [545, 77] on button "搜尋" at bounding box center [546, 76] width 30 height 11
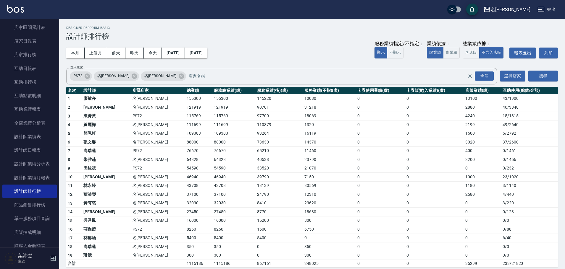
click at [460, 54] on div "服務業績指定/不指定： 顯示 不顯示 業績依據： 虛業績 實業績 總業績依據： 含店販 不含入店販 報表匯出 列印" at bounding box center [465, 53] width 183 height 11
click at [448, 54] on button "實業績" at bounding box center [451, 53] width 17 height 12
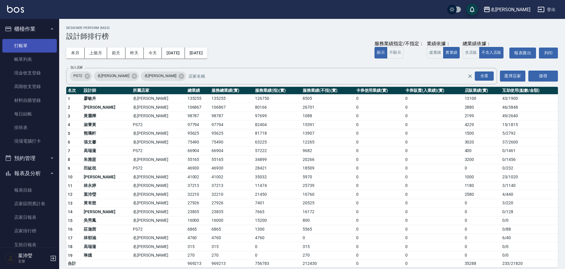
click at [40, 45] on link "打帳單" at bounding box center [29, 46] width 54 height 14
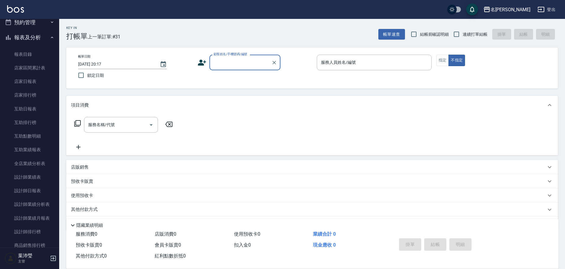
scroll to position [183, 0]
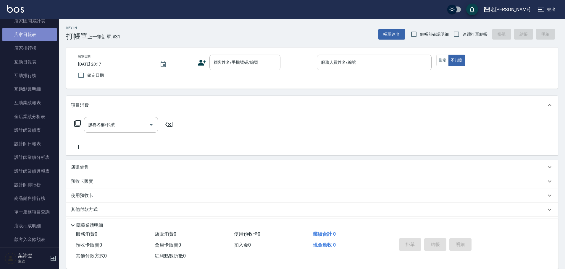
click at [34, 34] on link "店家日報表" at bounding box center [29, 35] width 54 height 14
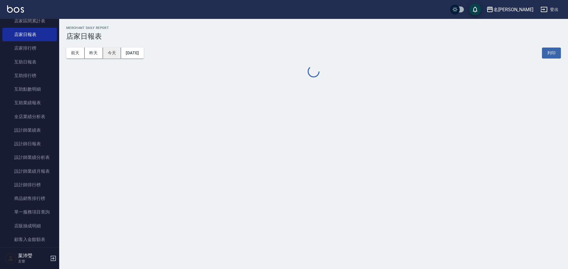
click at [114, 52] on button "今天" at bounding box center [112, 53] width 18 height 11
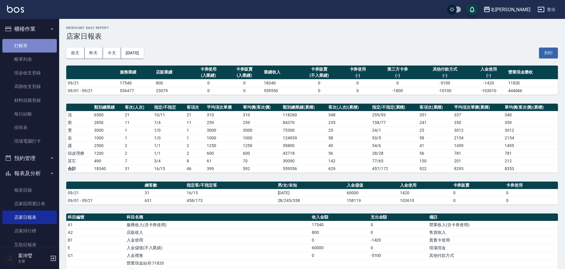
click at [44, 51] on link "打帳單" at bounding box center [29, 46] width 54 height 14
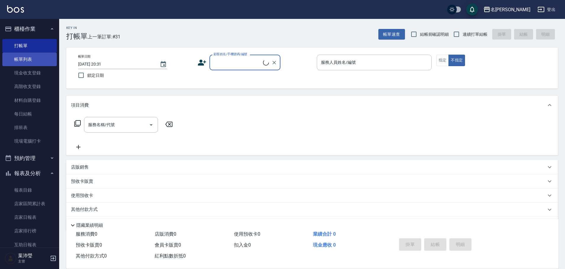
click at [41, 57] on link "帳單列表" at bounding box center [29, 60] width 54 height 14
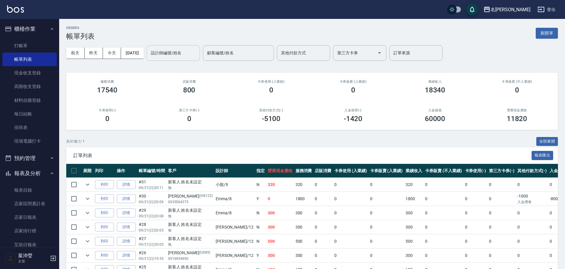
click at [172, 57] on input "設計師編號/姓名" at bounding box center [173, 53] width 48 height 10
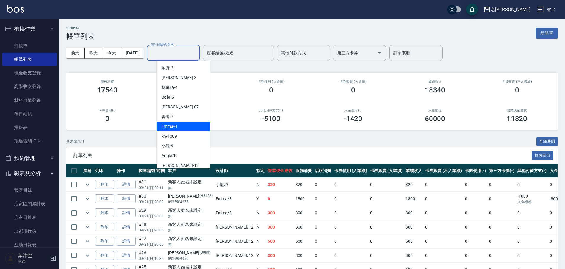
click at [179, 124] on div "Emma -8" at bounding box center [183, 127] width 53 height 10
type input "Emma-8"
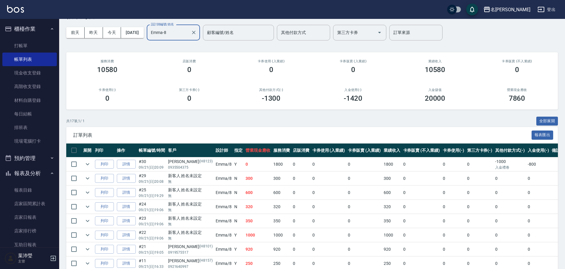
scroll to position [30, 0]
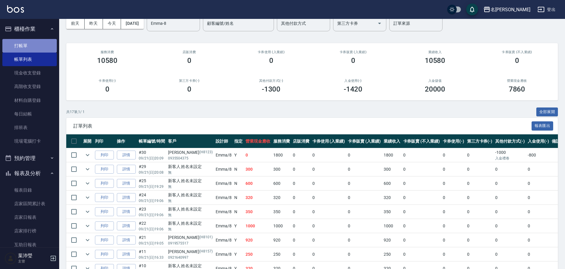
click at [29, 42] on link "打帳單" at bounding box center [29, 46] width 54 height 14
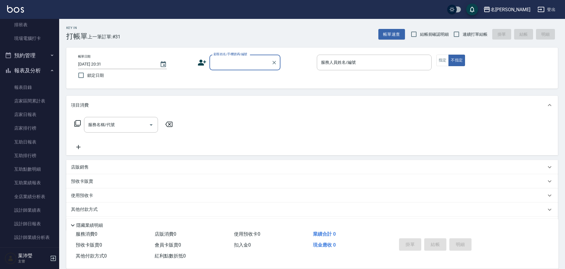
scroll to position [140, 0]
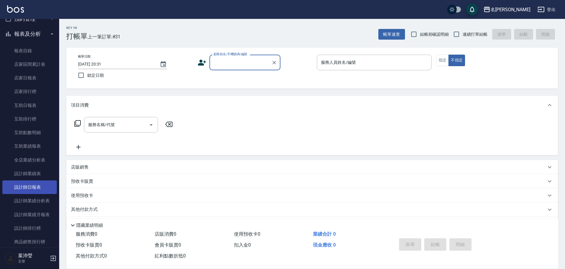
click at [34, 187] on link "設計師日報表" at bounding box center [29, 188] width 54 height 14
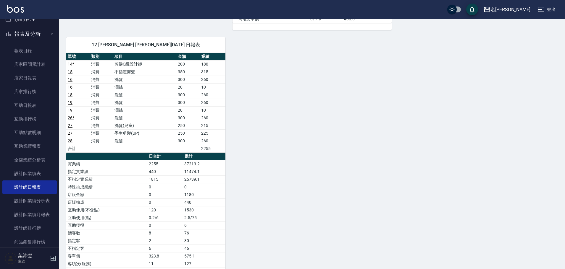
scroll to position [432, 0]
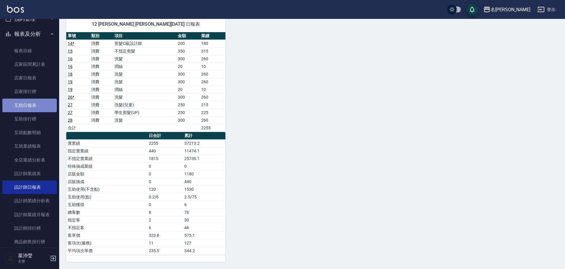
click at [33, 107] on link "互助日報表" at bounding box center [29, 106] width 54 height 14
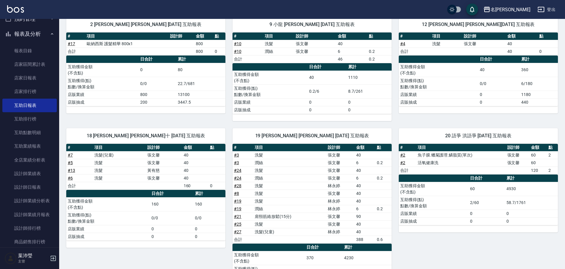
scroll to position [110, 0]
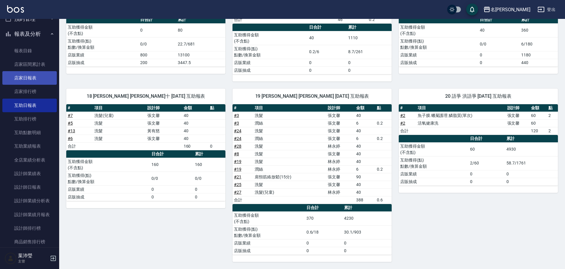
click at [32, 77] on link "店家日報表" at bounding box center [29, 78] width 54 height 14
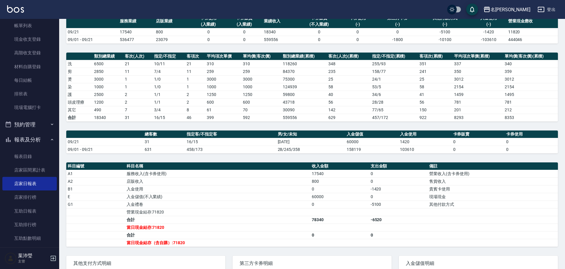
scroll to position [10, 0]
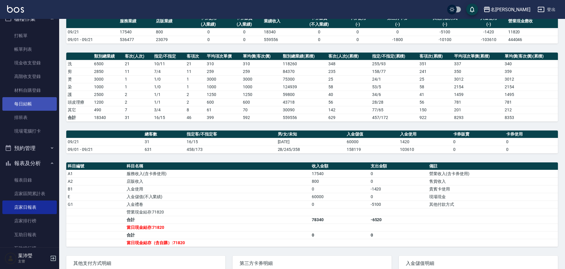
click at [29, 106] on link "每日結帳" at bounding box center [29, 104] width 54 height 14
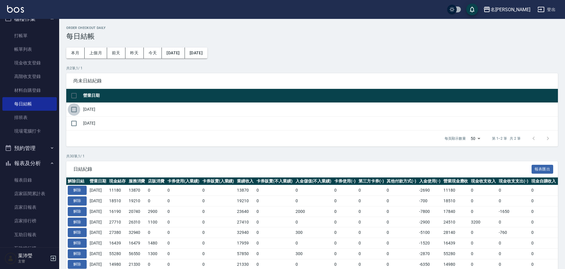
click at [72, 108] on input "checkbox" at bounding box center [74, 109] width 12 height 12
checkbox input "true"
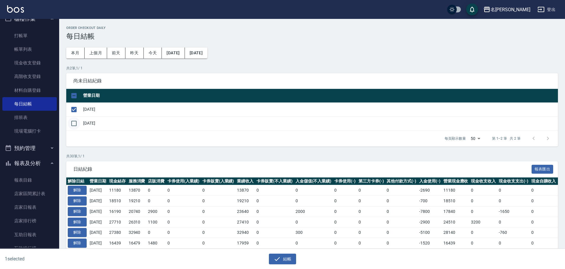
click at [77, 121] on input "checkbox" at bounding box center [74, 123] width 12 height 12
checkbox input "true"
click at [281, 260] on button "結帳" at bounding box center [282, 259] width 27 height 11
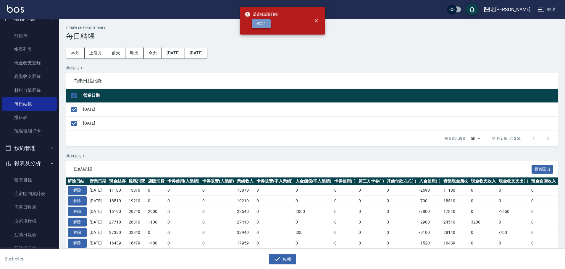
click at [262, 24] on button "確定" at bounding box center [261, 23] width 19 height 9
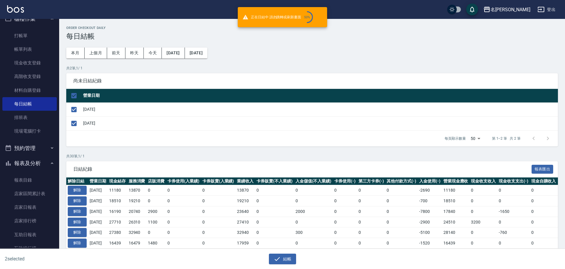
checkbox input "false"
